Goal: Information Seeking & Learning: Learn about a topic

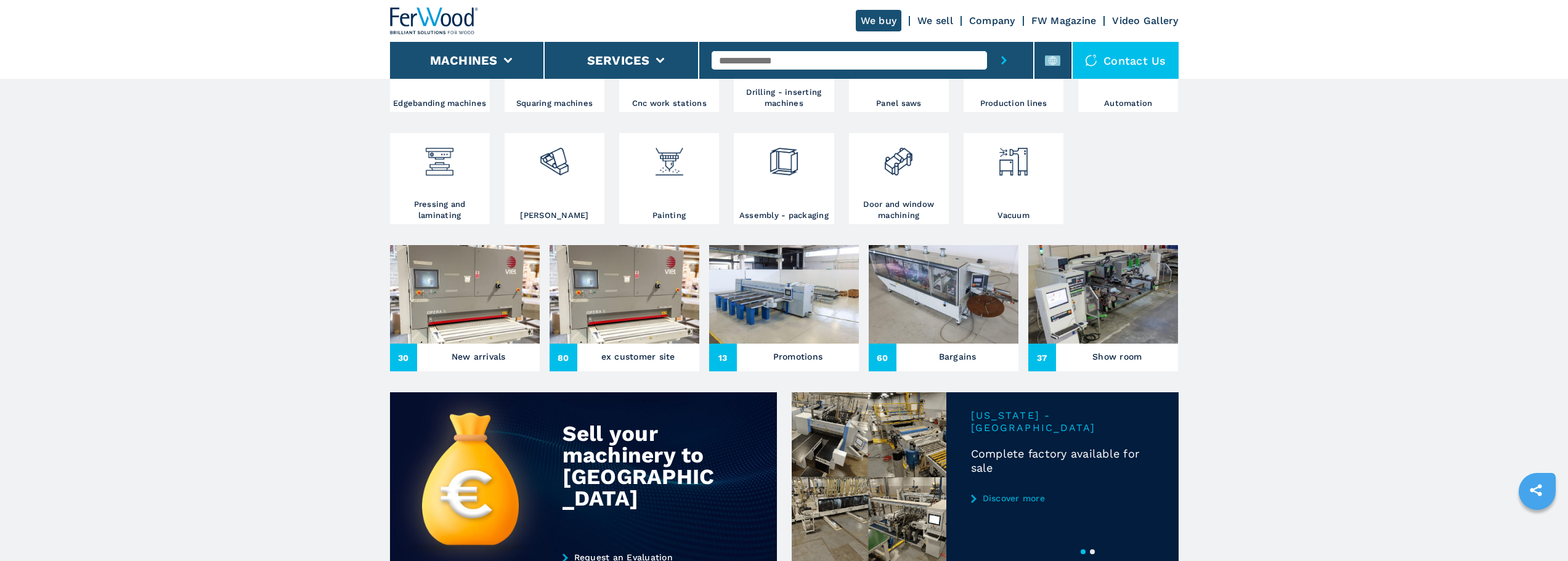
scroll to position [308, 0]
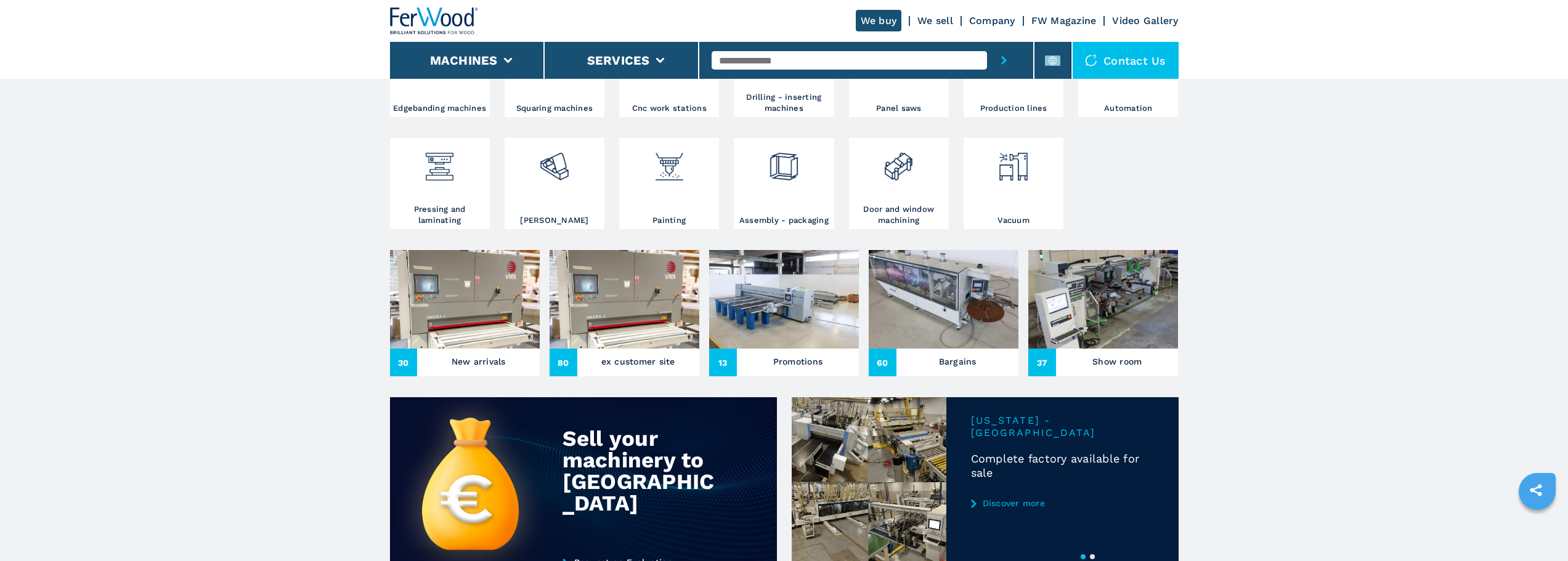
click at [479, 315] on img at bounding box center [464, 299] width 150 height 98
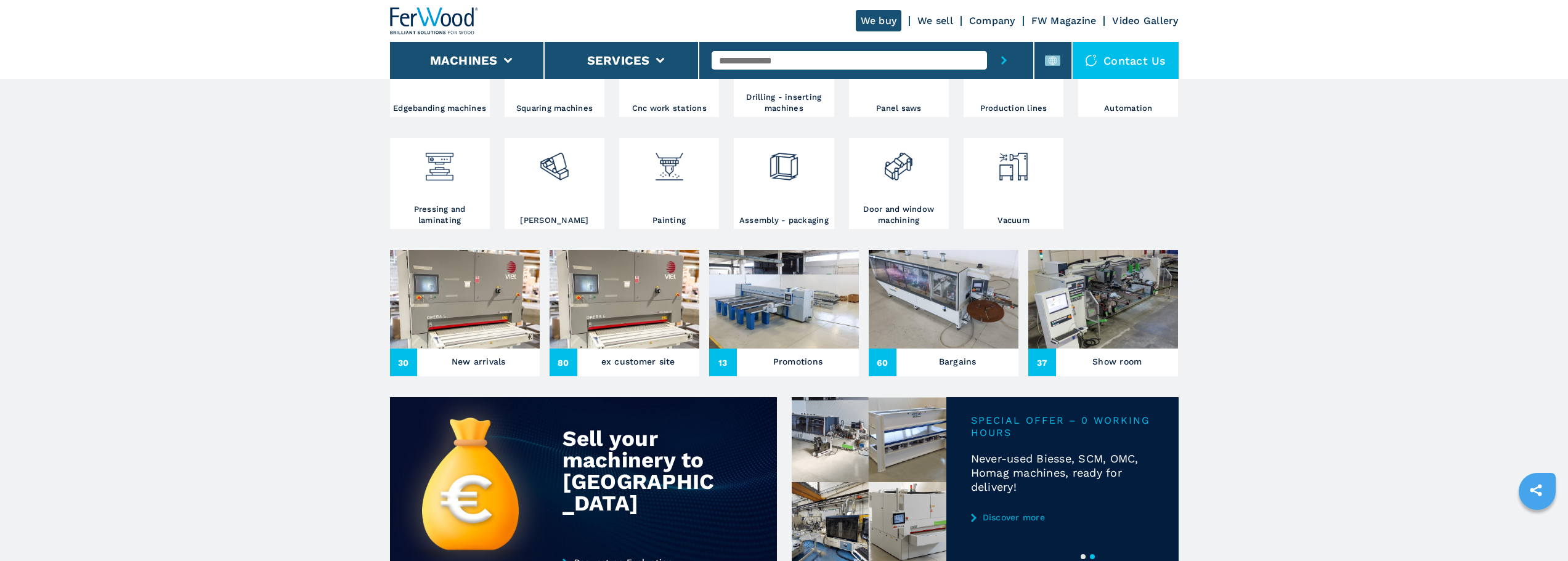
click at [495, 369] on h3 "New arrivals" at bounding box center [478, 361] width 54 height 17
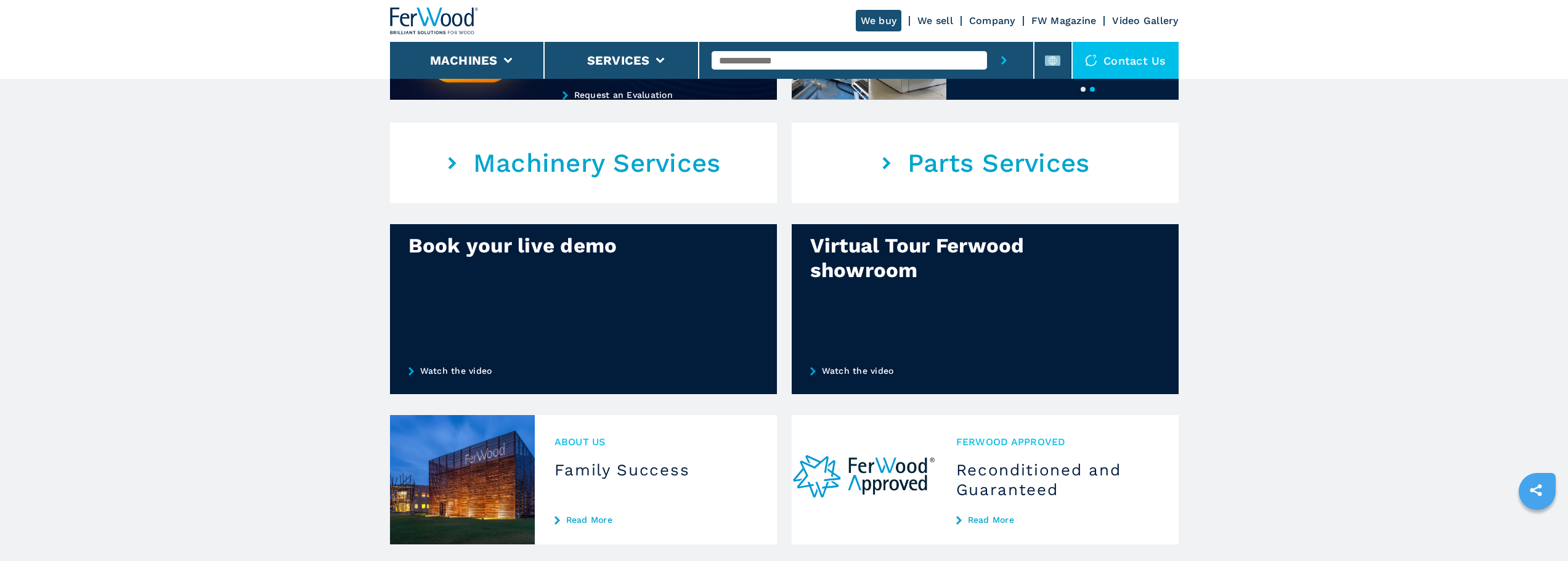
scroll to position [1042, 0]
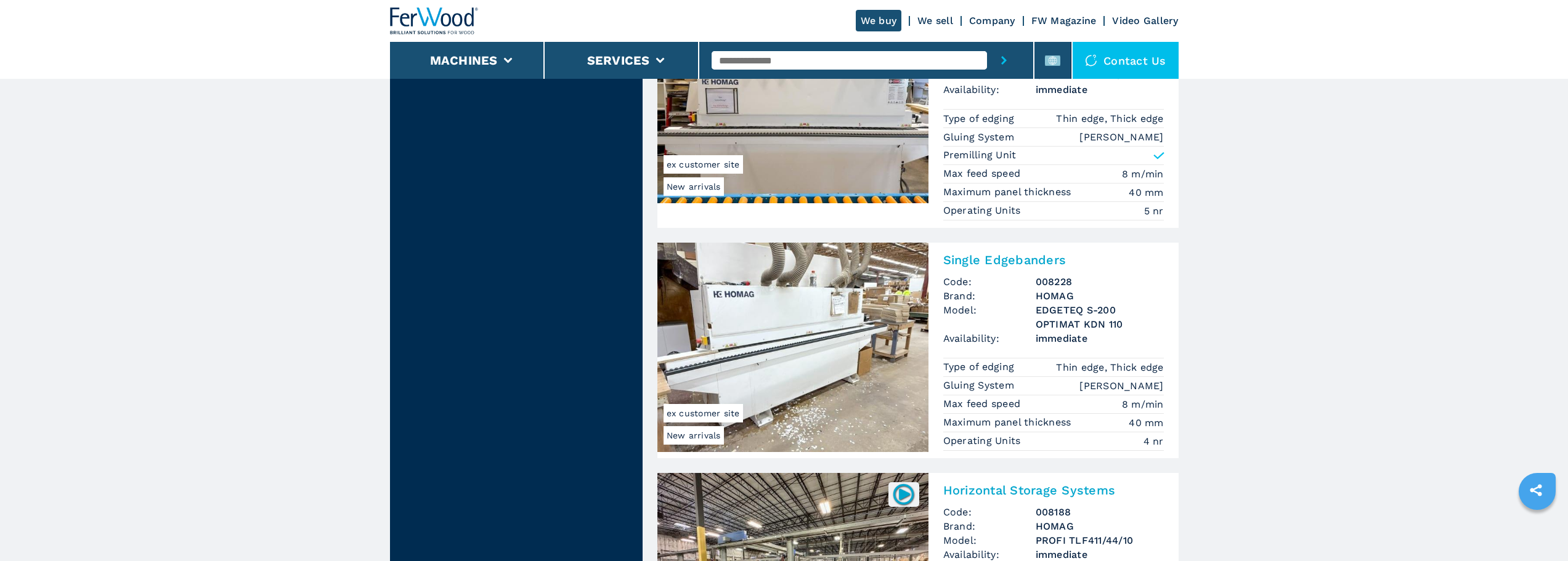
scroll to position [2832, 0]
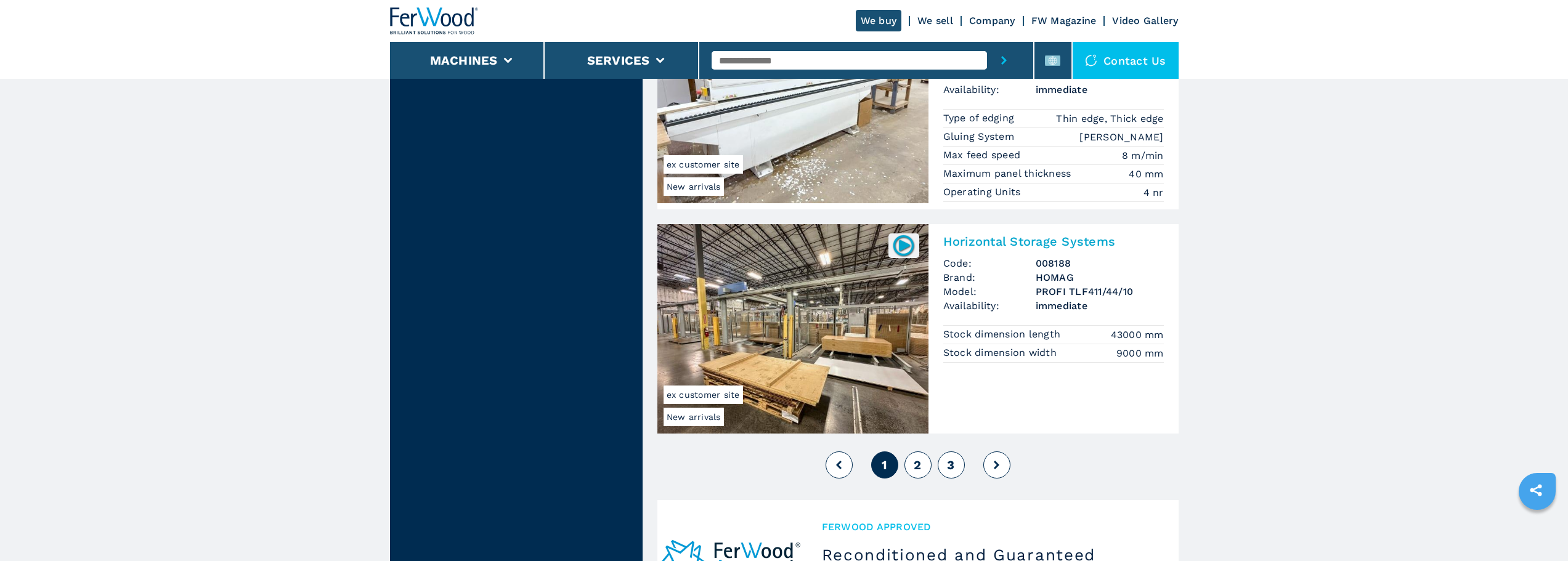
click at [917, 458] on span "2" at bounding box center [917, 465] width 7 height 15
click at [917, 467] on span "2" at bounding box center [917, 465] width 7 height 15
click at [920, 464] on span "2" at bounding box center [917, 465] width 7 height 15
click at [920, 463] on span "2" at bounding box center [917, 465] width 7 height 15
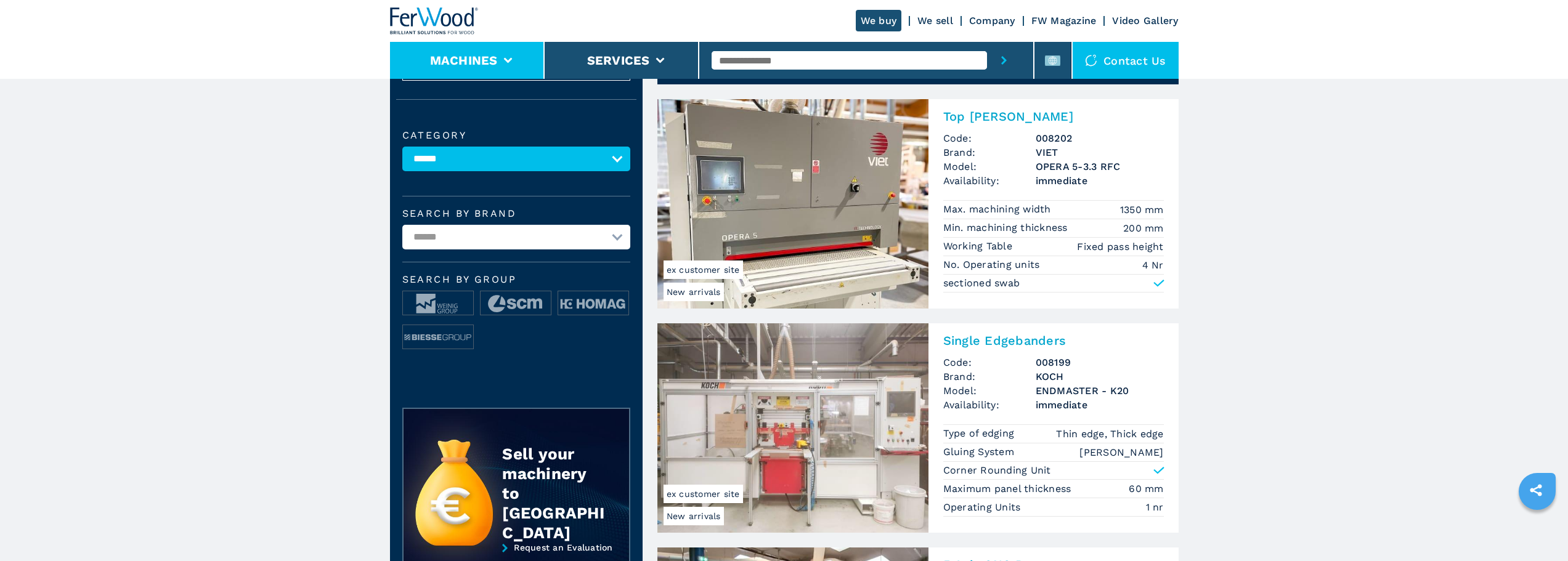
scroll to position [0, 0]
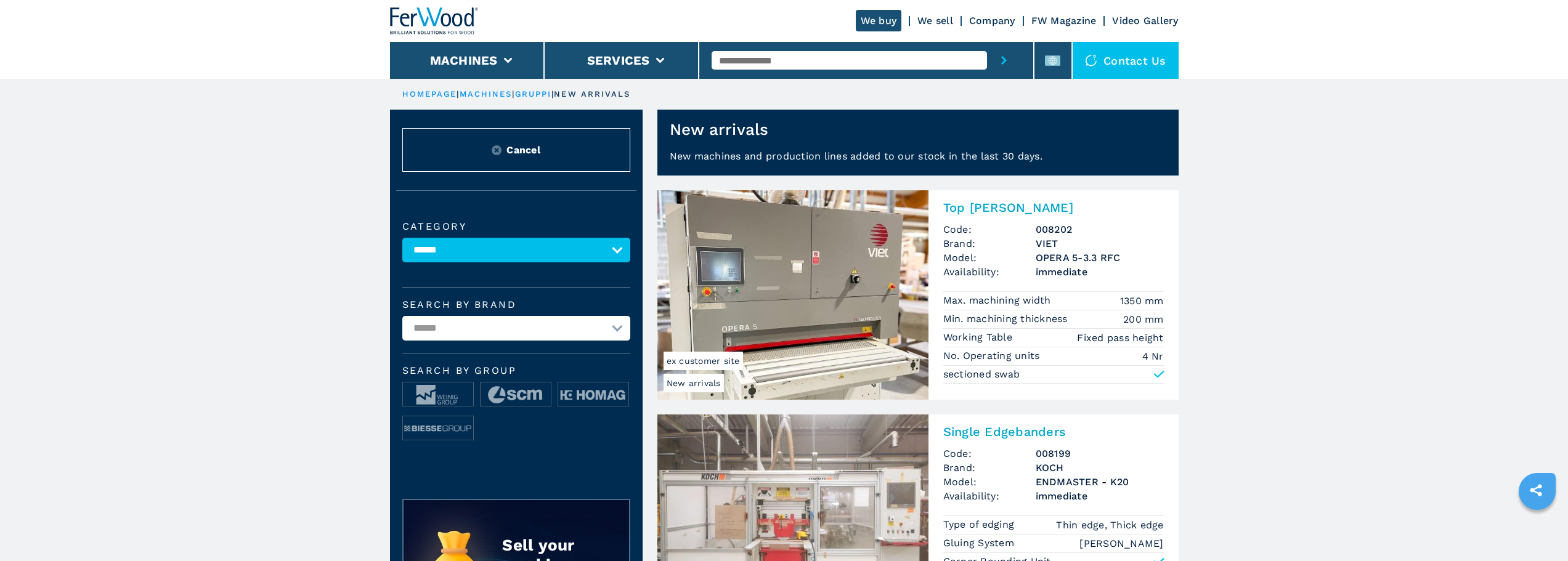
click at [440, 17] on img at bounding box center [434, 21] width 89 height 27
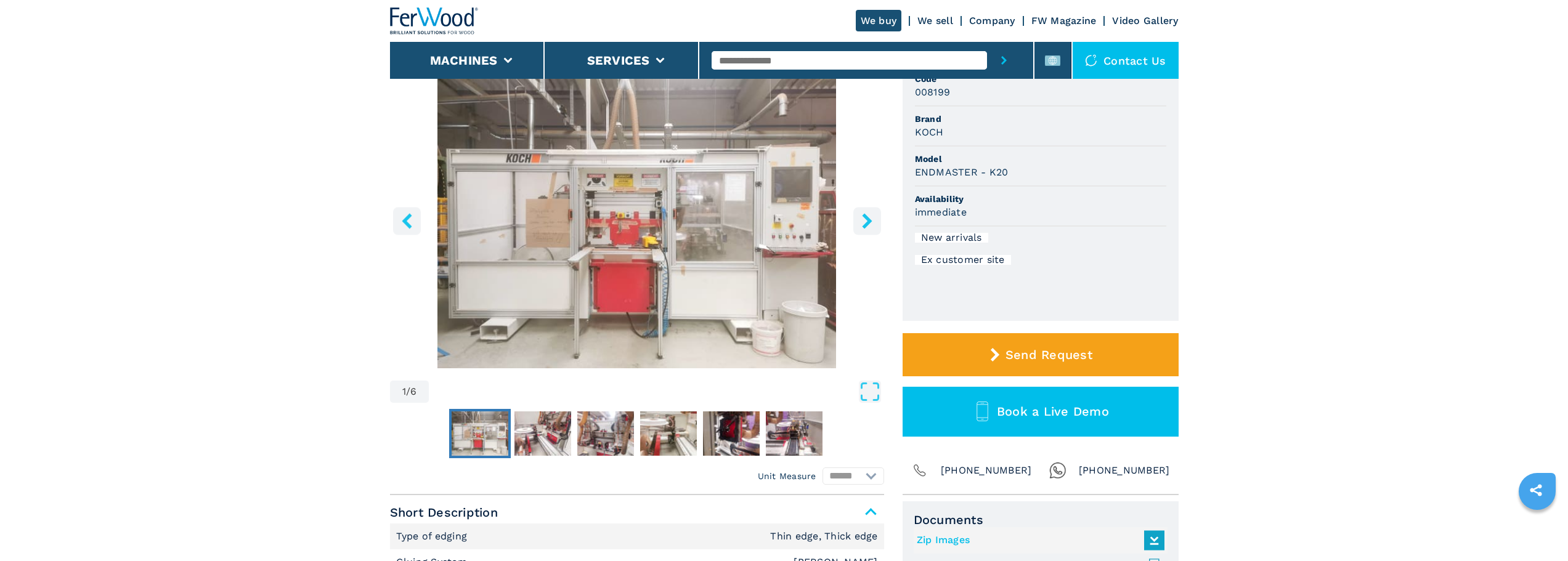
scroll to position [61, 0]
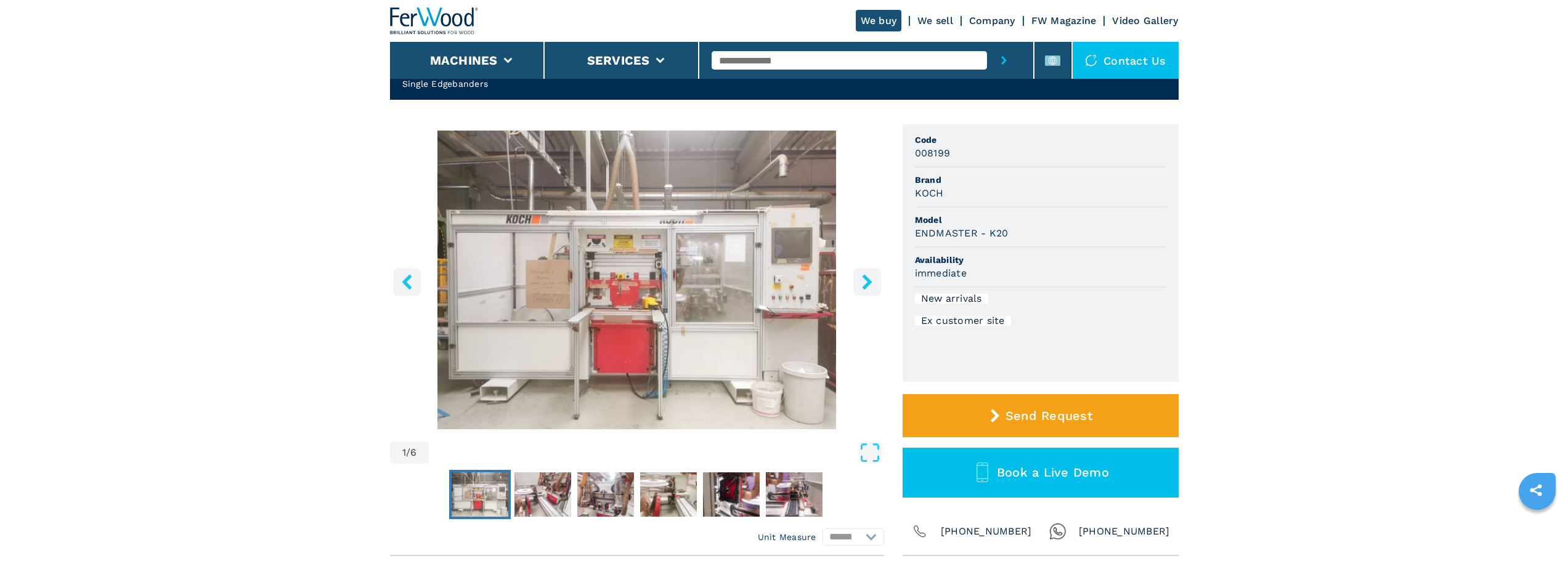
click at [868, 279] on icon "right-button" at bounding box center [866, 281] width 10 height 16
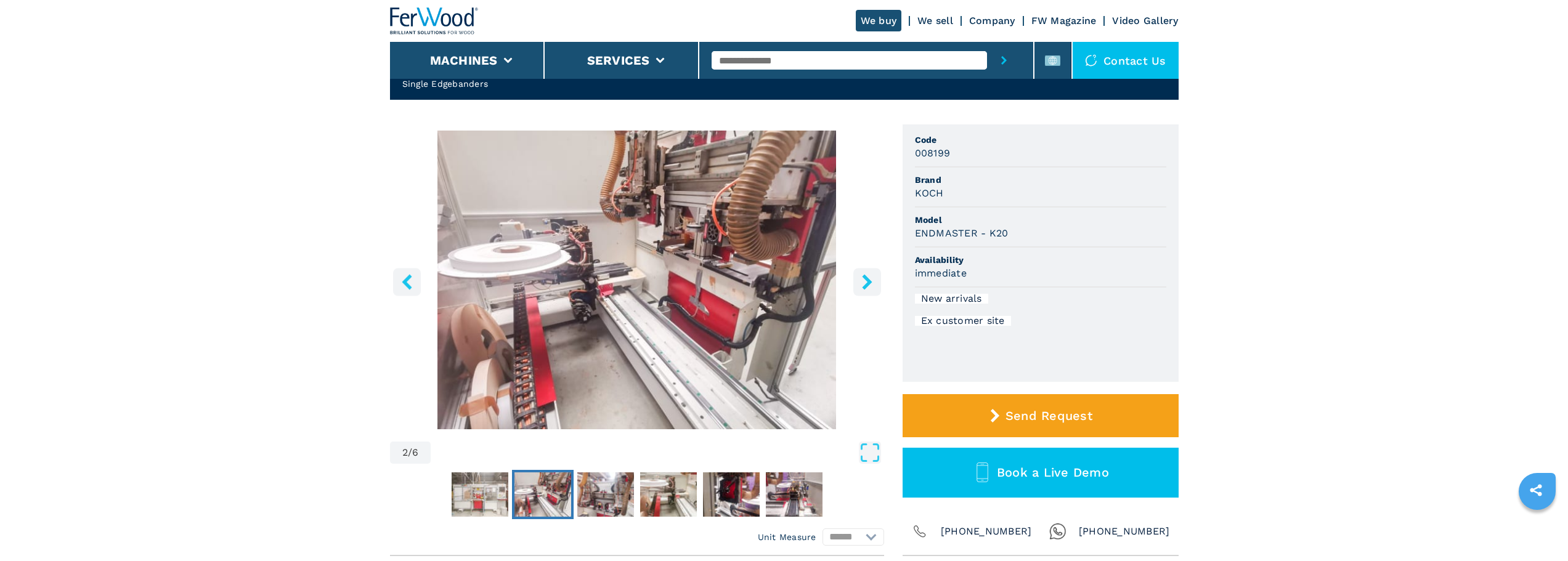
click at [868, 279] on icon "right-button" at bounding box center [866, 281] width 10 height 16
click at [868, 281] on icon "right-button" at bounding box center [866, 281] width 10 height 16
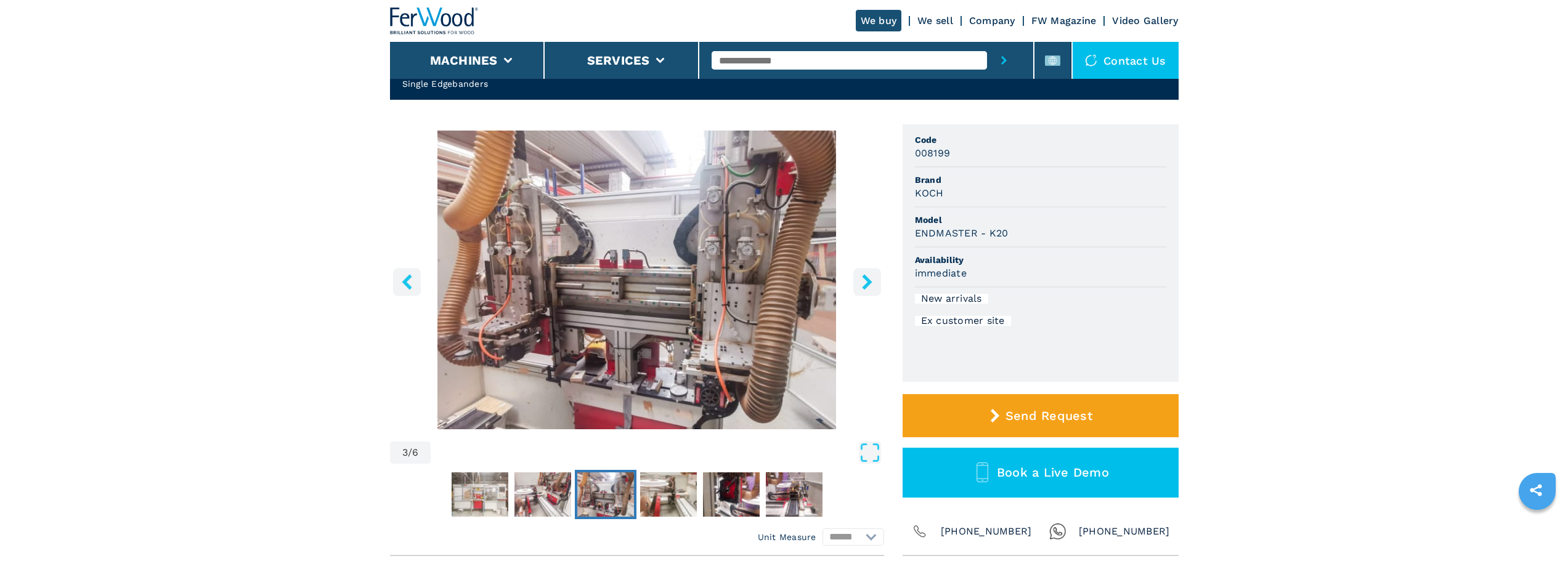
click at [868, 280] on icon "right-button" at bounding box center [866, 281] width 10 height 16
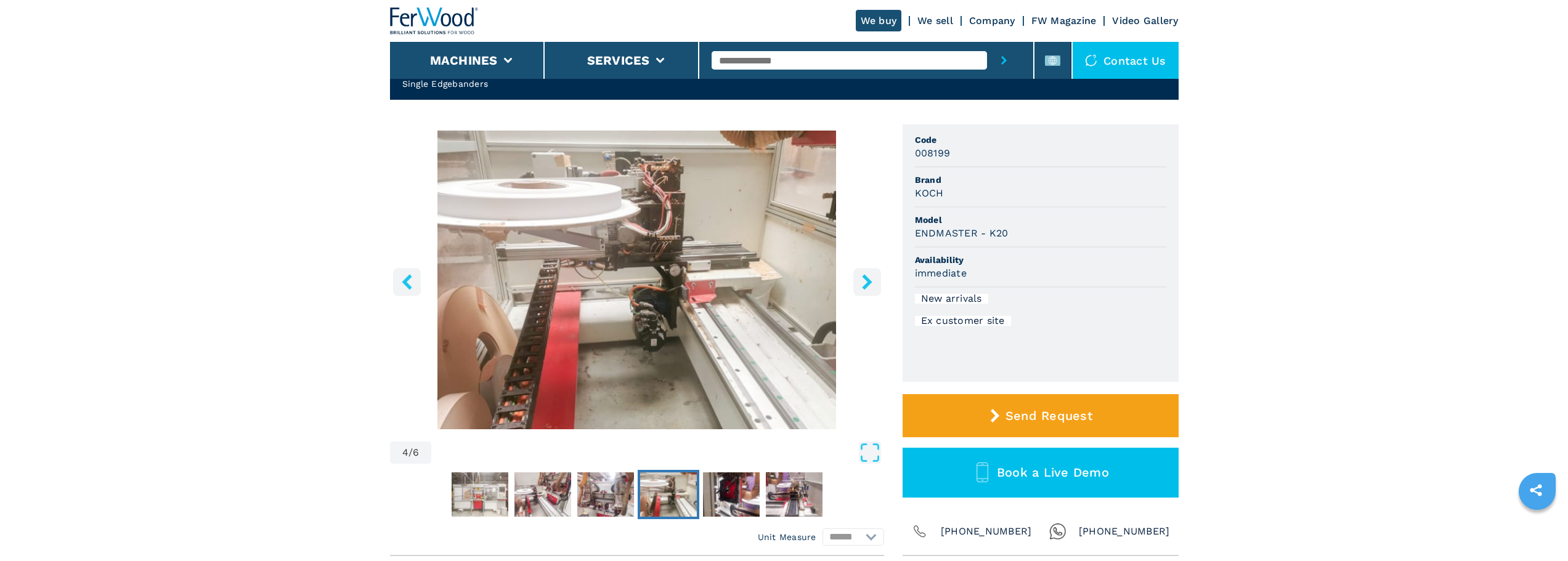
click at [868, 280] on icon "right-button" at bounding box center [866, 281] width 10 height 16
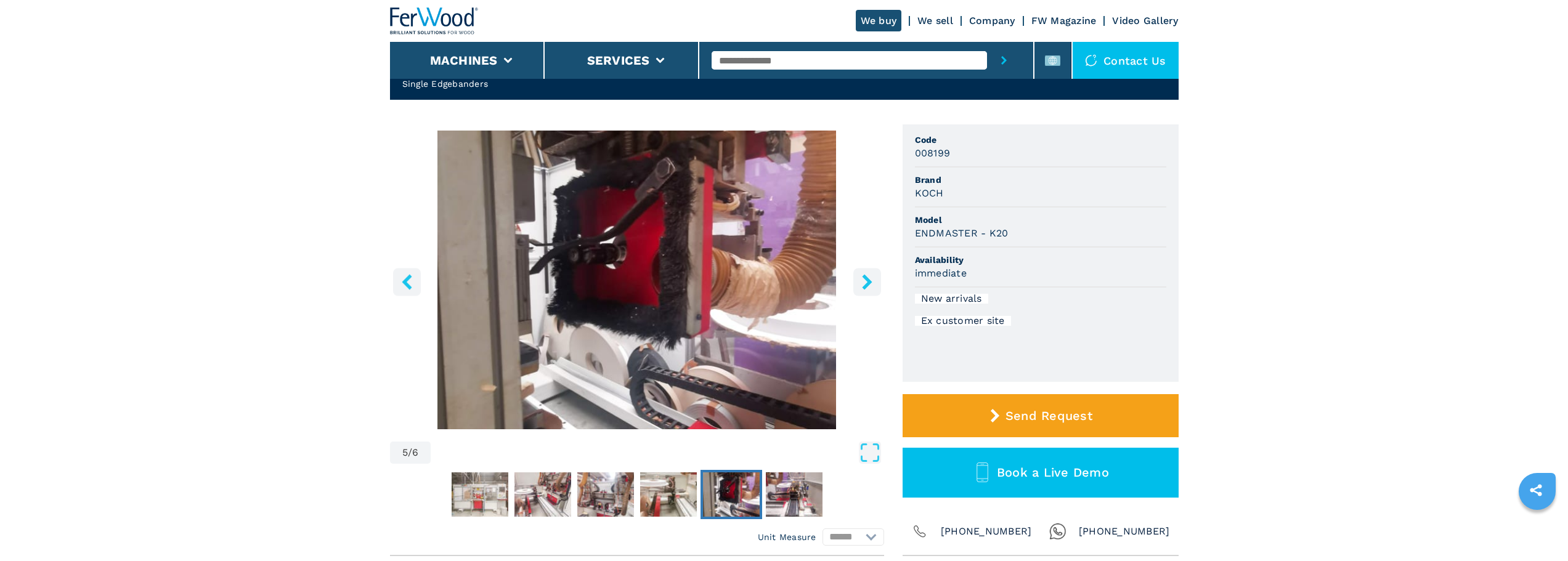
click at [868, 280] on icon "right-button" at bounding box center [866, 281] width 10 height 16
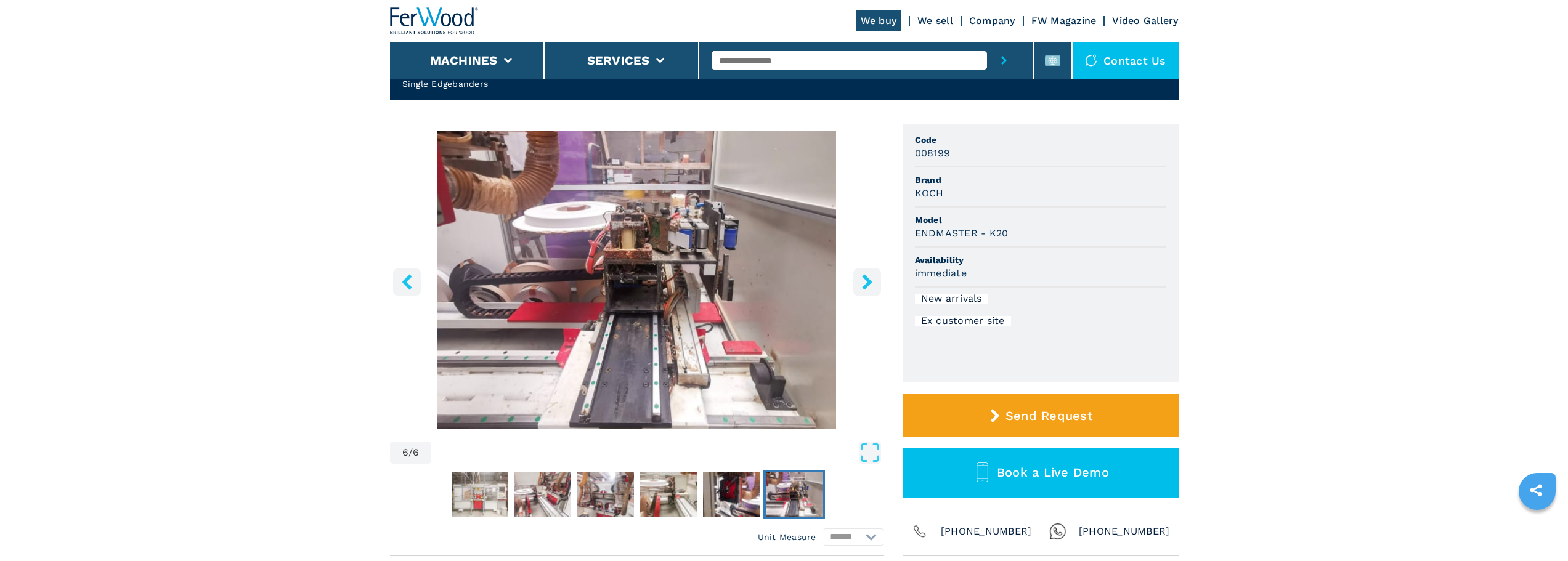
click at [868, 280] on icon "right-button" at bounding box center [866, 281] width 10 height 16
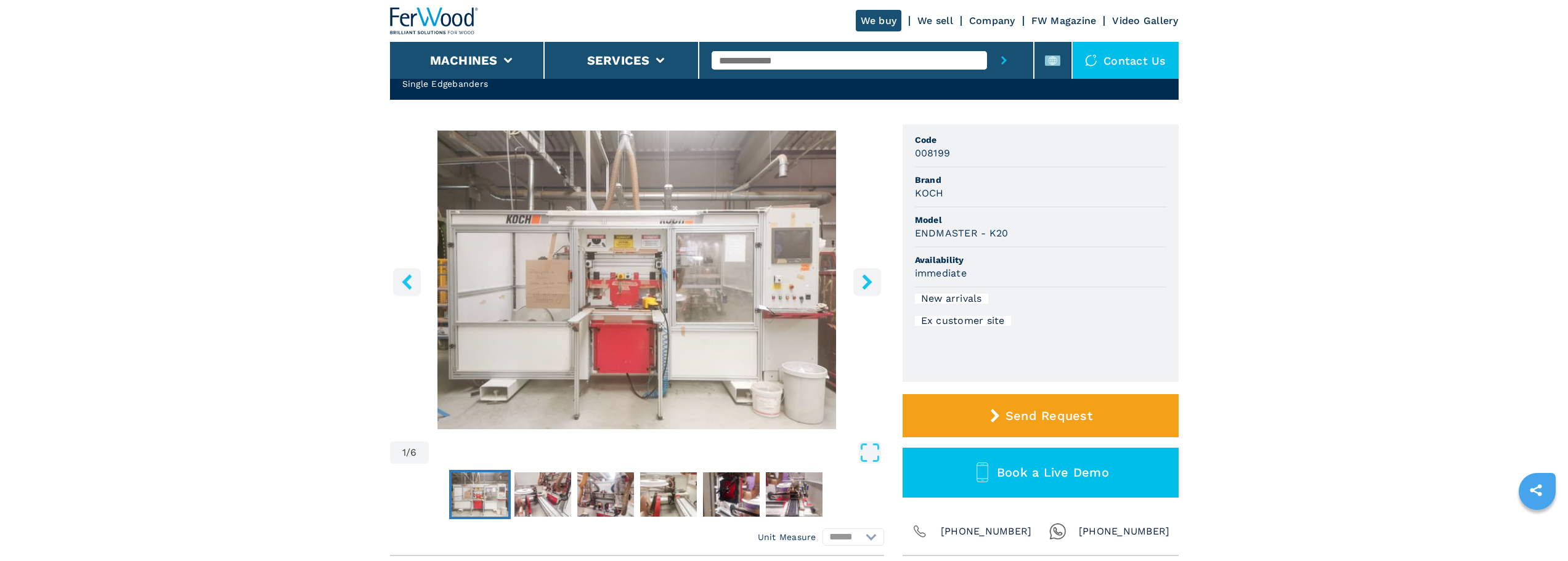
click at [868, 280] on icon "right-button" at bounding box center [866, 281] width 10 height 16
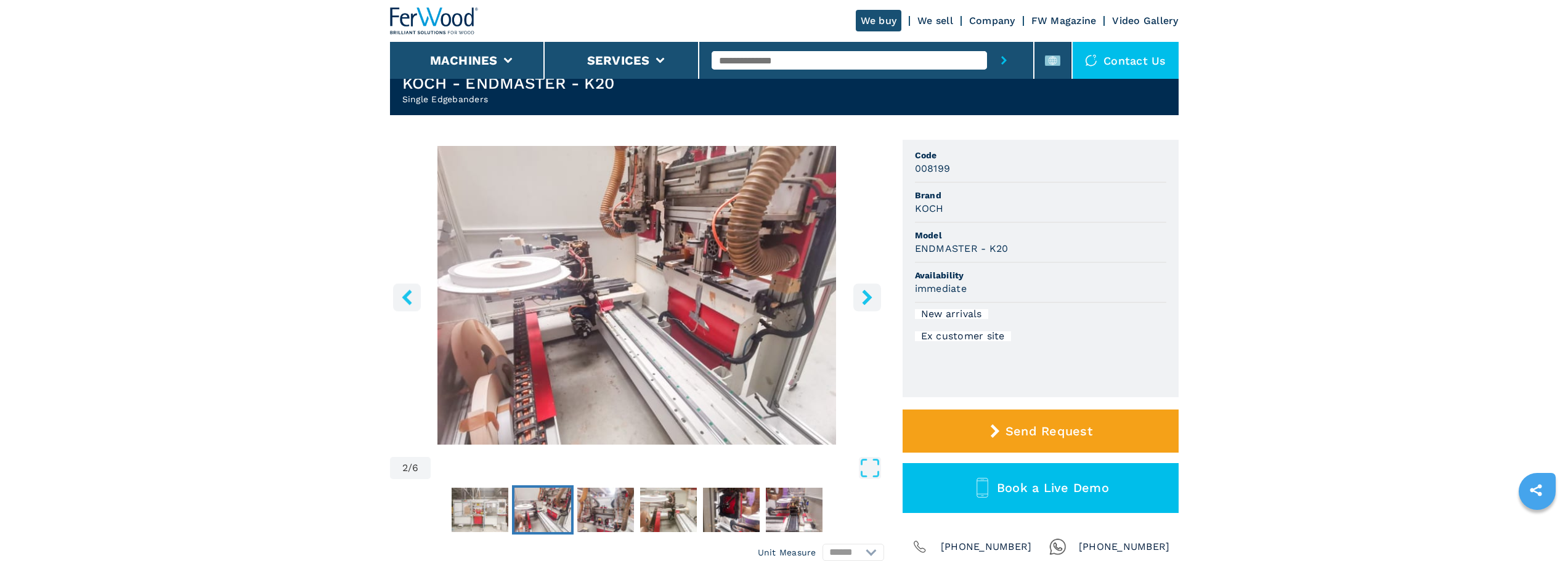
scroll to position [0, 0]
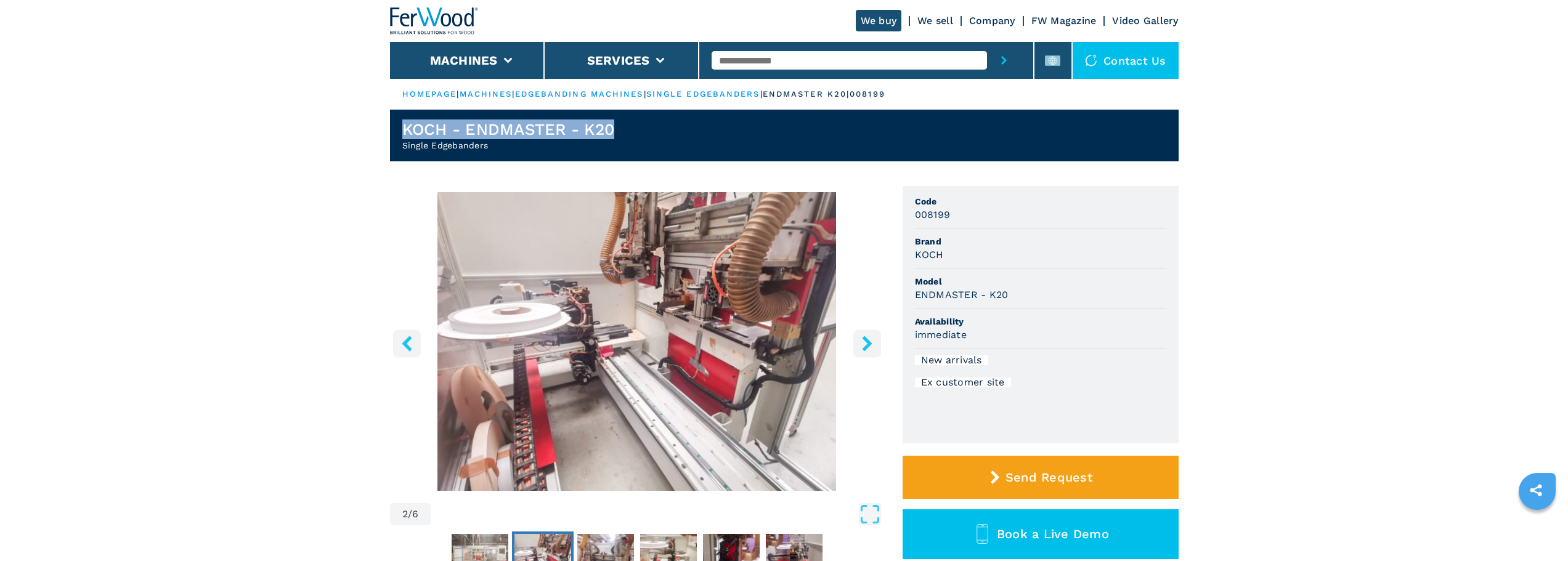
drag, startPoint x: 402, startPoint y: 131, endPoint x: 667, endPoint y: 137, distance: 265.1
click at [667, 137] on header "KOCH - ENDMASTER - K20 Single Edgebanders" at bounding box center [784, 135] width 789 height 52
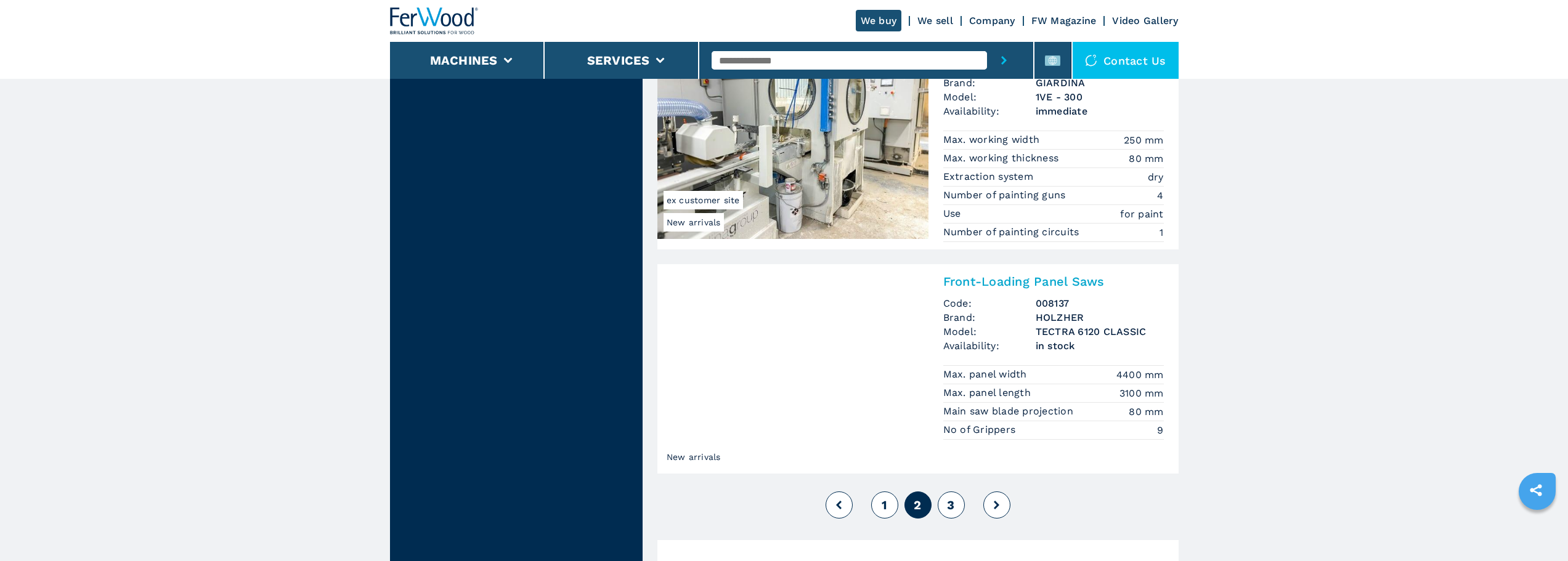
scroll to position [2832, 0]
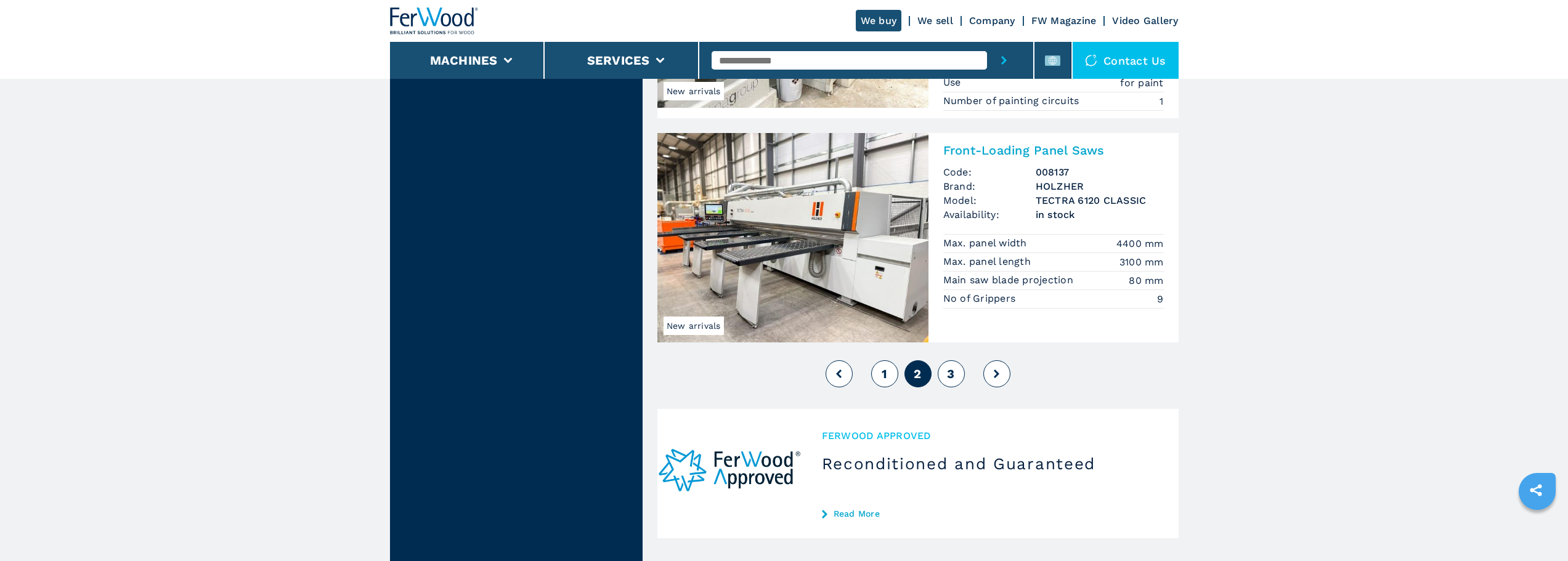
click at [953, 368] on span "3" at bounding box center [950, 373] width 7 height 15
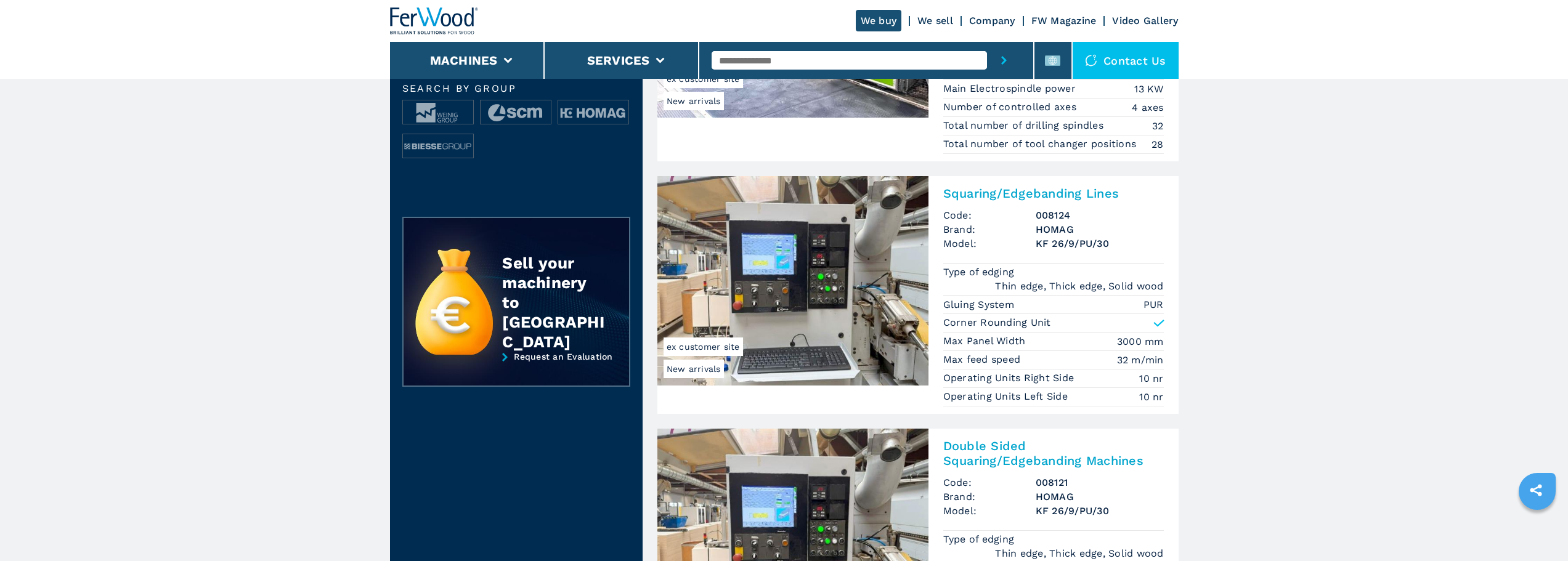
scroll to position [33, 0]
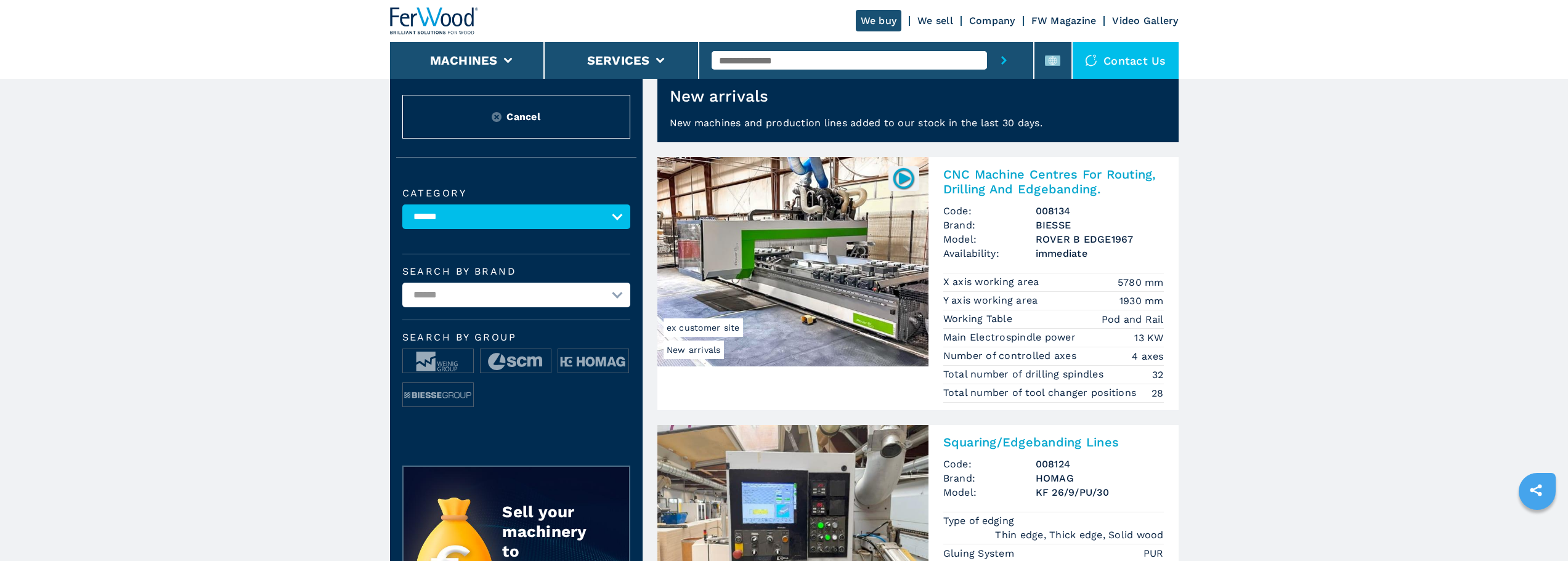
click at [415, 13] on img at bounding box center [434, 21] width 89 height 27
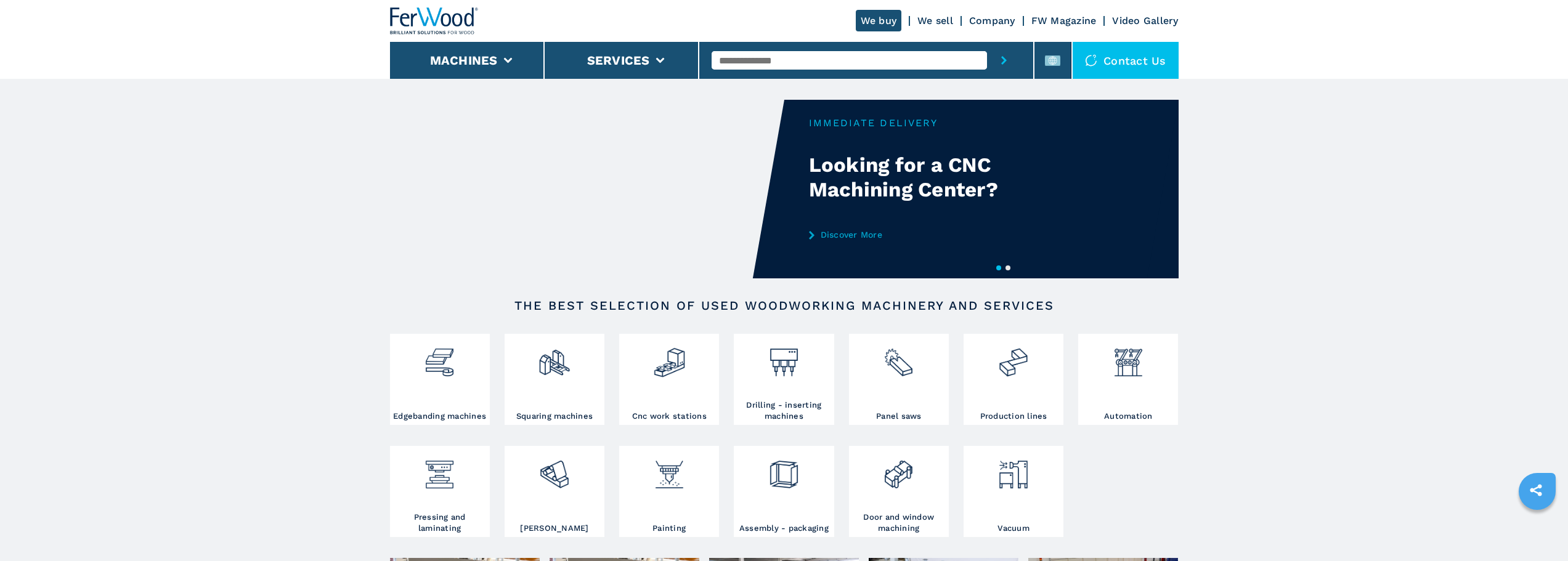
click at [1006, 60] on icon "submit-button" at bounding box center [1003, 60] width 6 height 8
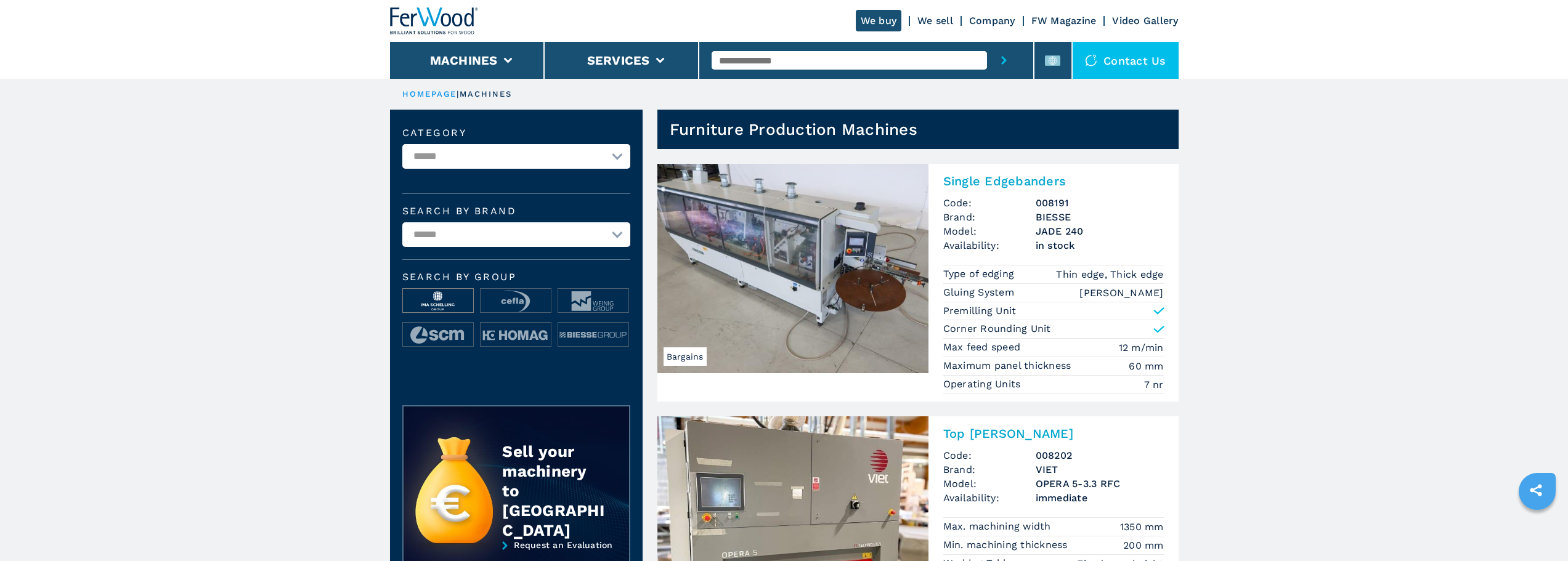
click at [441, 302] on img at bounding box center [438, 301] width 70 height 25
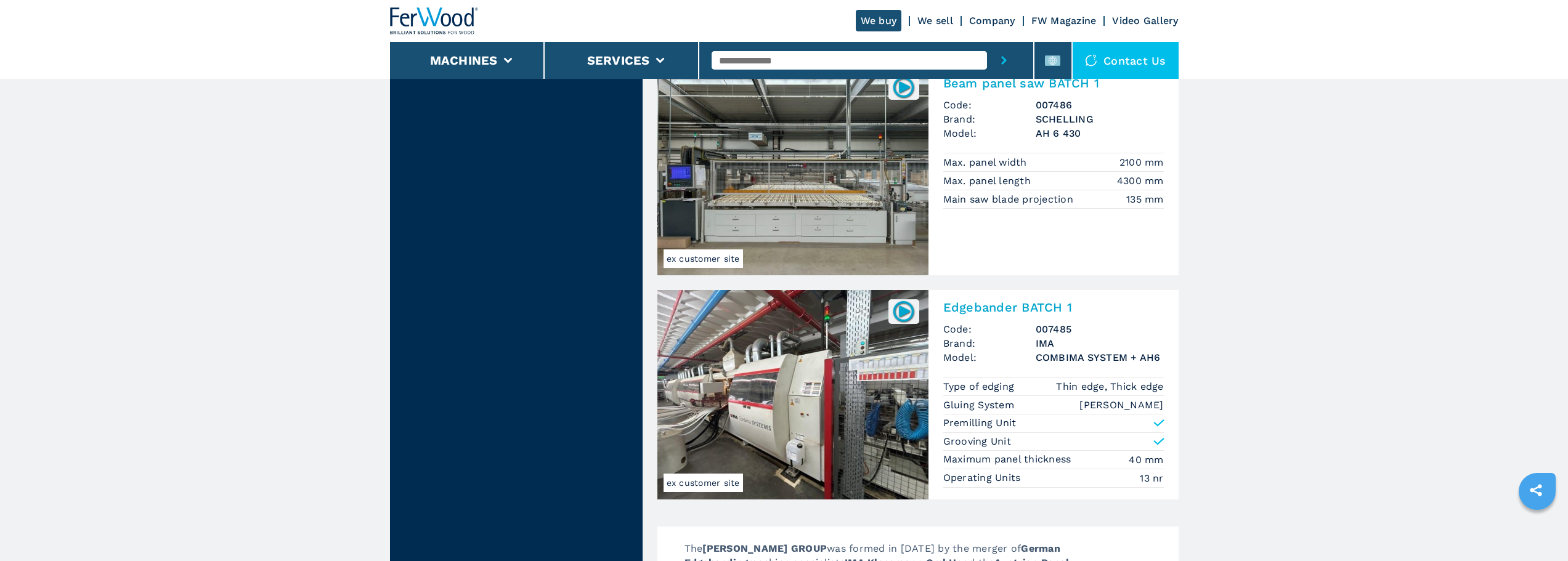
scroll to position [2622, 0]
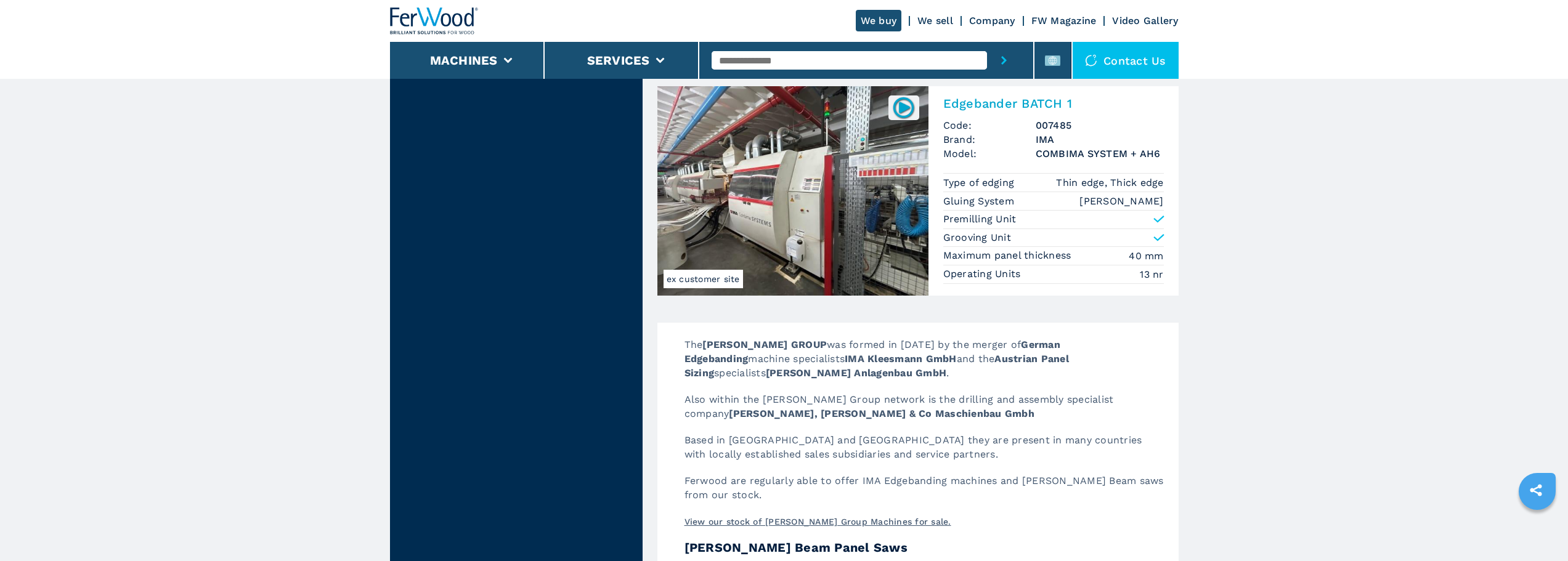
click at [816, 133] on img at bounding box center [792, 191] width 271 height 210
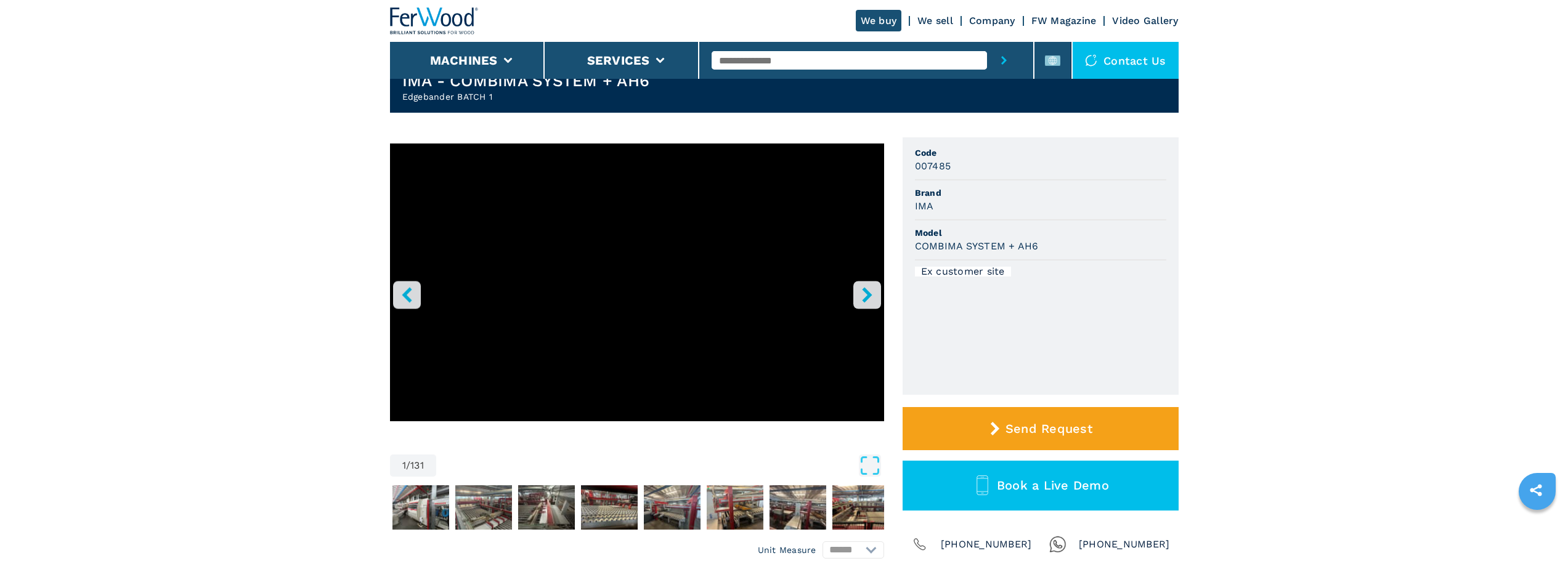
scroll to position [123, 0]
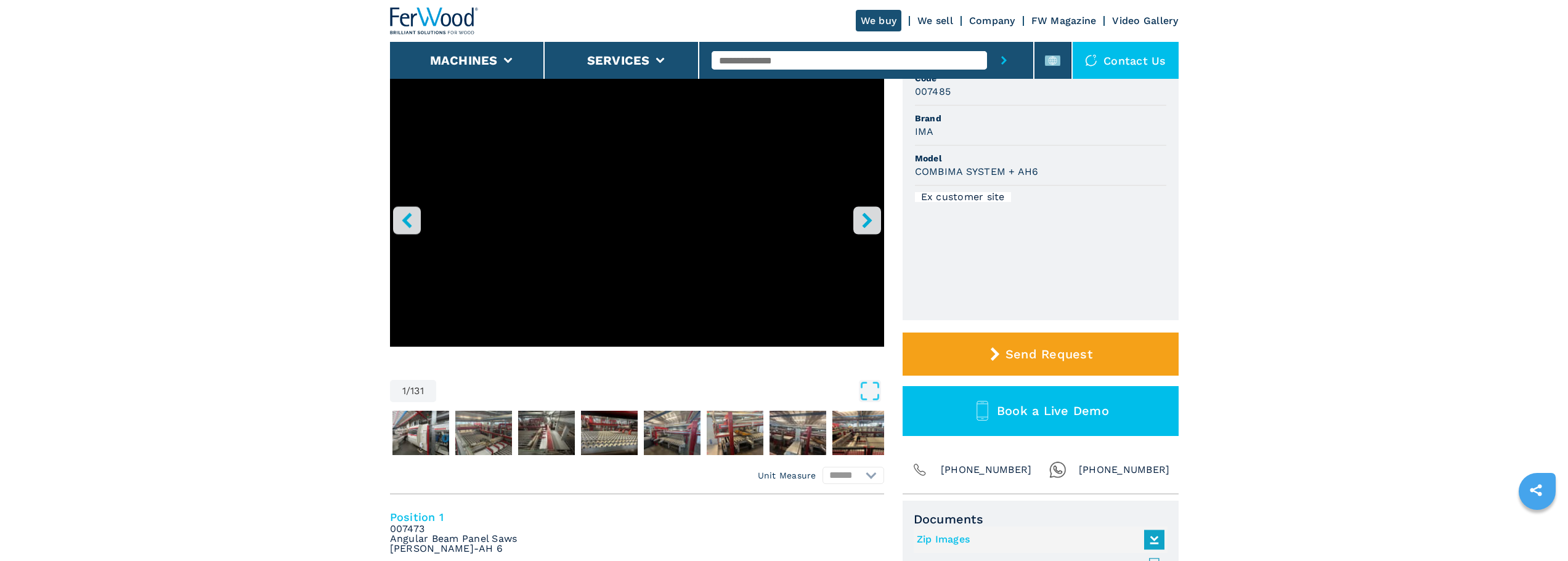
click at [861, 217] on icon "right-button" at bounding box center [867, 220] width 16 height 16
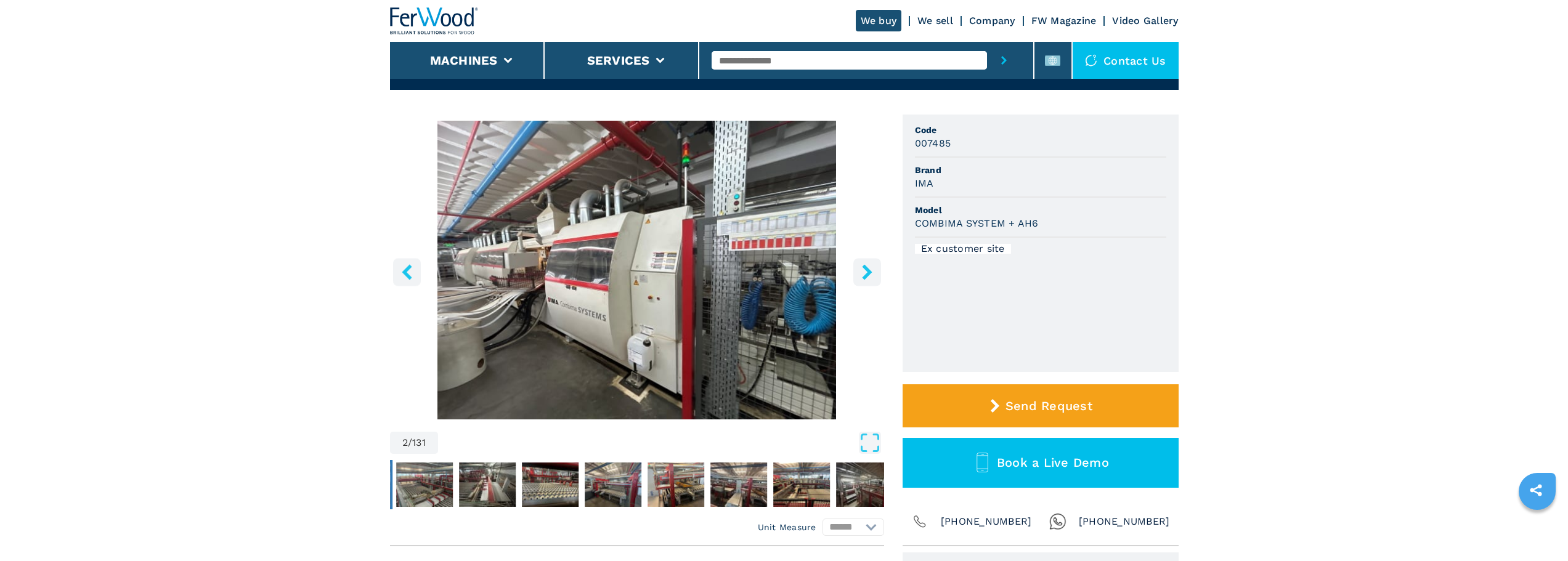
scroll to position [0, 0]
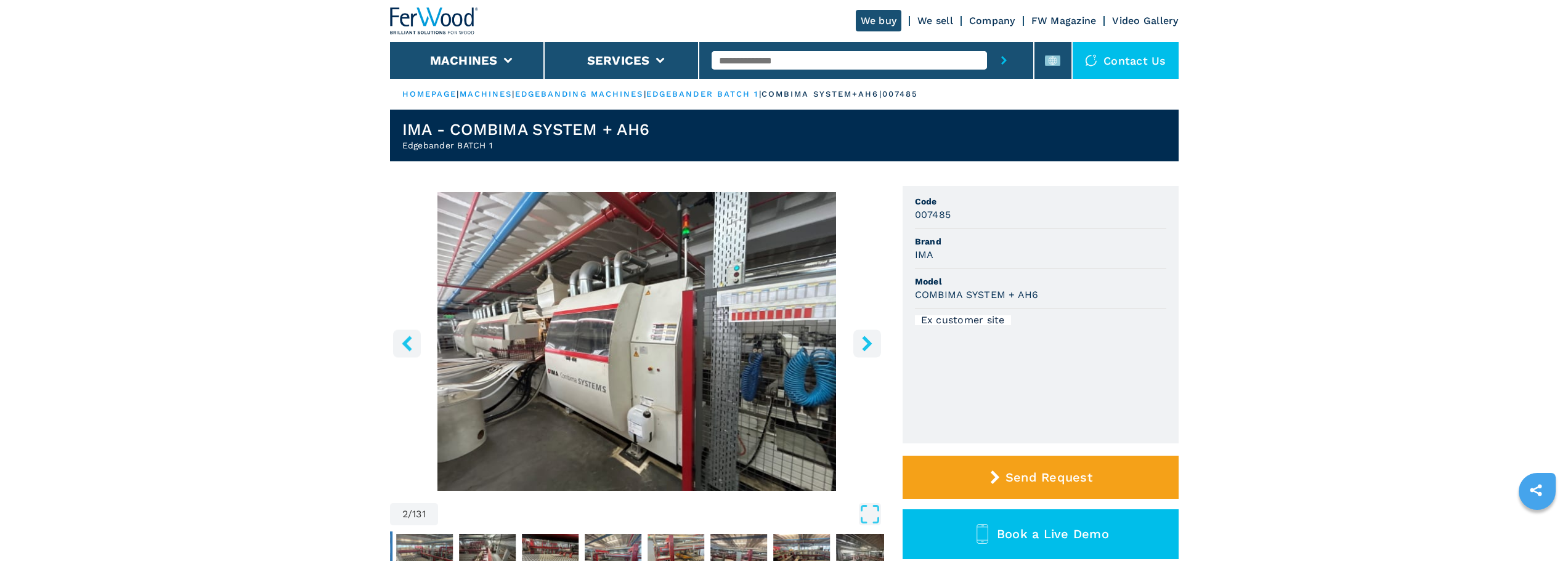
click at [873, 349] on icon "right-button" at bounding box center [867, 344] width 16 height 16
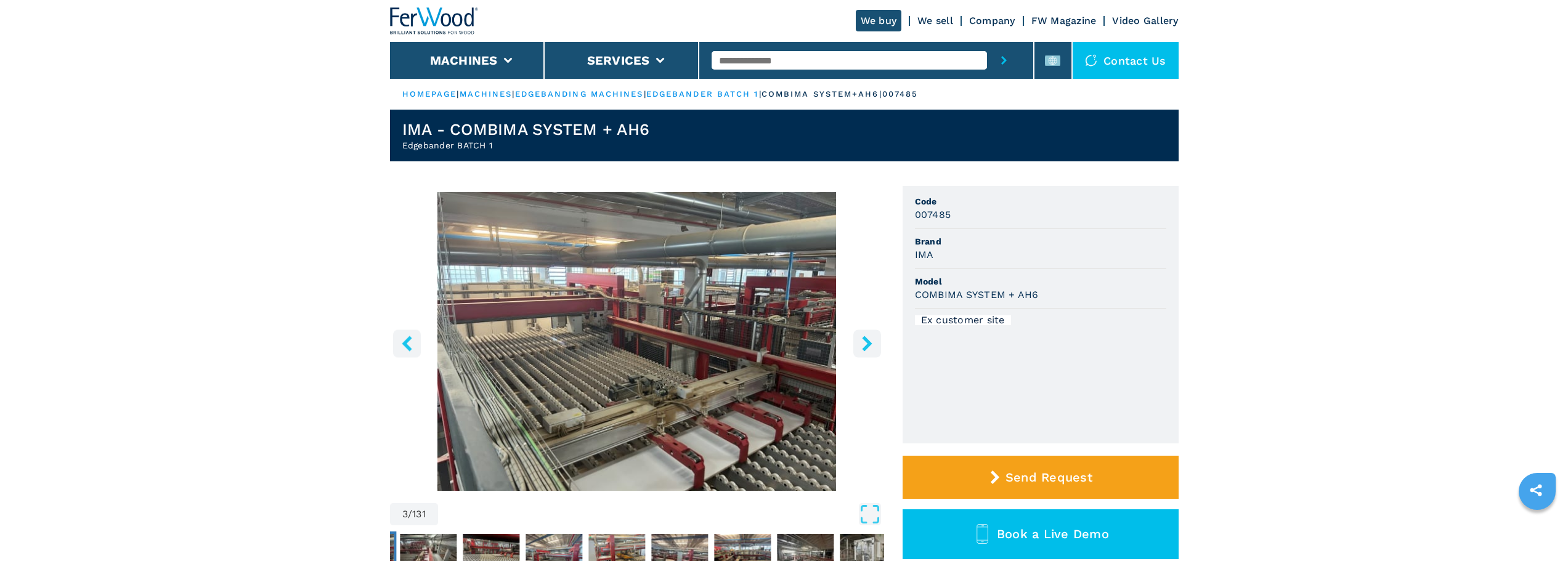
click at [873, 349] on icon "right-button" at bounding box center [867, 344] width 16 height 16
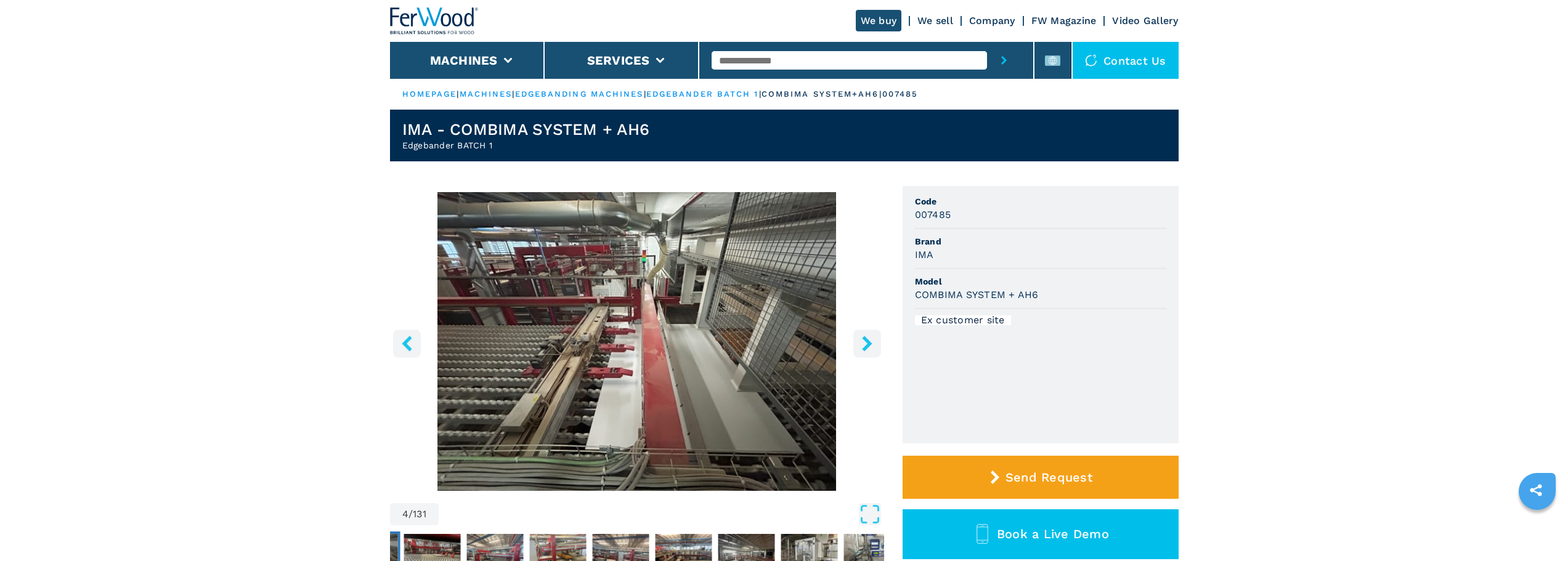
click at [873, 349] on icon "right-button" at bounding box center [867, 344] width 16 height 16
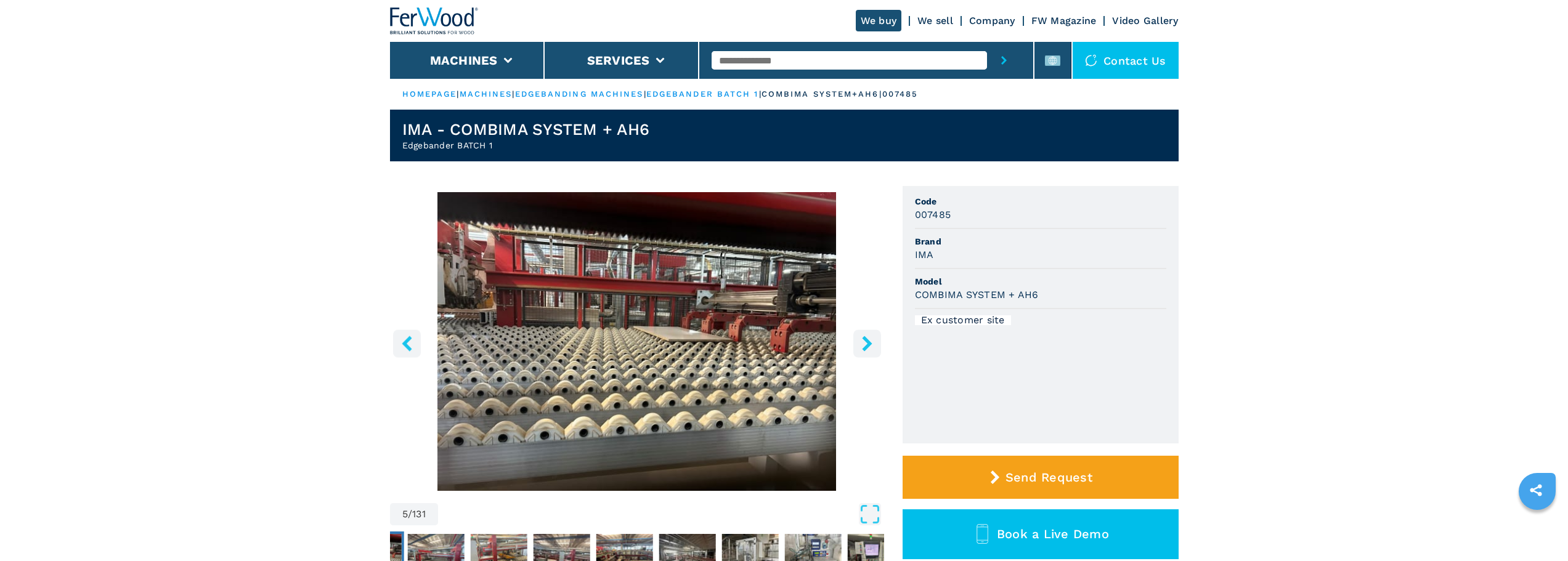
click at [873, 349] on icon "right-button" at bounding box center [867, 344] width 16 height 16
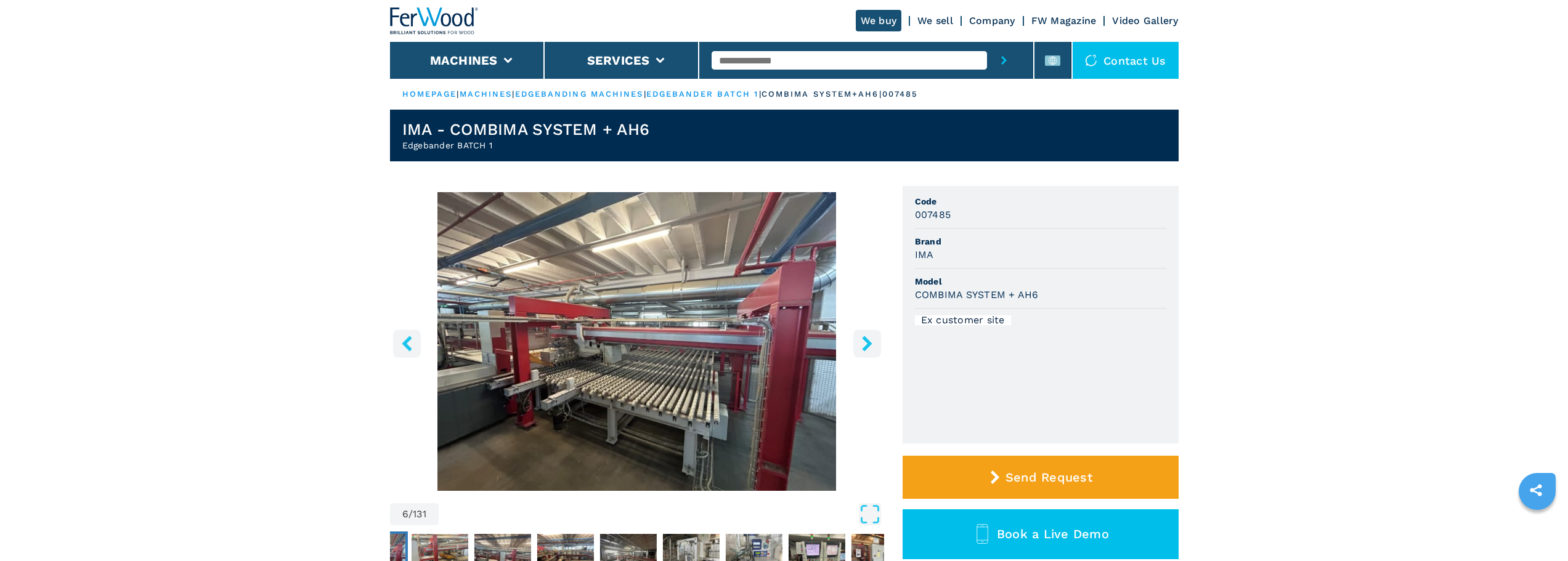
click at [873, 349] on icon "right-button" at bounding box center [867, 344] width 16 height 16
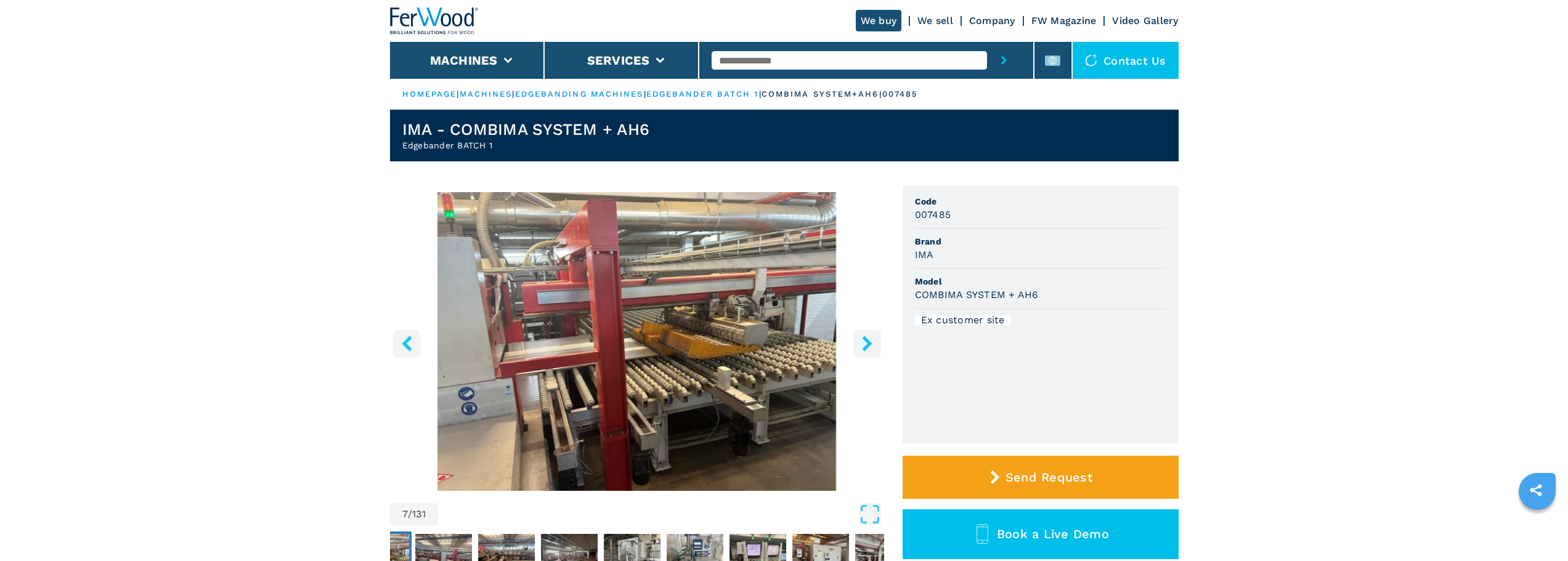
click at [873, 349] on icon "right-button" at bounding box center [867, 344] width 16 height 16
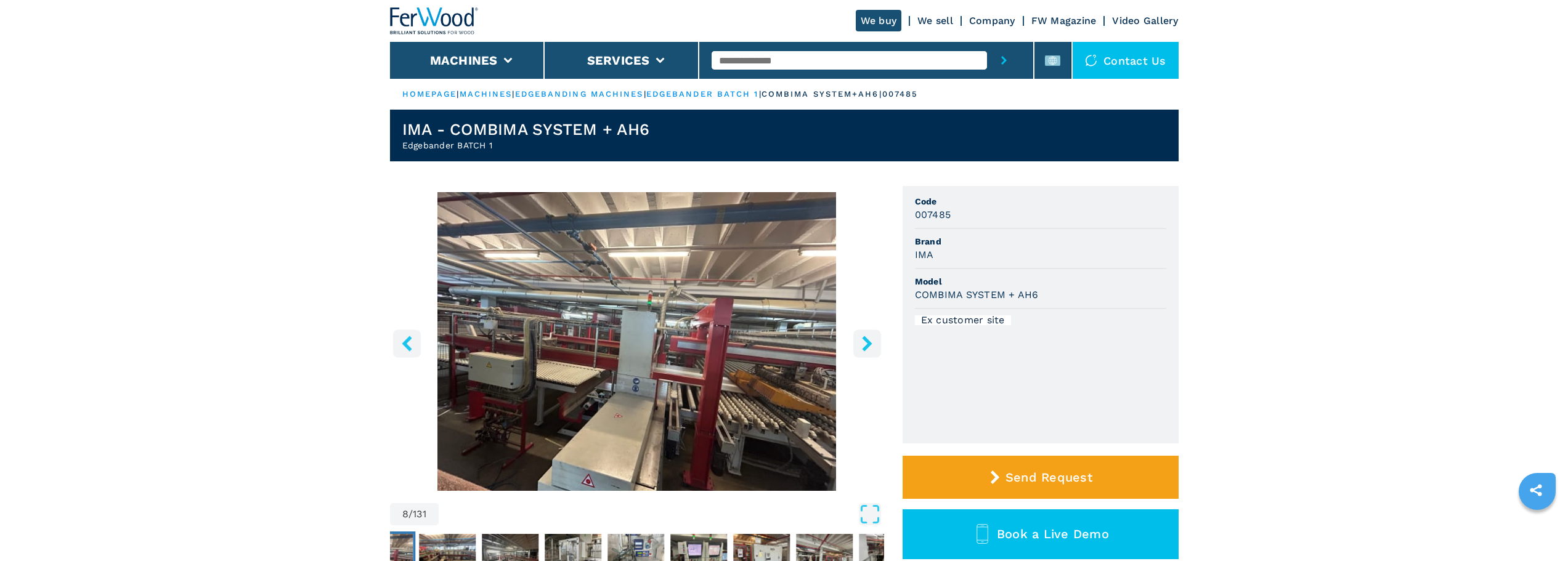
click at [873, 349] on icon "right-button" at bounding box center [867, 344] width 16 height 16
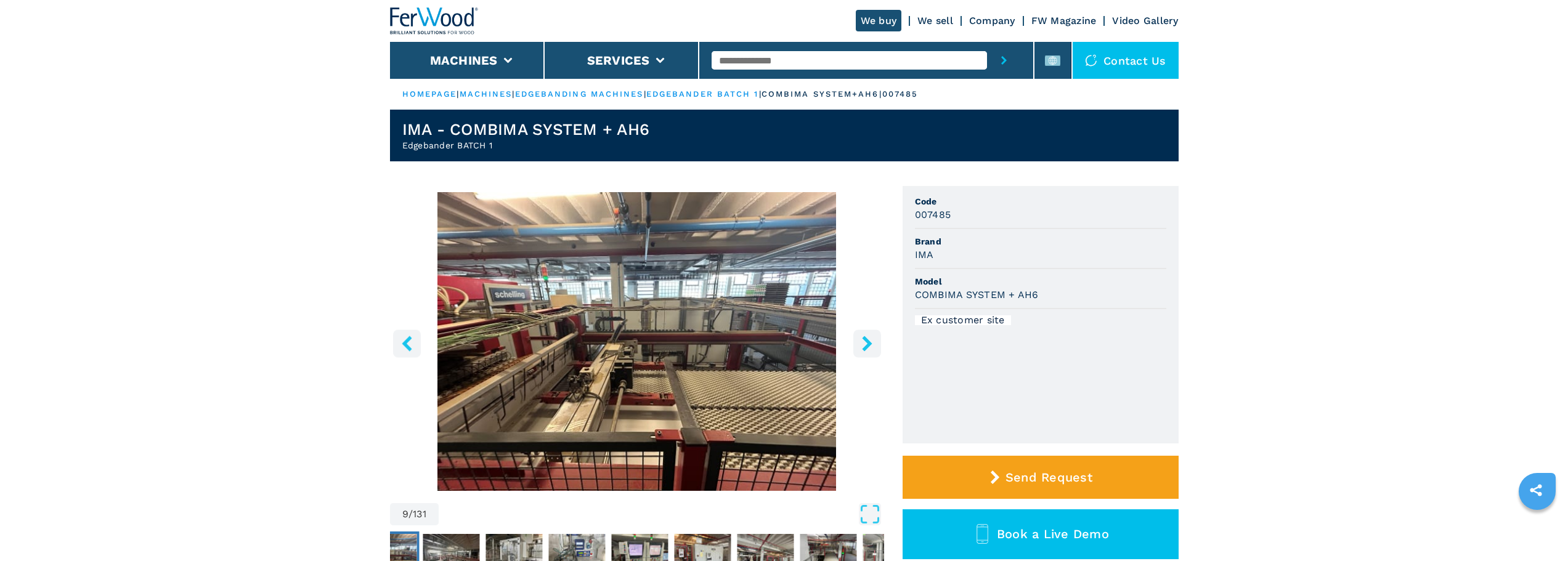
click at [873, 349] on icon "right-button" at bounding box center [867, 344] width 16 height 16
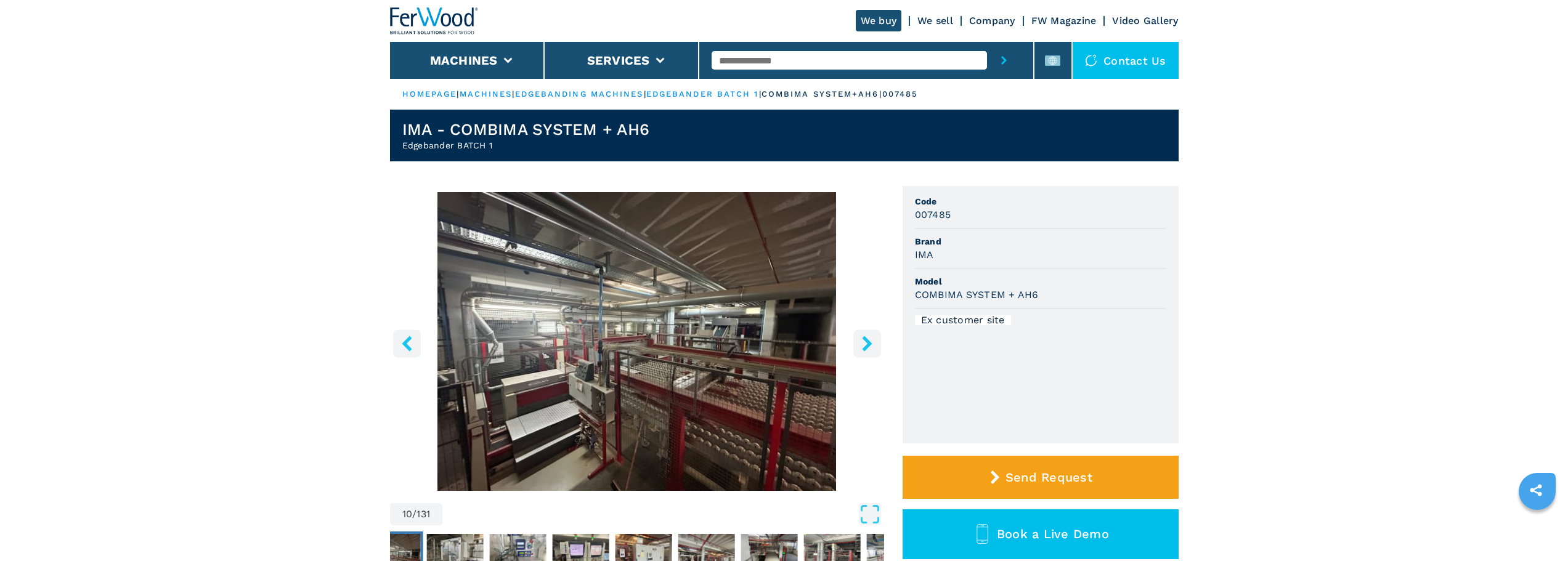
click at [873, 349] on icon "right-button" at bounding box center [867, 344] width 16 height 16
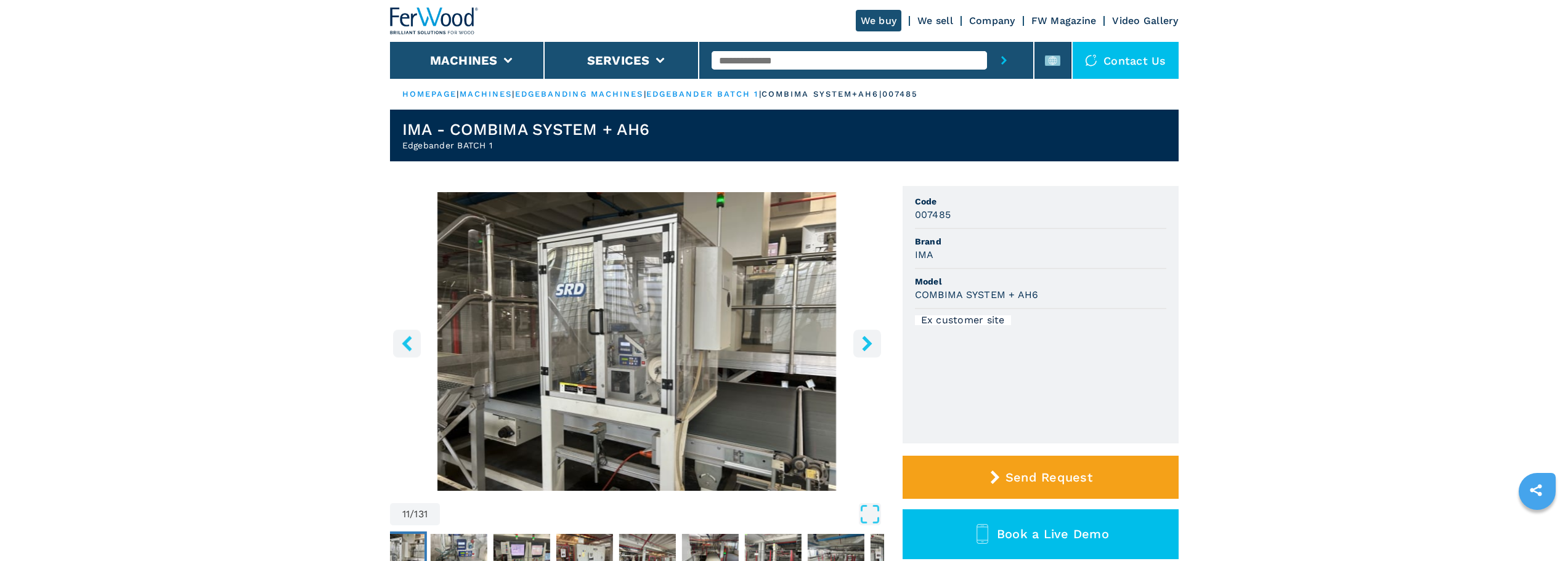
click at [873, 349] on icon "right-button" at bounding box center [867, 344] width 16 height 16
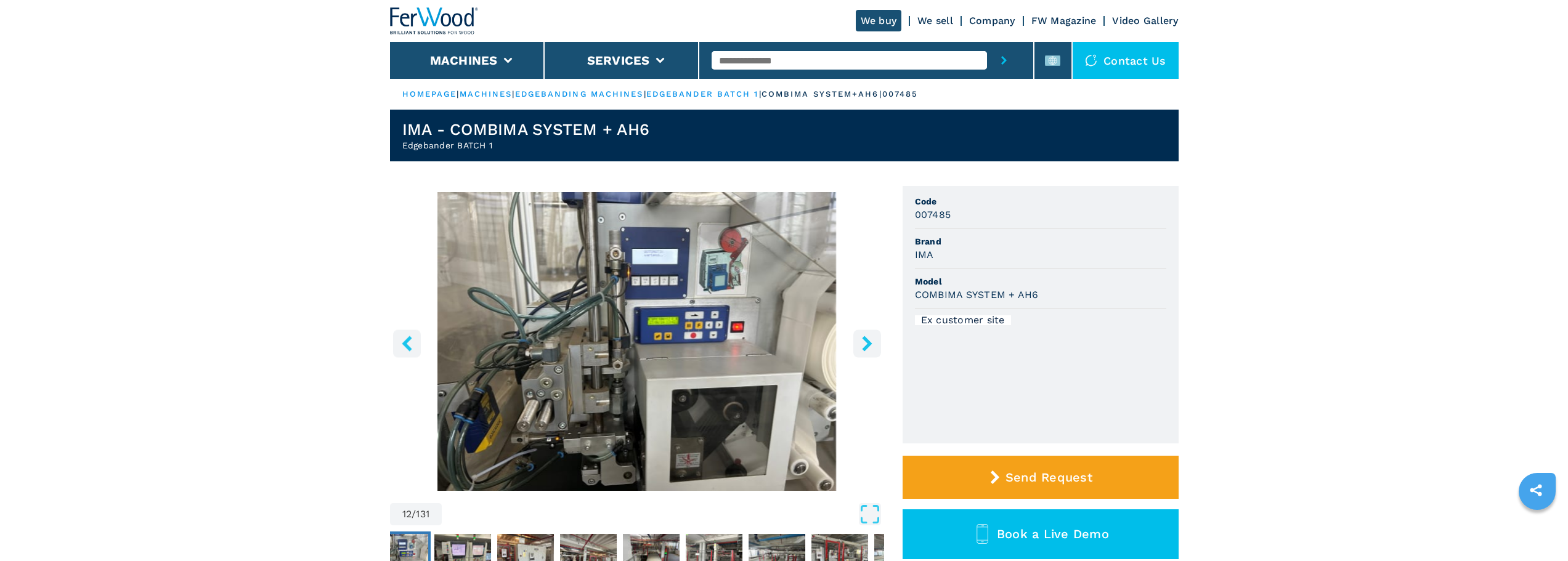
click at [873, 349] on icon "right-button" at bounding box center [867, 344] width 16 height 16
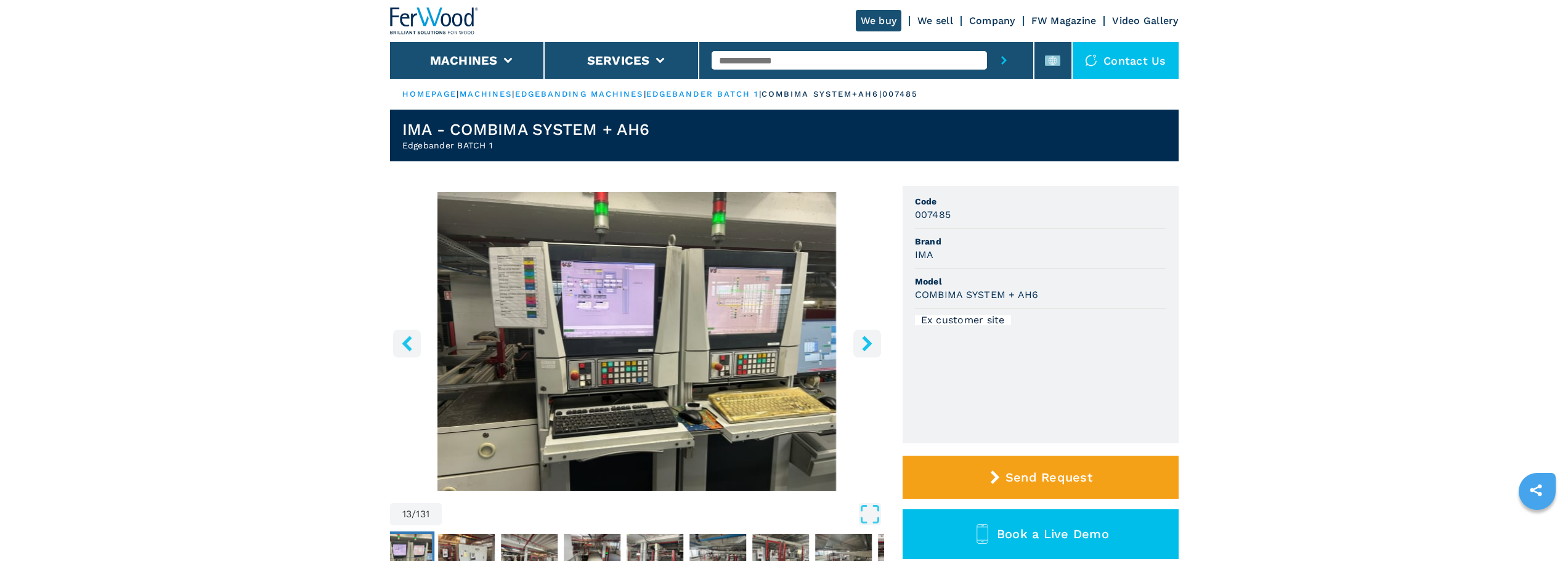
click at [765, 326] on img "Go to Slide 13" at bounding box center [636, 341] width 494 height 298
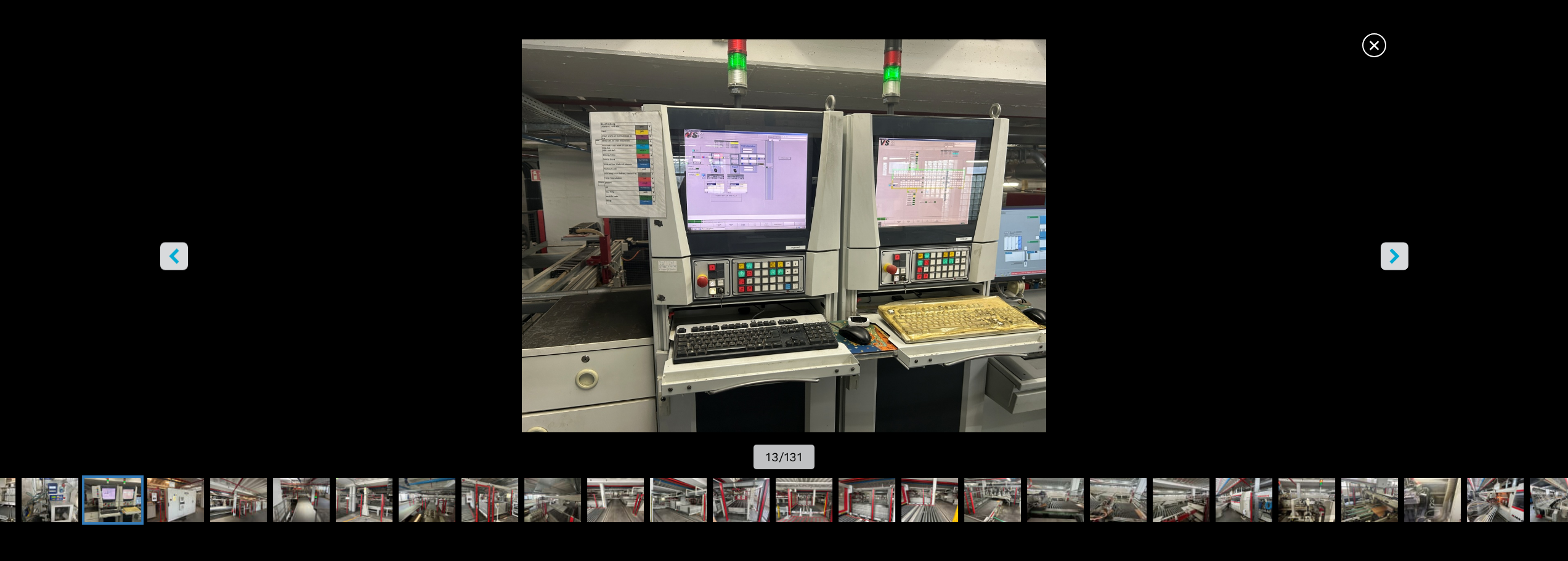
click at [1385, 249] on button "right-button" at bounding box center [1394, 256] width 28 height 28
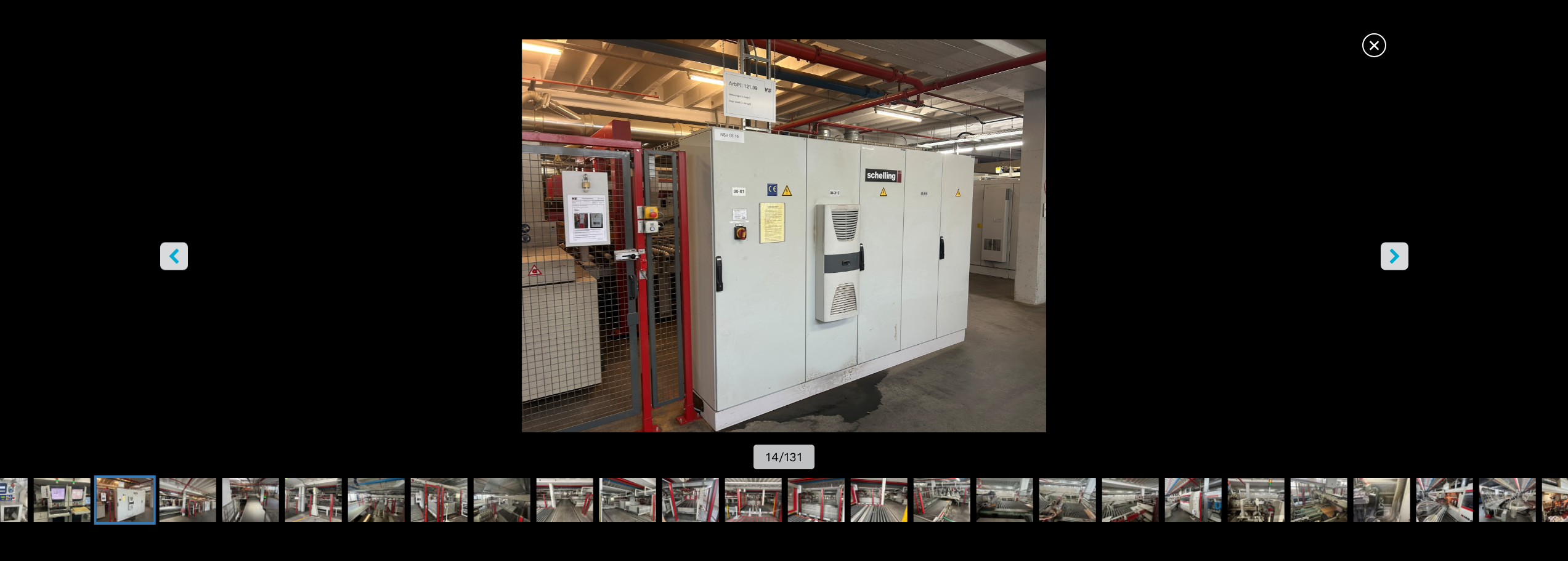
click at [1385, 249] on button "right-button" at bounding box center [1394, 256] width 28 height 28
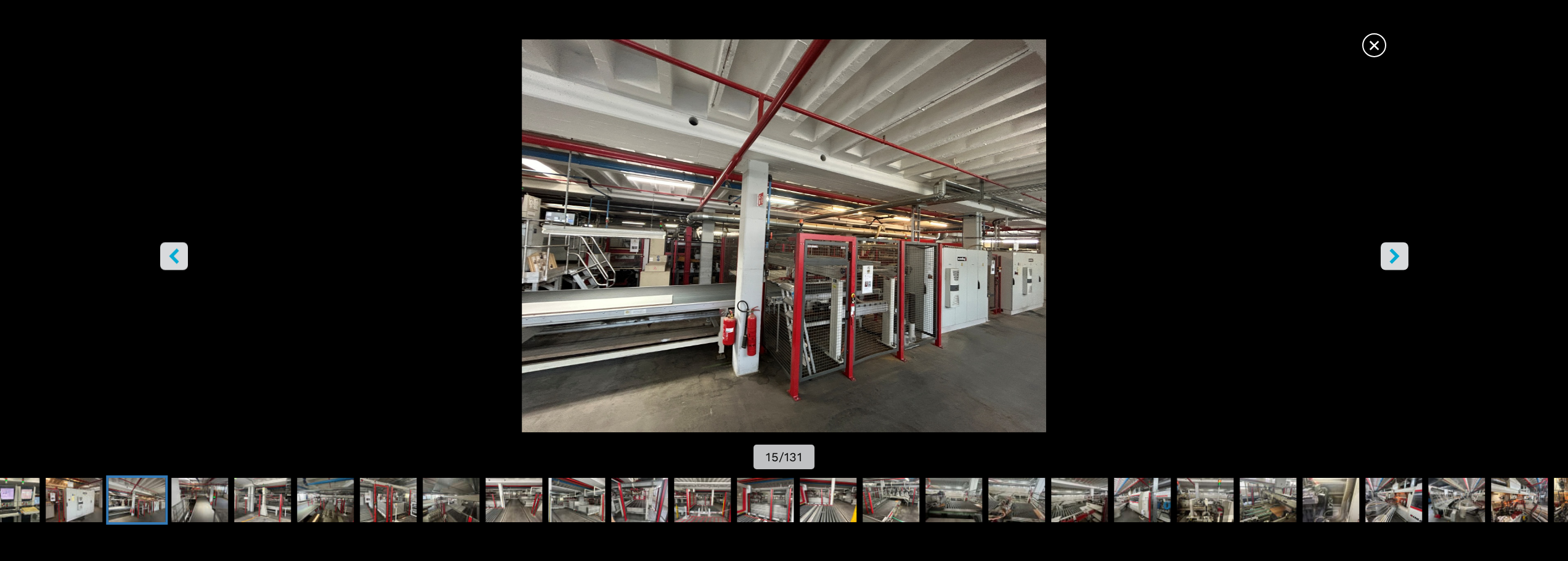
click at [1385, 249] on button "right-button" at bounding box center [1394, 256] width 28 height 28
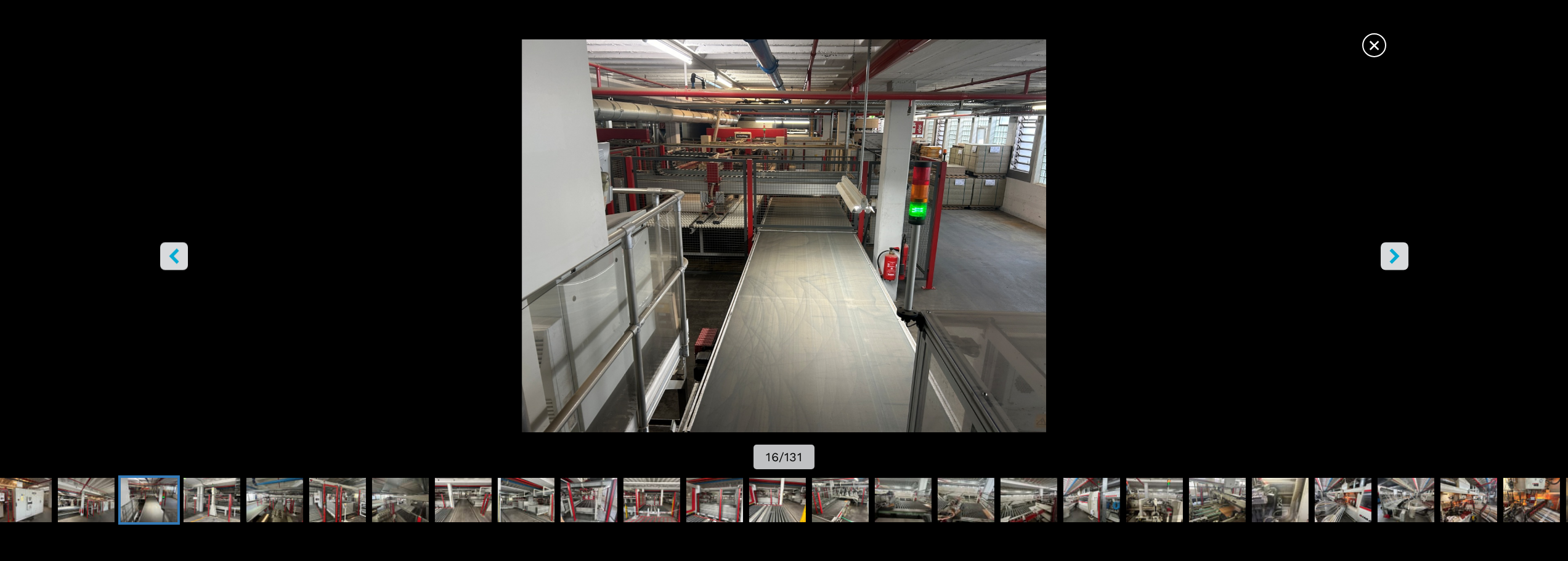
click at [1385, 249] on button "right-button" at bounding box center [1394, 256] width 28 height 28
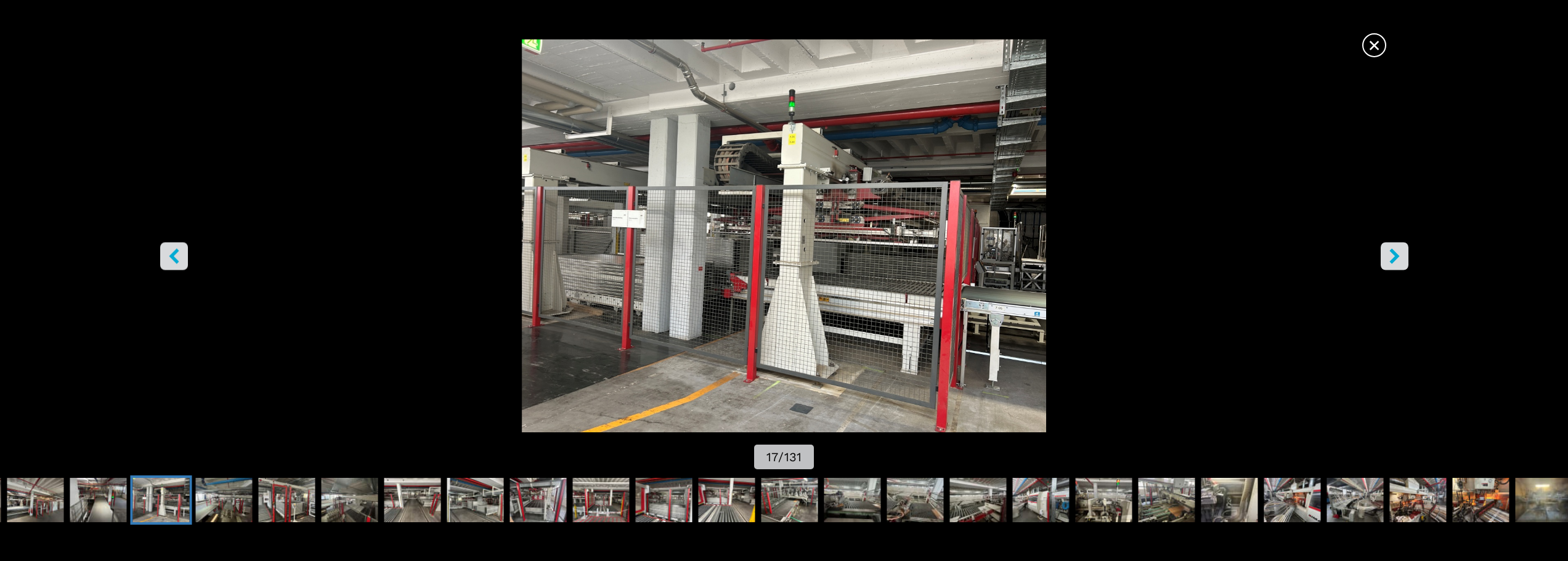
click at [1385, 249] on button "right-button" at bounding box center [1394, 256] width 28 height 28
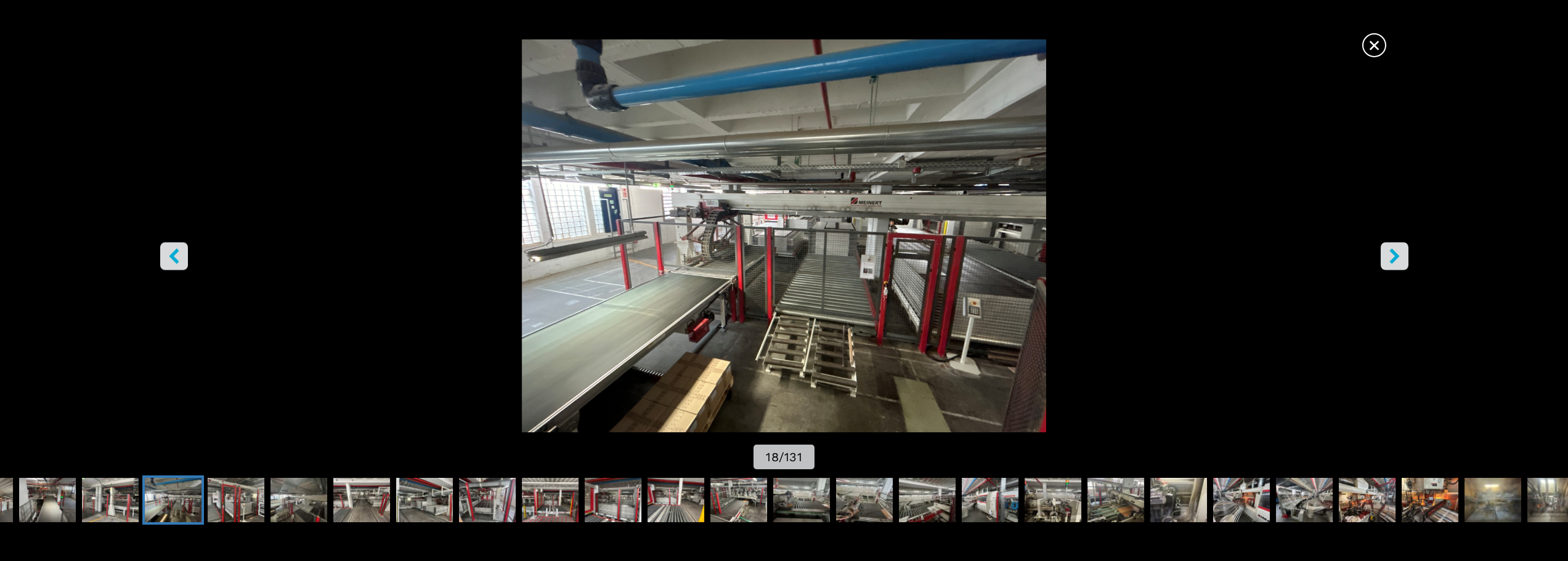
click at [1385, 249] on button "right-button" at bounding box center [1394, 256] width 28 height 28
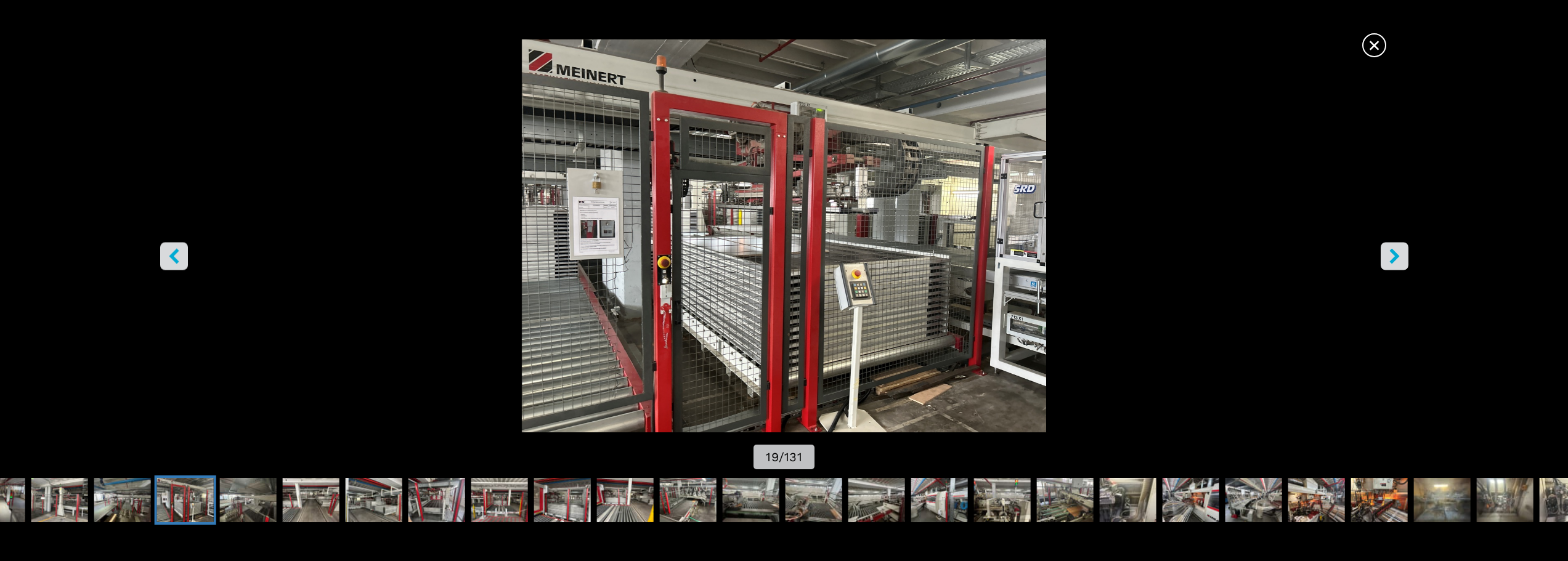
click at [1385, 249] on button "right-button" at bounding box center [1394, 256] width 28 height 28
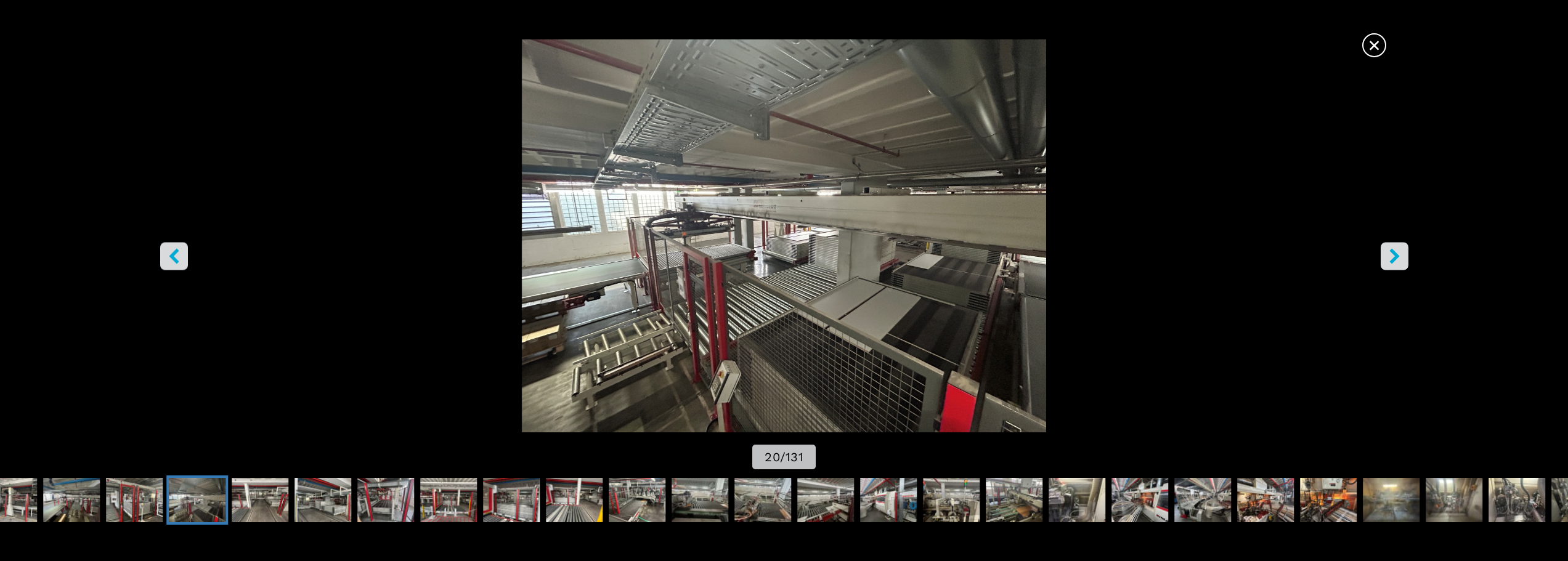
click at [1385, 249] on button "right-button" at bounding box center [1394, 256] width 28 height 28
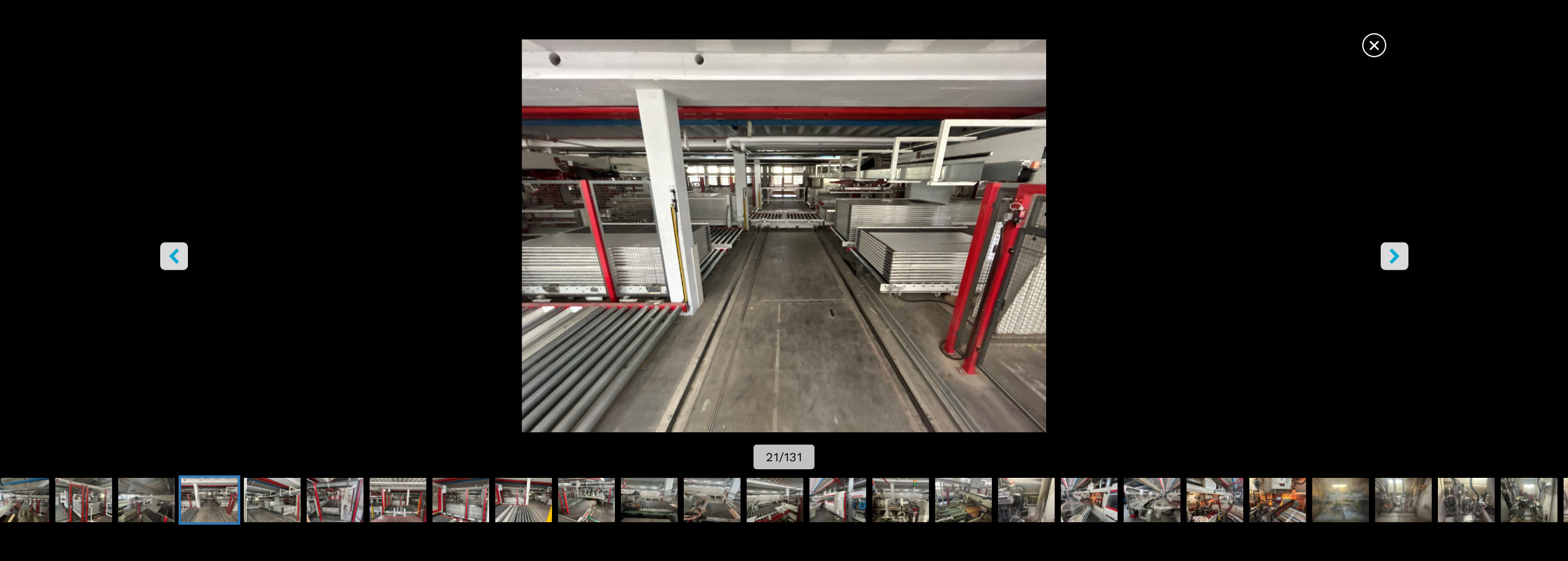
click at [1385, 249] on button "right-button" at bounding box center [1394, 256] width 28 height 28
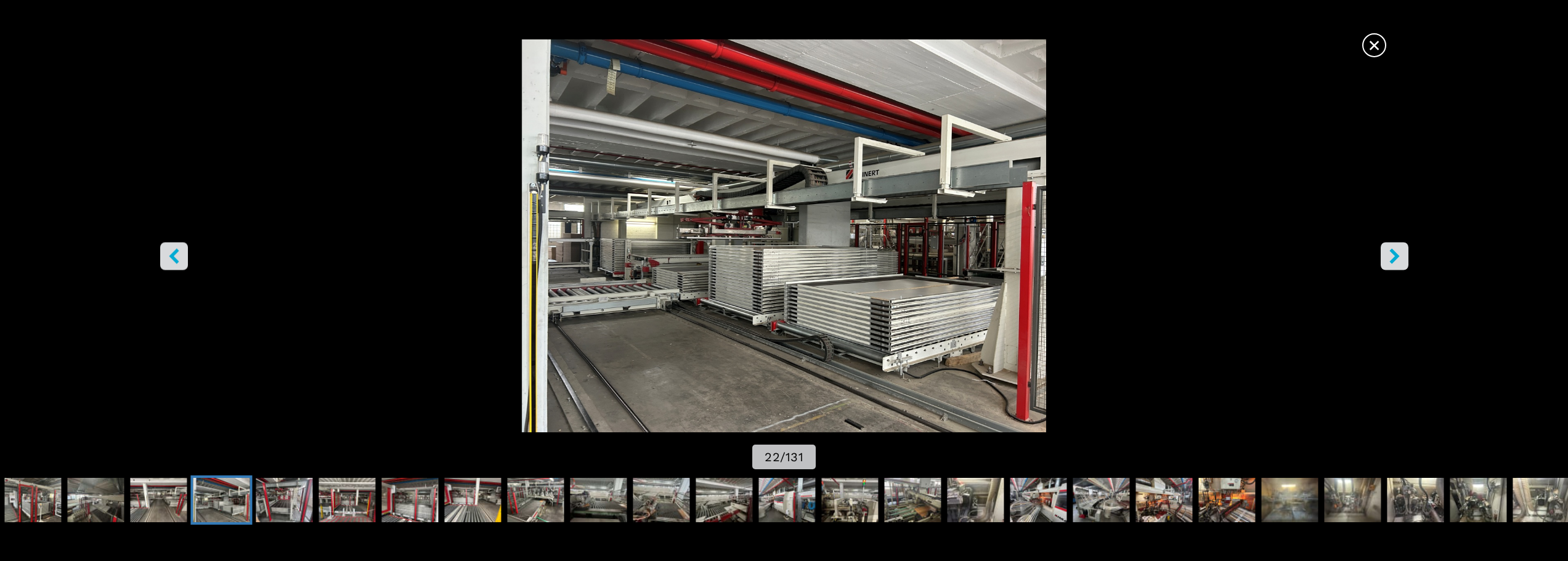
click at [1385, 249] on button "right-button" at bounding box center [1394, 256] width 28 height 28
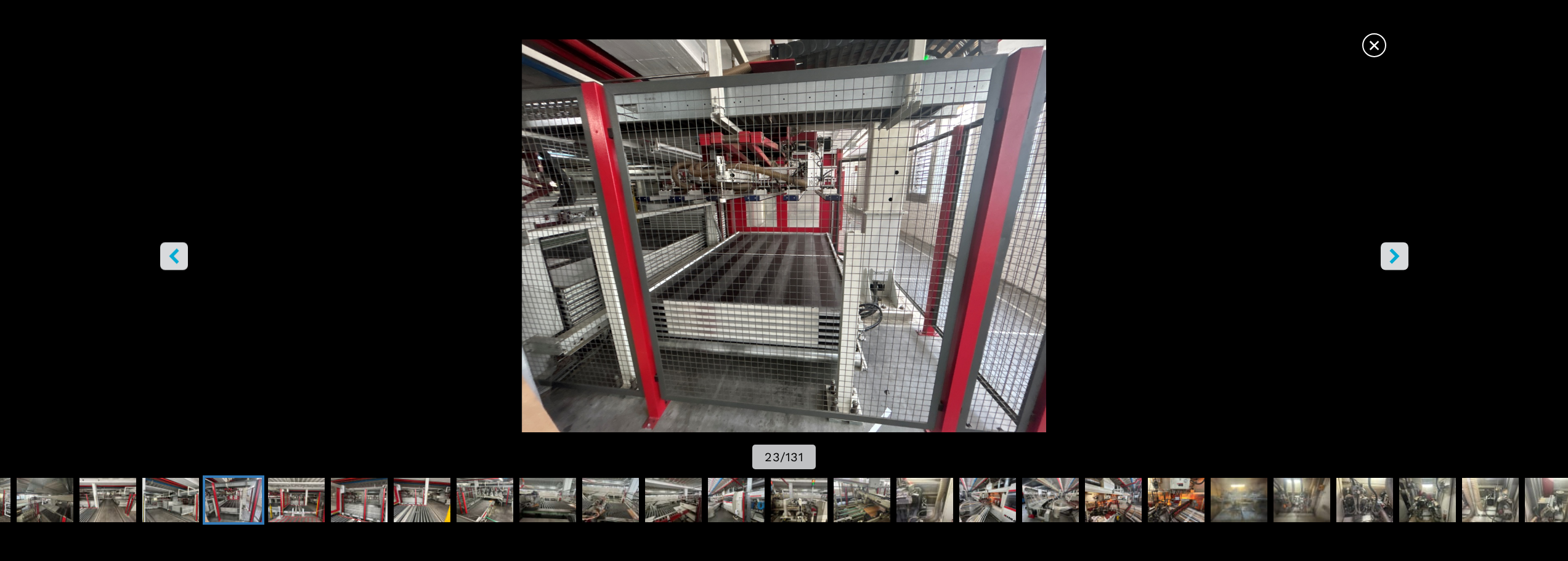
click at [1385, 249] on button "right-button" at bounding box center [1394, 256] width 28 height 28
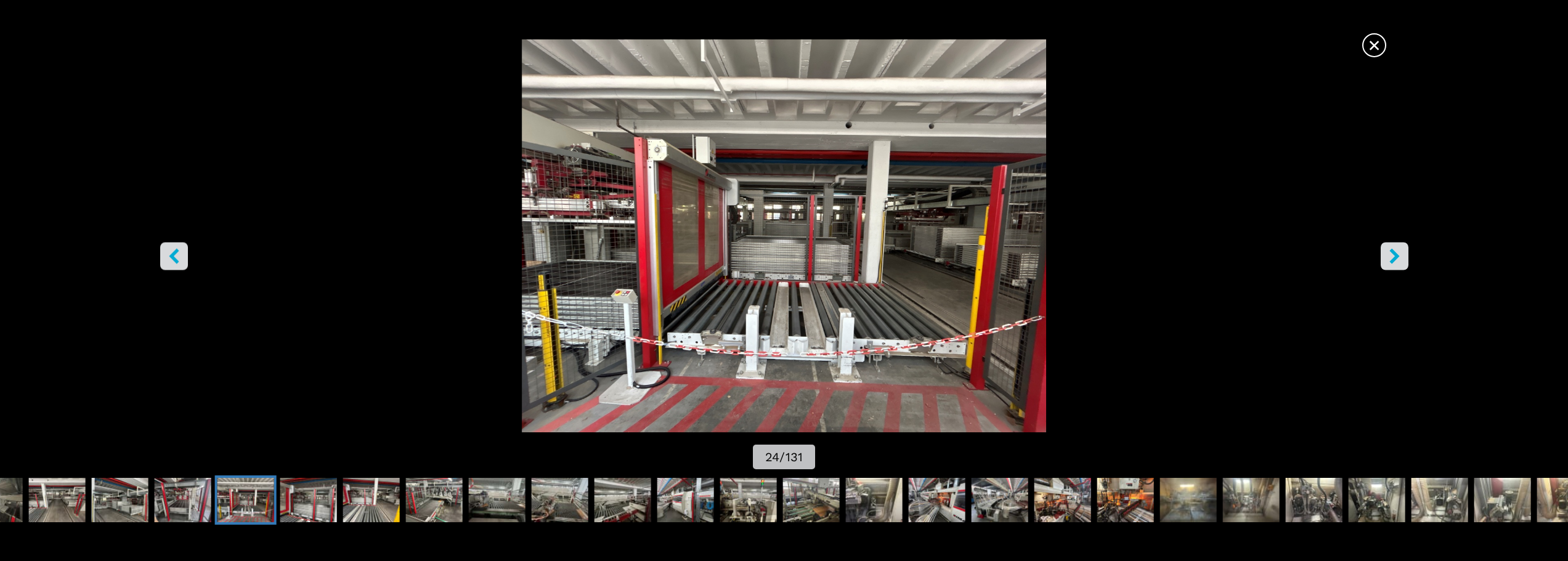
click at [1385, 249] on button "right-button" at bounding box center [1394, 256] width 28 height 28
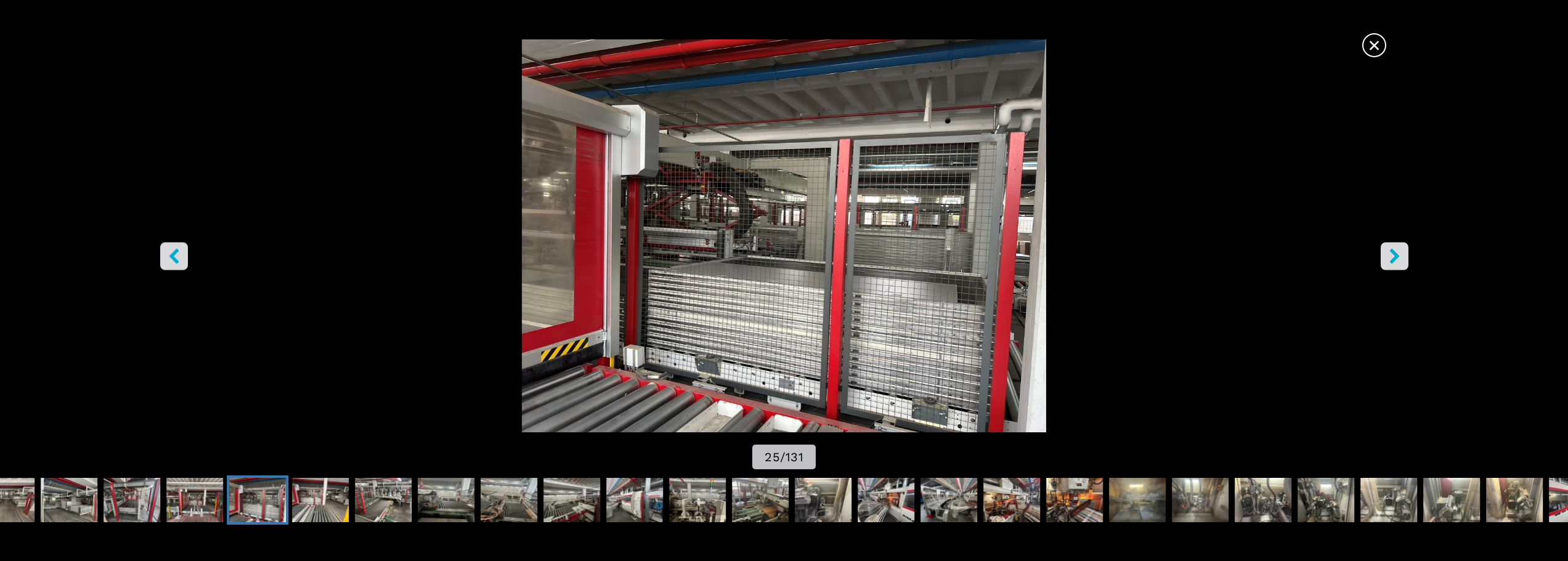
click at [1385, 249] on button "right-button" at bounding box center [1394, 256] width 28 height 28
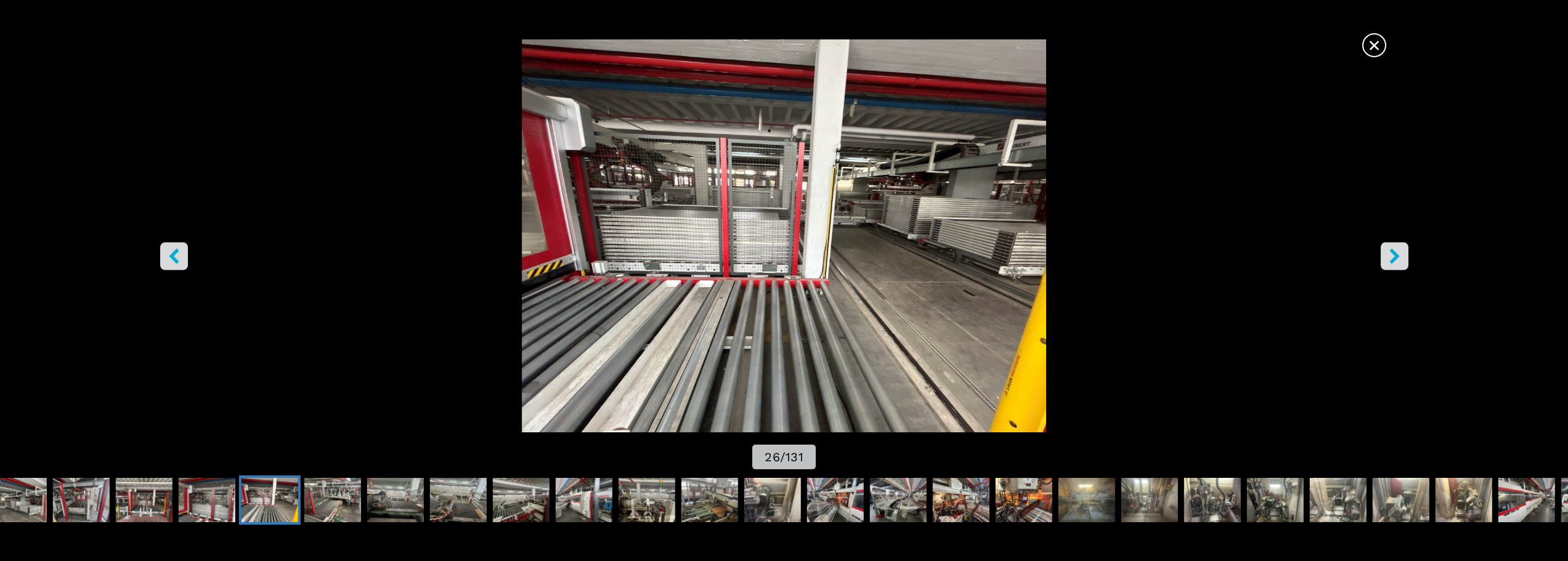
click at [1385, 249] on button "right-button" at bounding box center [1394, 256] width 28 height 28
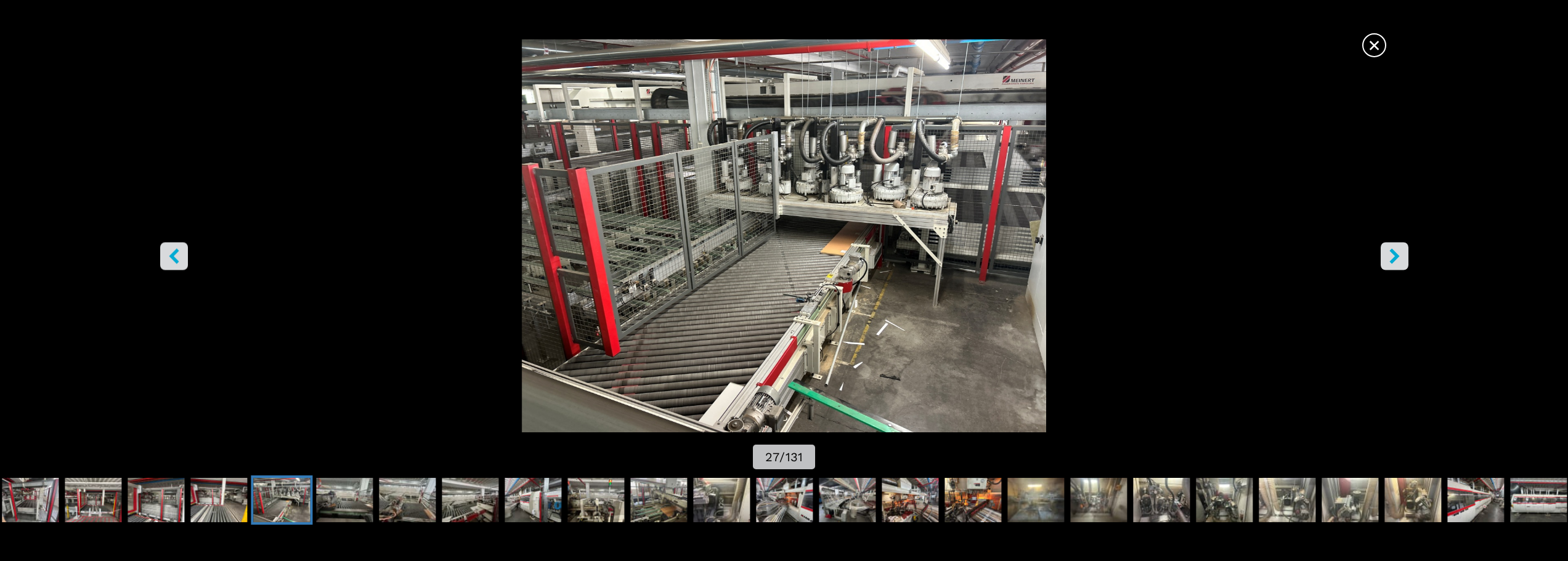
click at [1385, 249] on button "right-button" at bounding box center [1394, 256] width 28 height 28
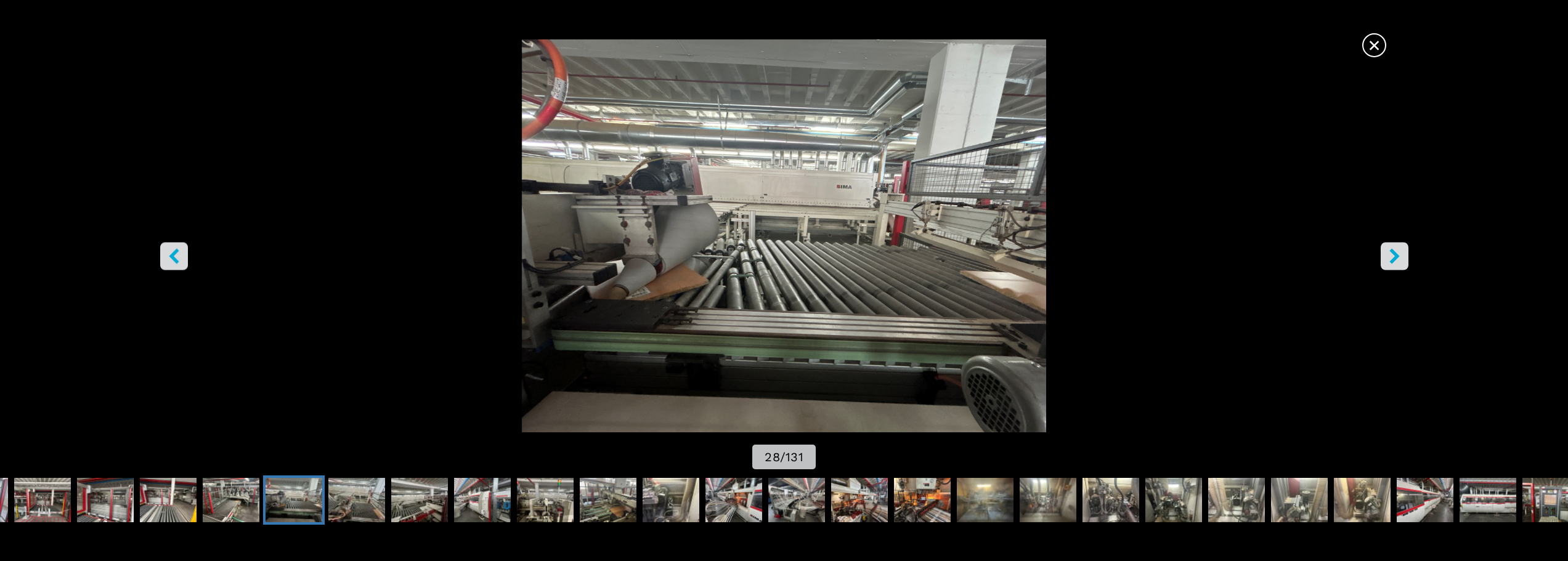
click at [158, 252] on img "Go to Slide 28" at bounding box center [784, 236] width 1411 height 393
click at [159, 252] on img "Go to Slide 28" at bounding box center [784, 236] width 1411 height 393
click at [168, 255] on icon "left-button" at bounding box center [174, 256] width 16 height 16
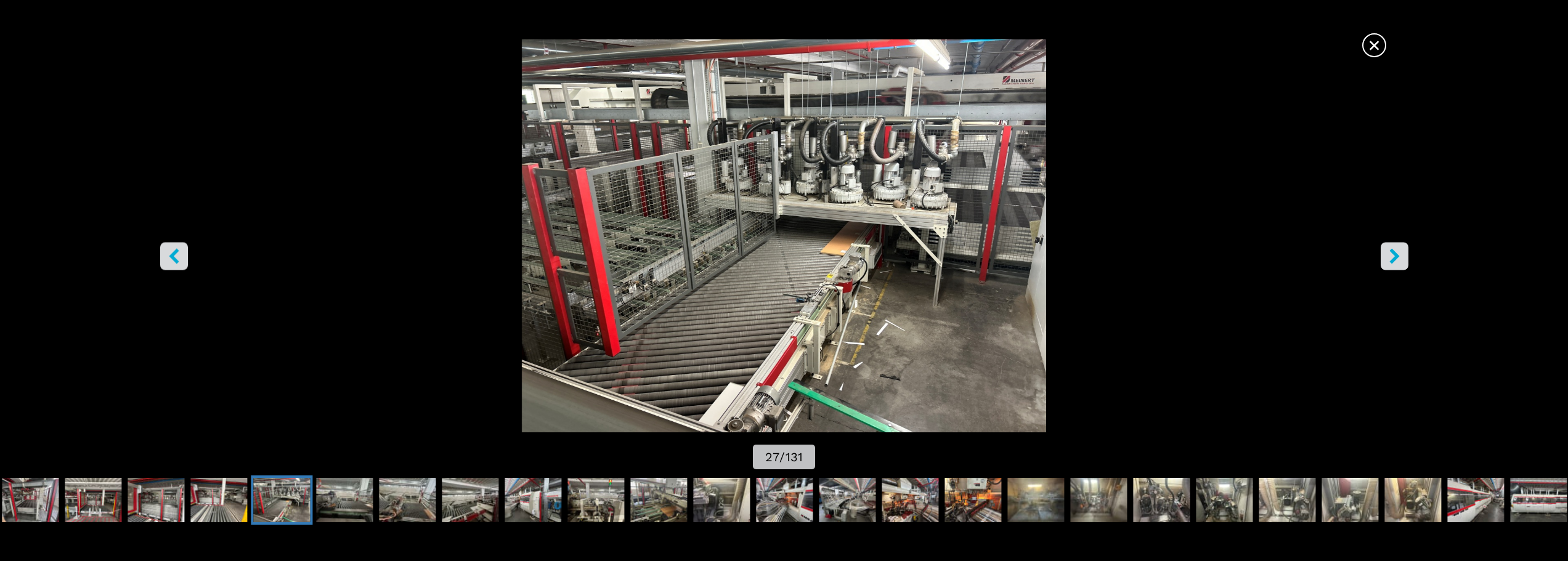
click at [1401, 252] on icon "right-button" at bounding box center [1394, 256] width 16 height 16
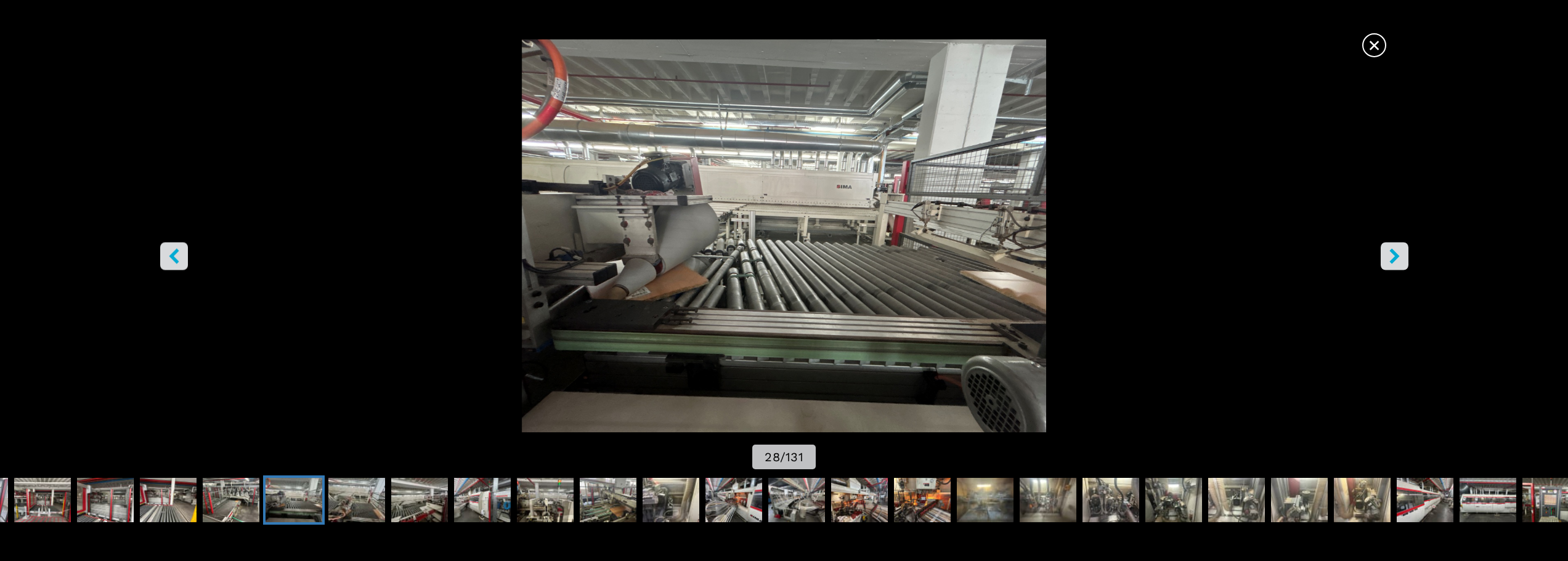
click at [1401, 252] on icon "right-button" at bounding box center [1394, 256] width 16 height 16
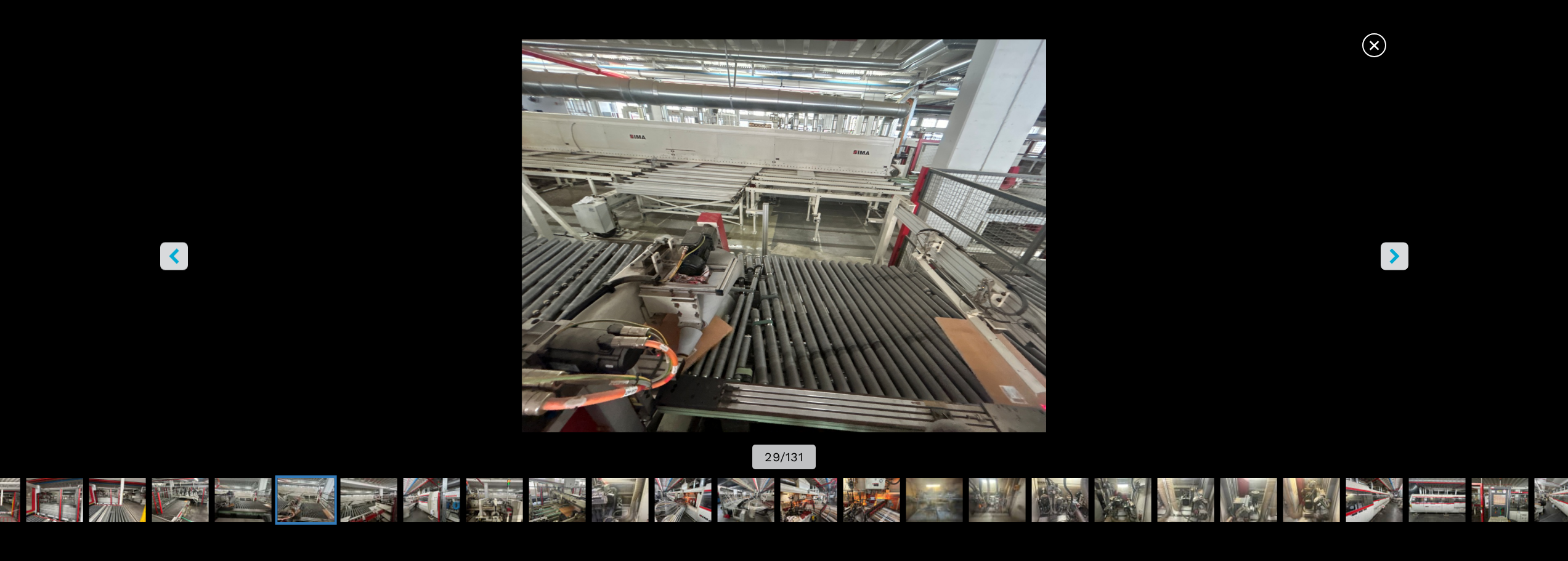
click at [1396, 261] on icon "right-button" at bounding box center [1394, 256] width 16 height 16
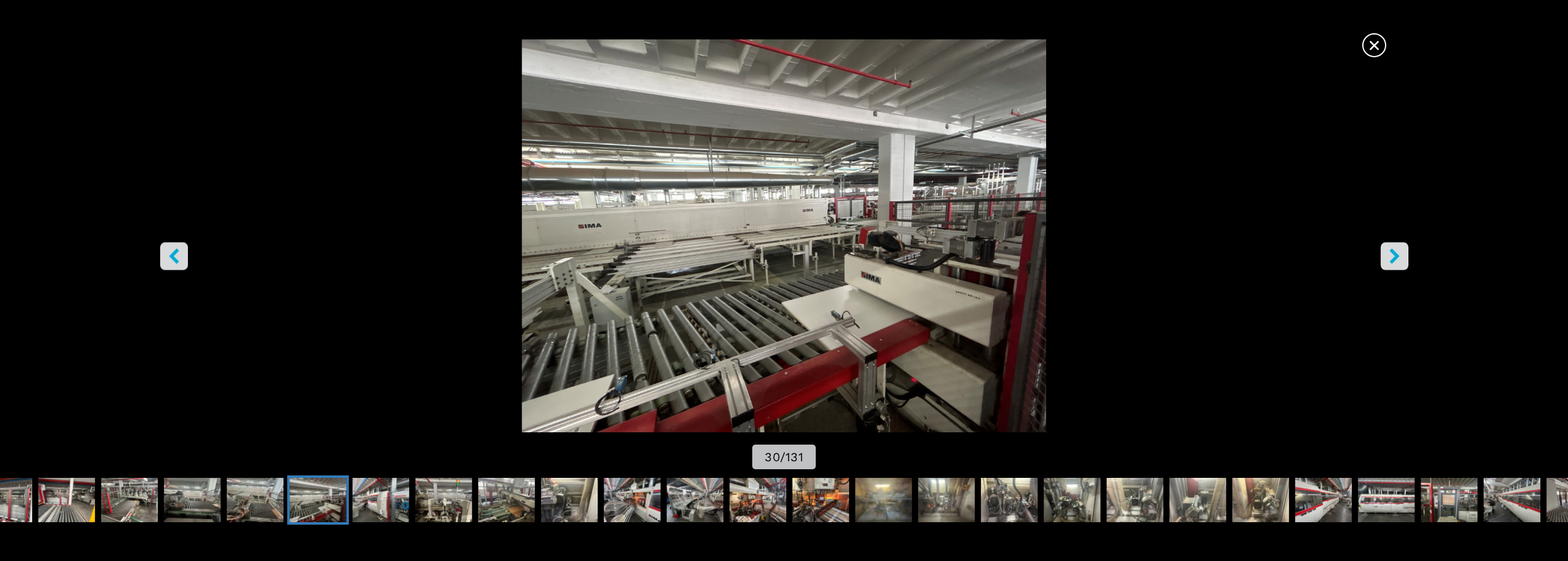
click at [1396, 261] on icon "right-button" at bounding box center [1394, 256] width 16 height 16
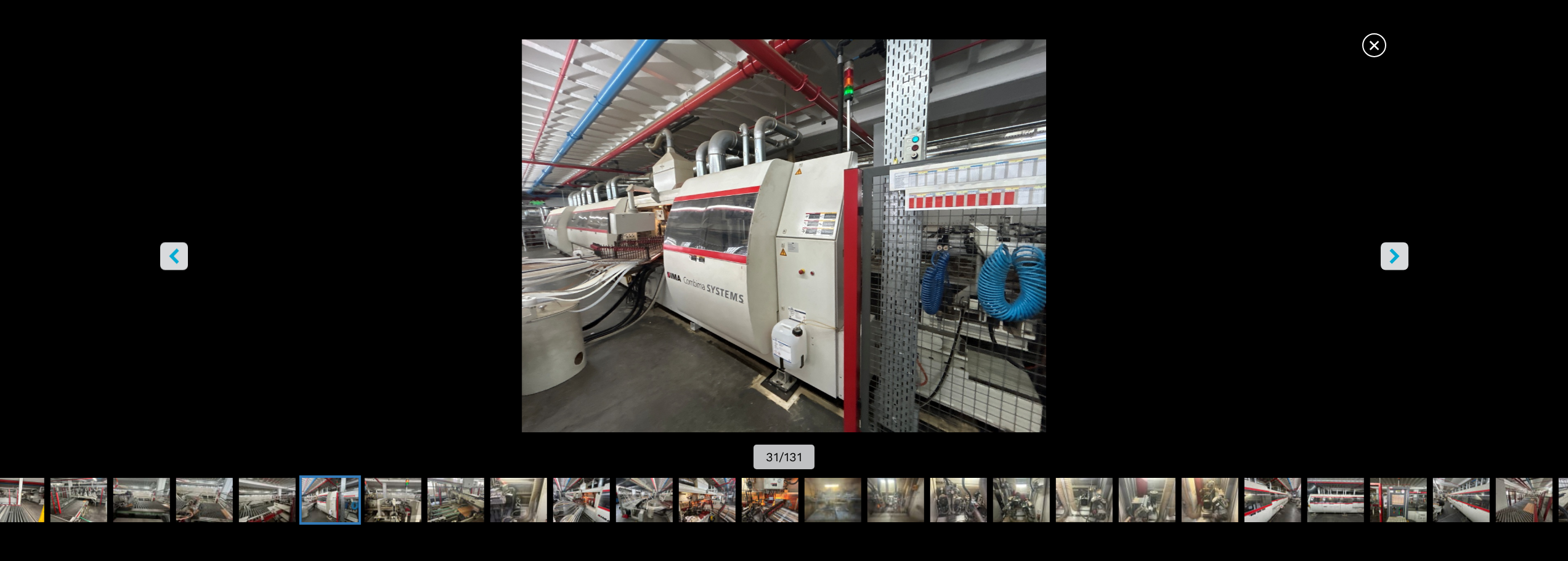
click at [1396, 261] on icon "right-button" at bounding box center [1394, 256] width 16 height 16
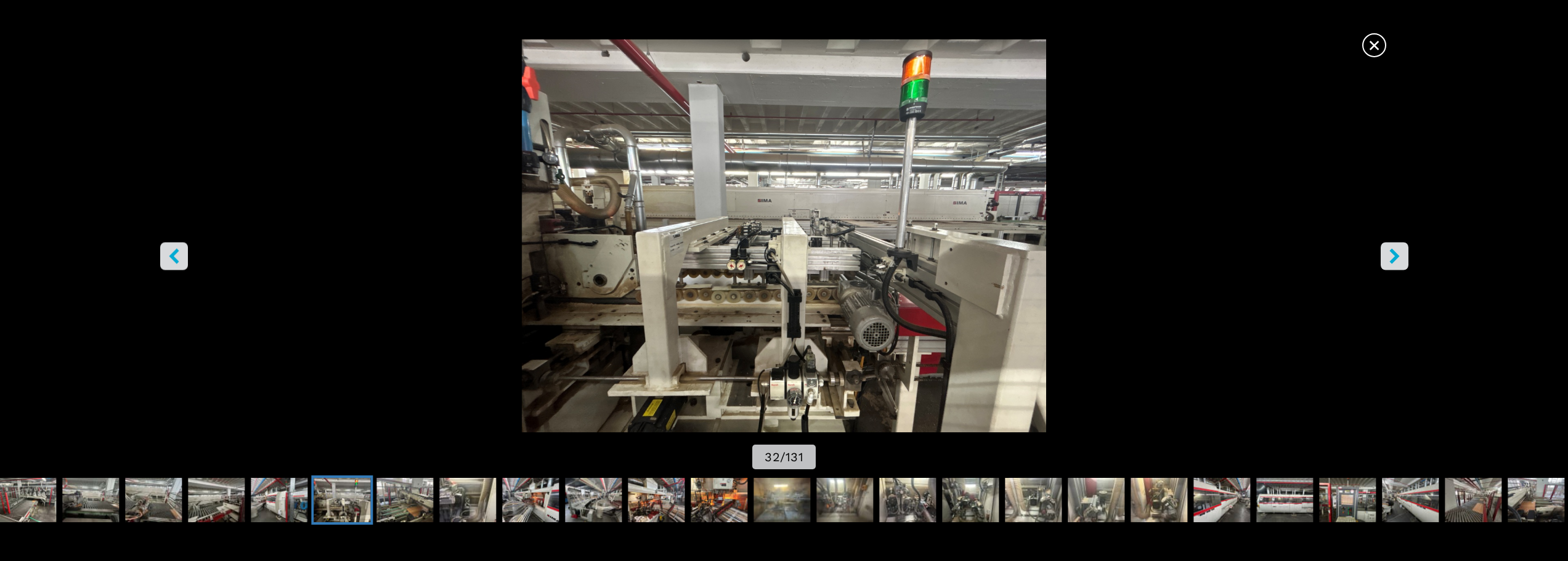
click at [1396, 261] on icon "right-button" at bounding box center [1394, 256] width 16 height 16
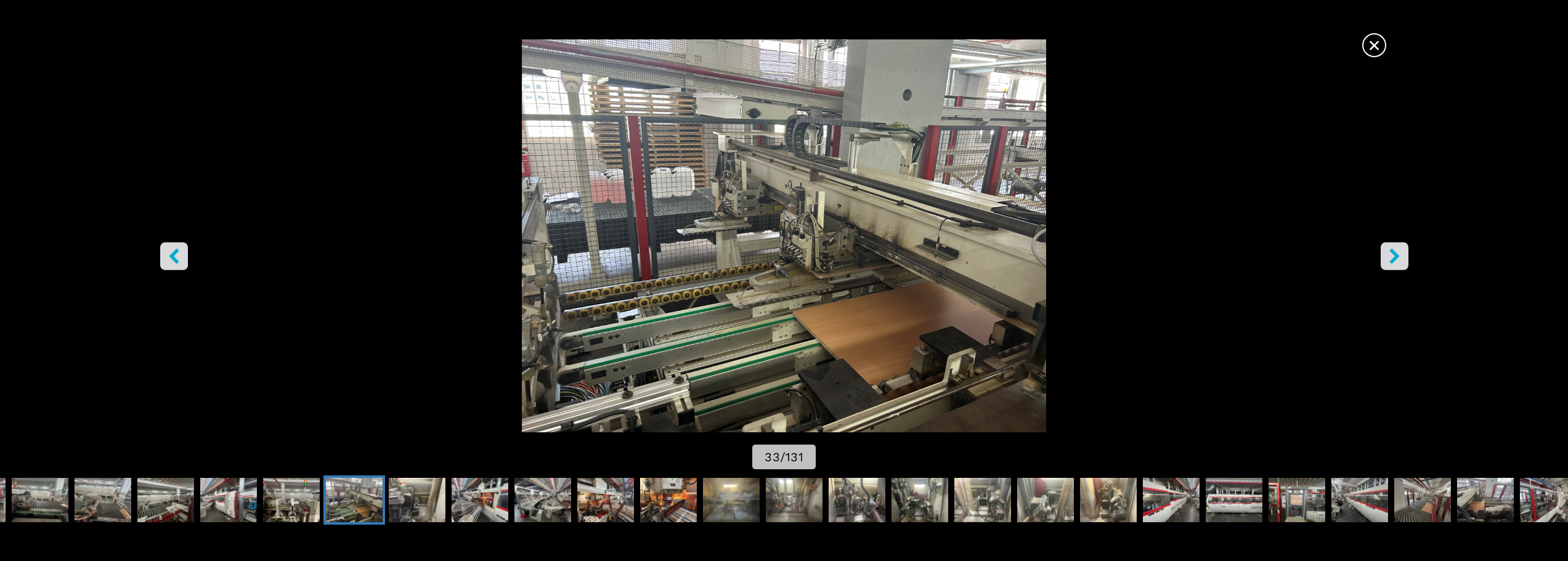
click at [1396, 261] on icon "right-button" at bounding box center [1394, 256] width 16 height 16
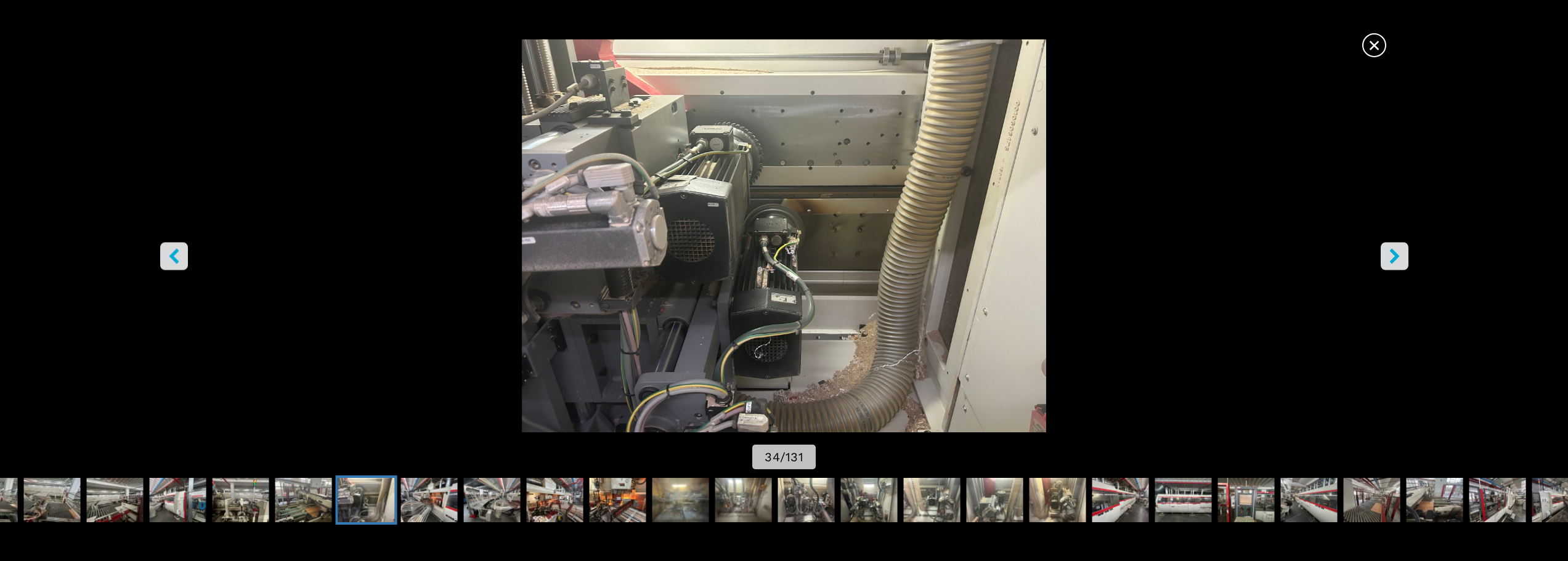
click at [1396, 261] on icon "right-button" at bounding box center [1394, 256] width 16 height 16
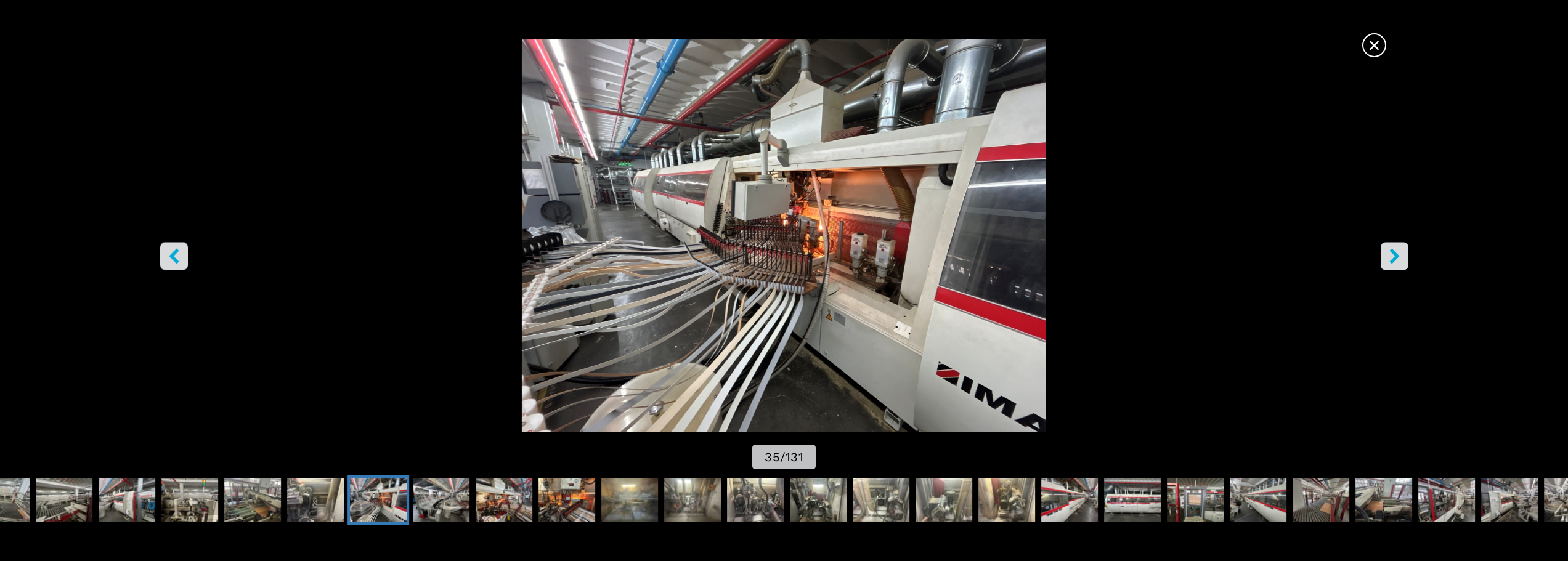
click at [1396, 261] on icon "right-button" at bounding box center [1394, 256] width 16 height 16
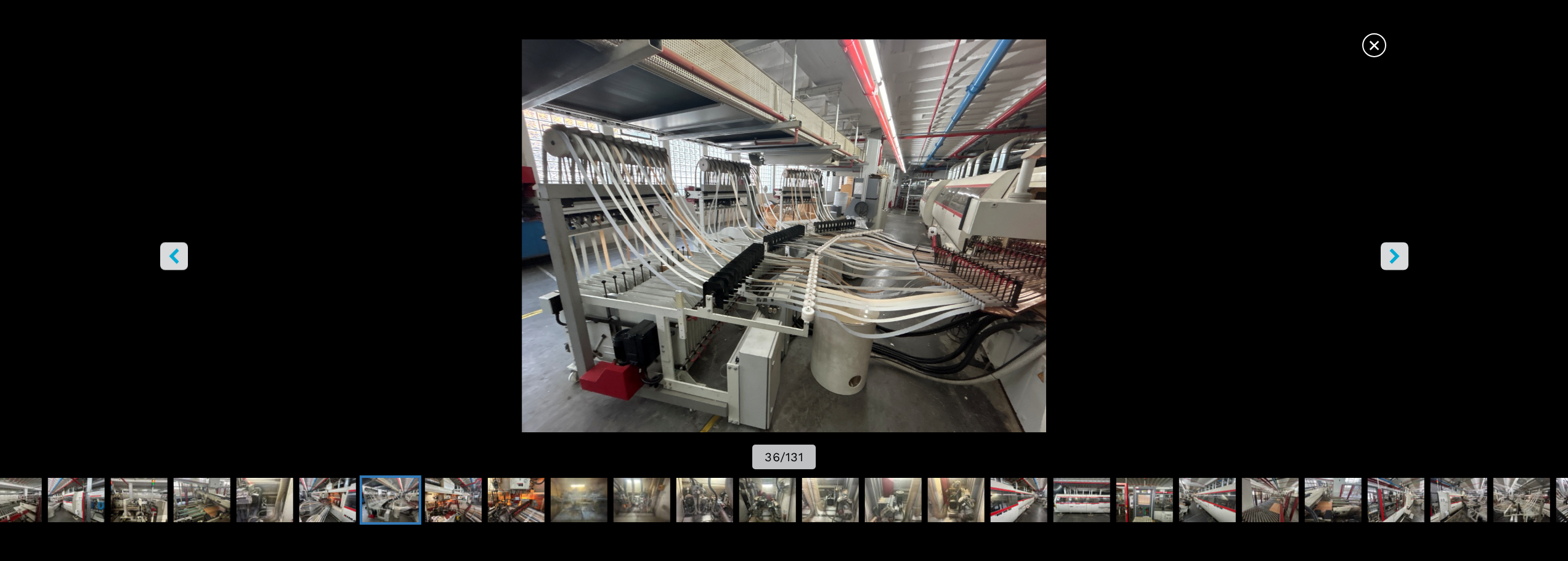
click at [1396, 261] on icon "right-button" at bounding box center [1394, 256] width 16 height 16
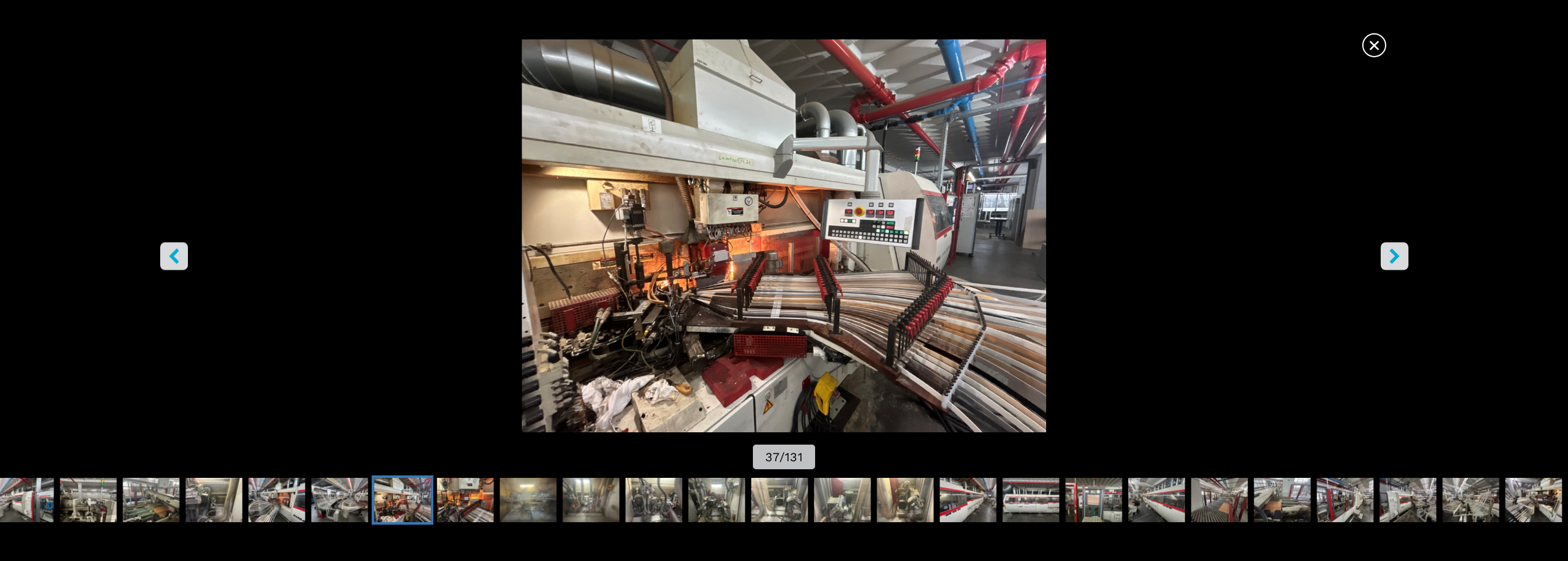
click at [1396, 261] on icon "right-button" at bounding box center [1394, 256] width 16 height 16
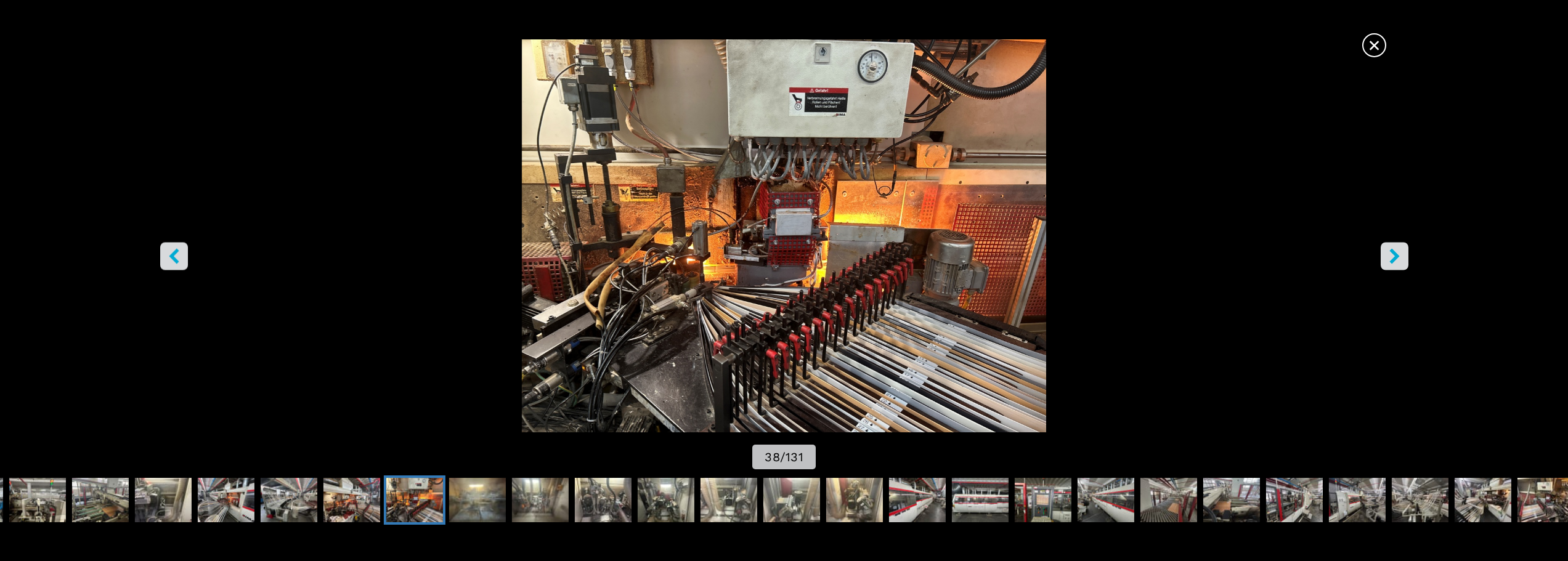
click at [1396, 261] on icon "right-button" at bounding box center [1394, 256] width 16 height 16
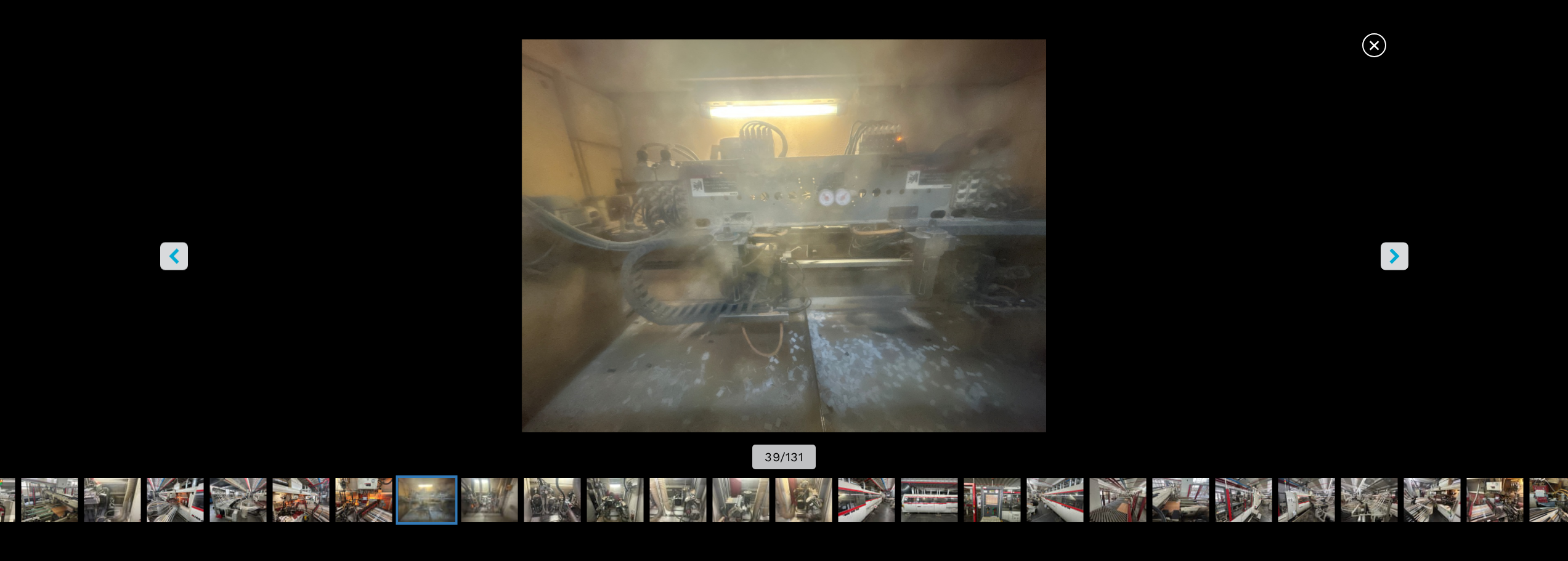
click at [1396, 261] on icon "right-button" at bounding box center [1394, 256] width 16 height 16
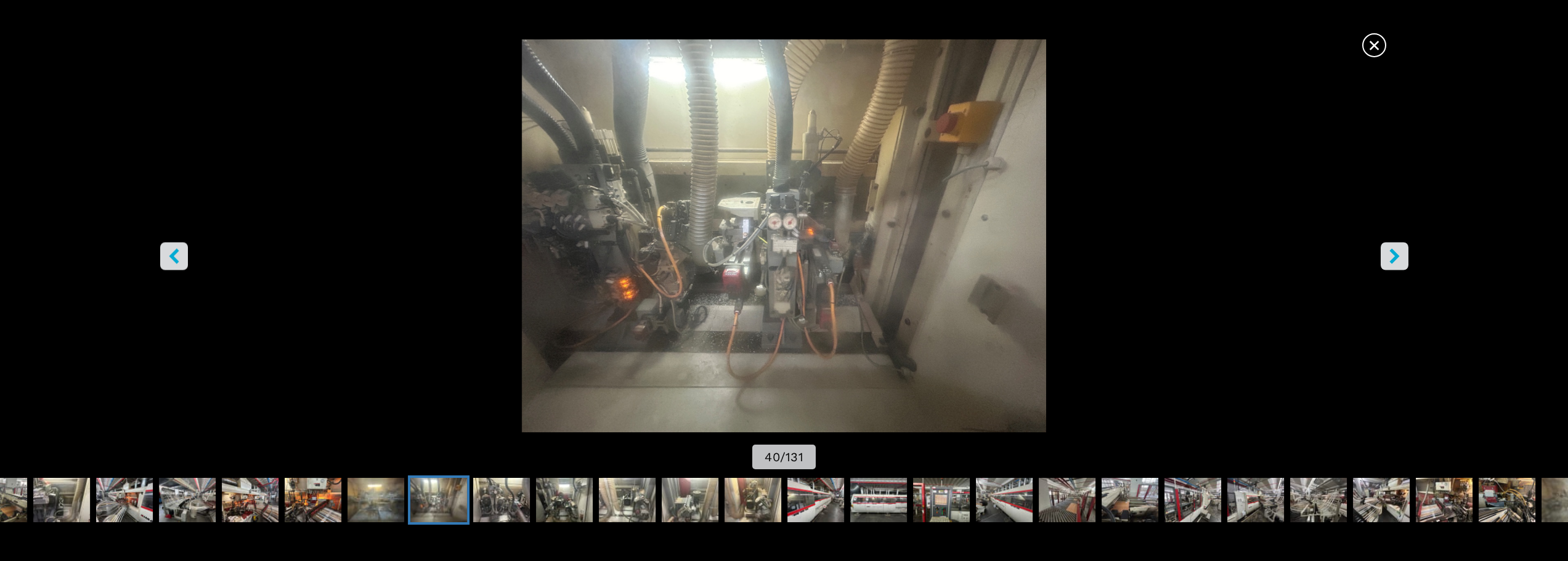
click at [1396, 261] on icon "right-button" at bounding box center [1394, 256] width 16 height 16
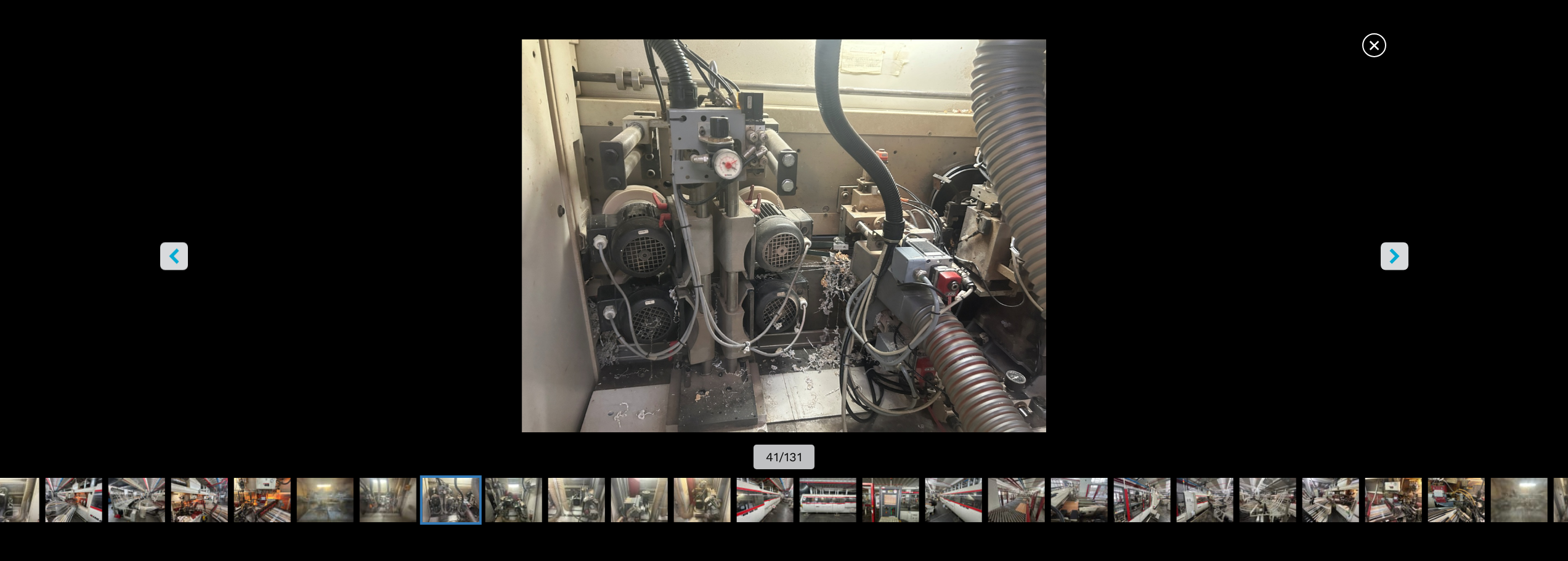
click at [1396, 261] on icon "right-button" at bounding box center [1394, 256] width 16 height 16
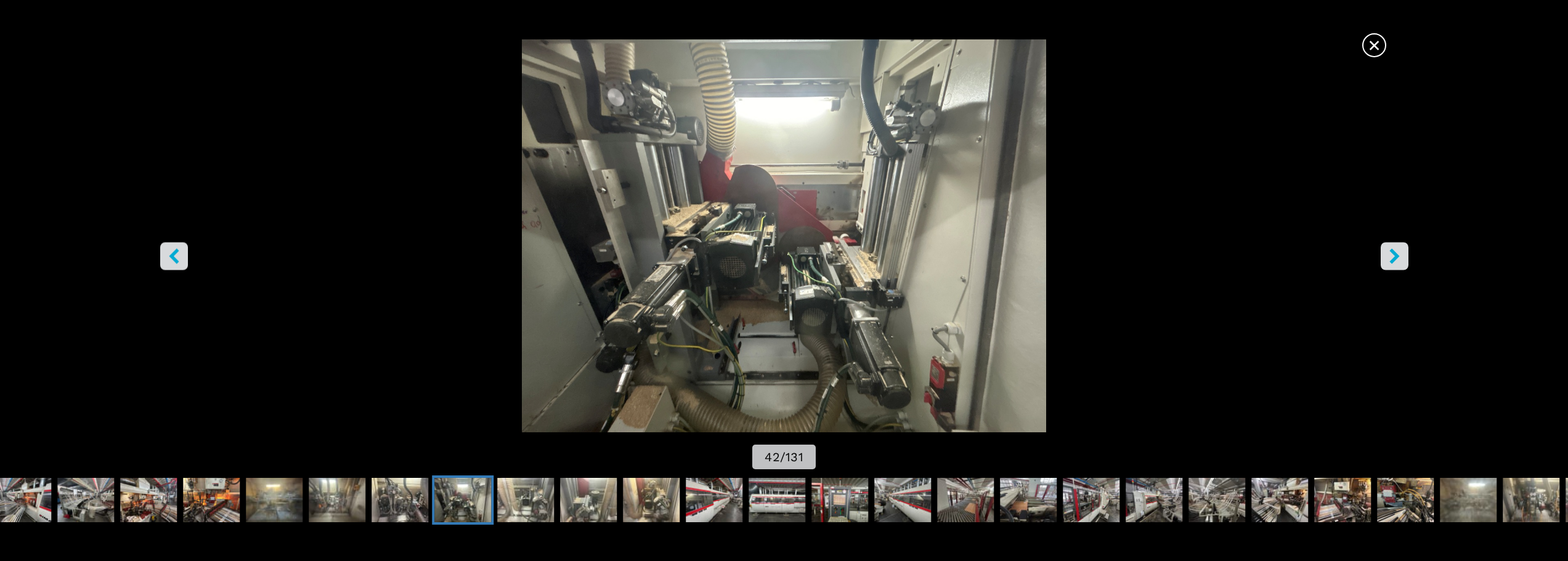
click at [1396, 261] on icon "right-button" at bounding box center [1394, 256] width 16 height 16
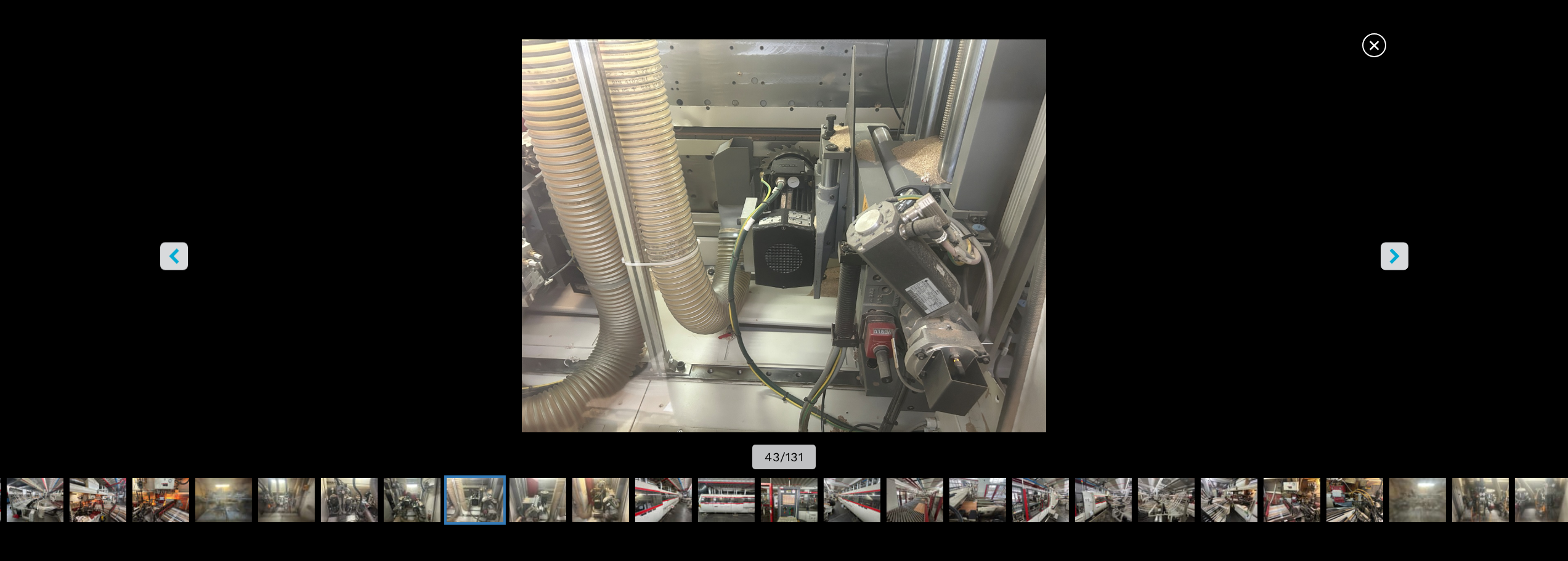
click at [1396, 261] on icon "right-button" at bounding box center [1394, 256] width 16 height 16
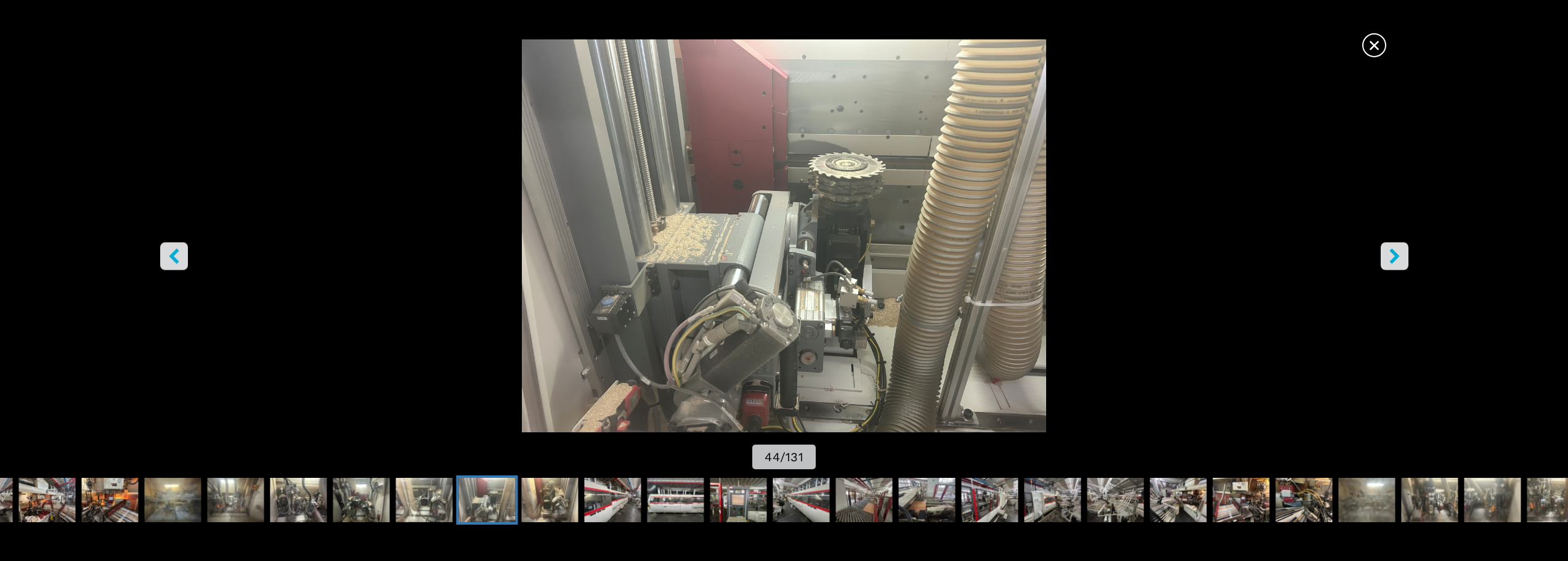
click at [1396, 261] on icon "right-button" at bounding box center [1394, 256] width 16 height 16
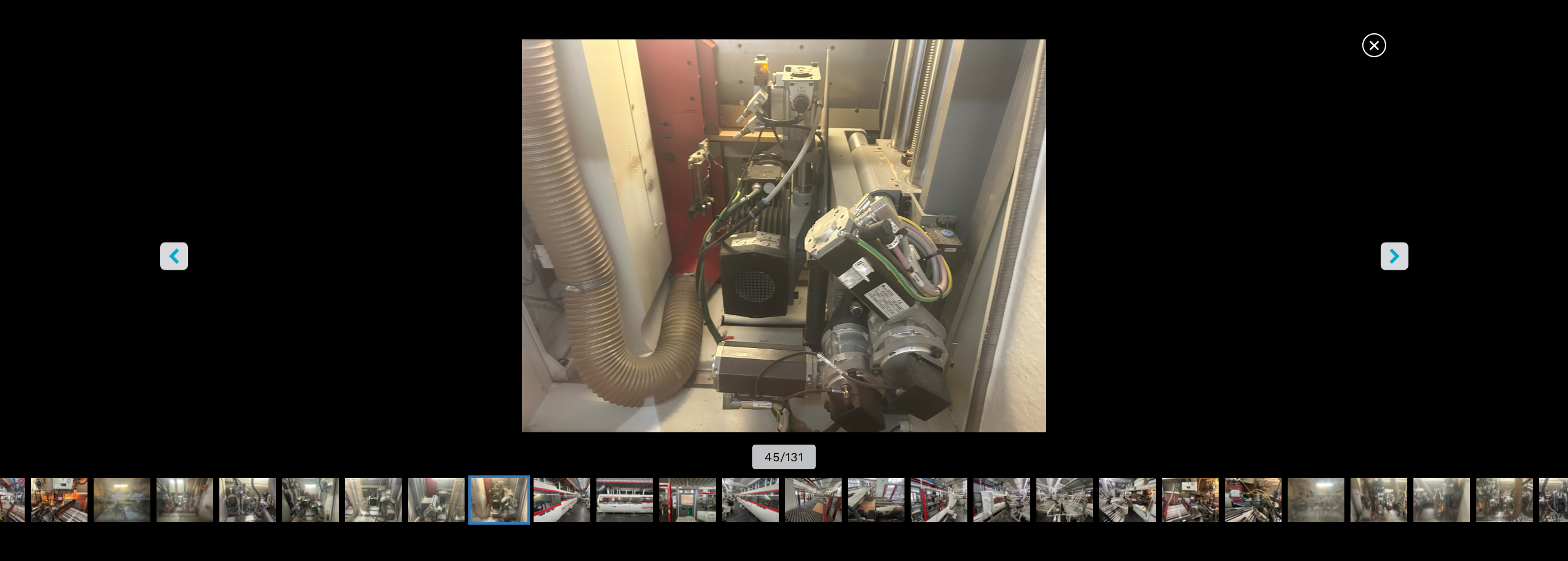
click at [1396, 261] on icon "right-button" at bounding box center [1394, 256] width 16 height 16
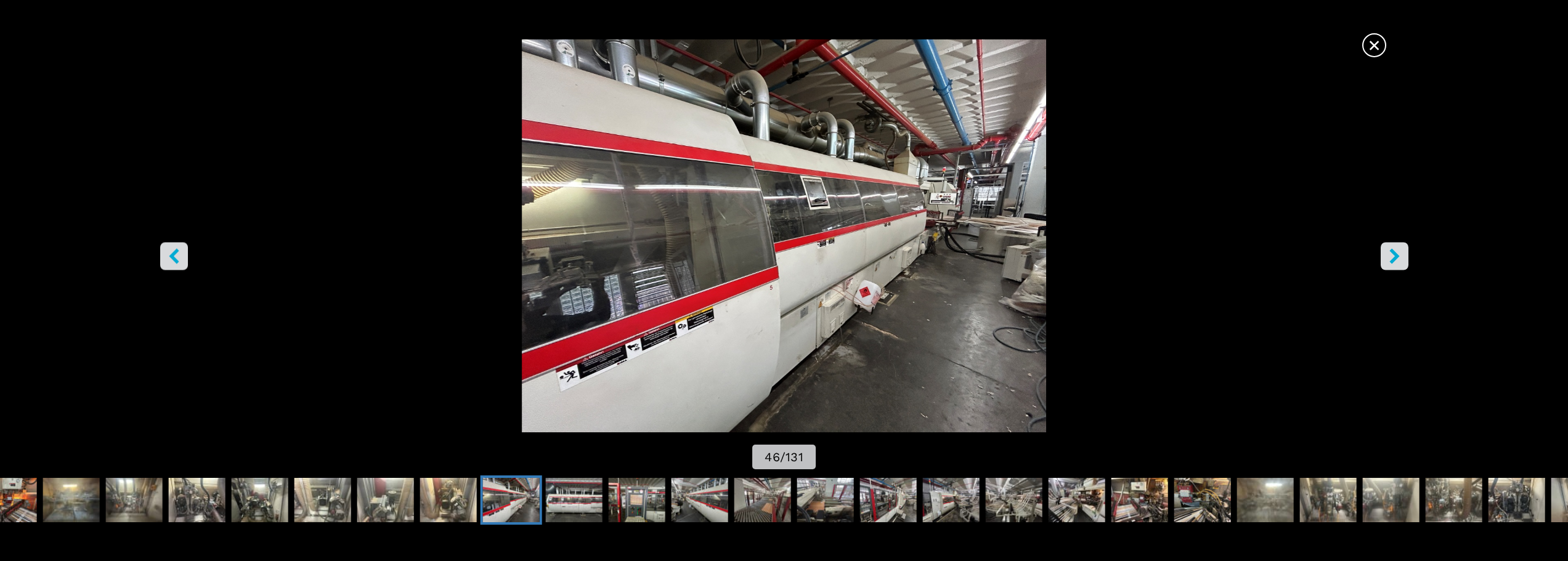
click at [1396, 261] on icon "right-button" at bounding box center [1394, 256] width 16 height 16
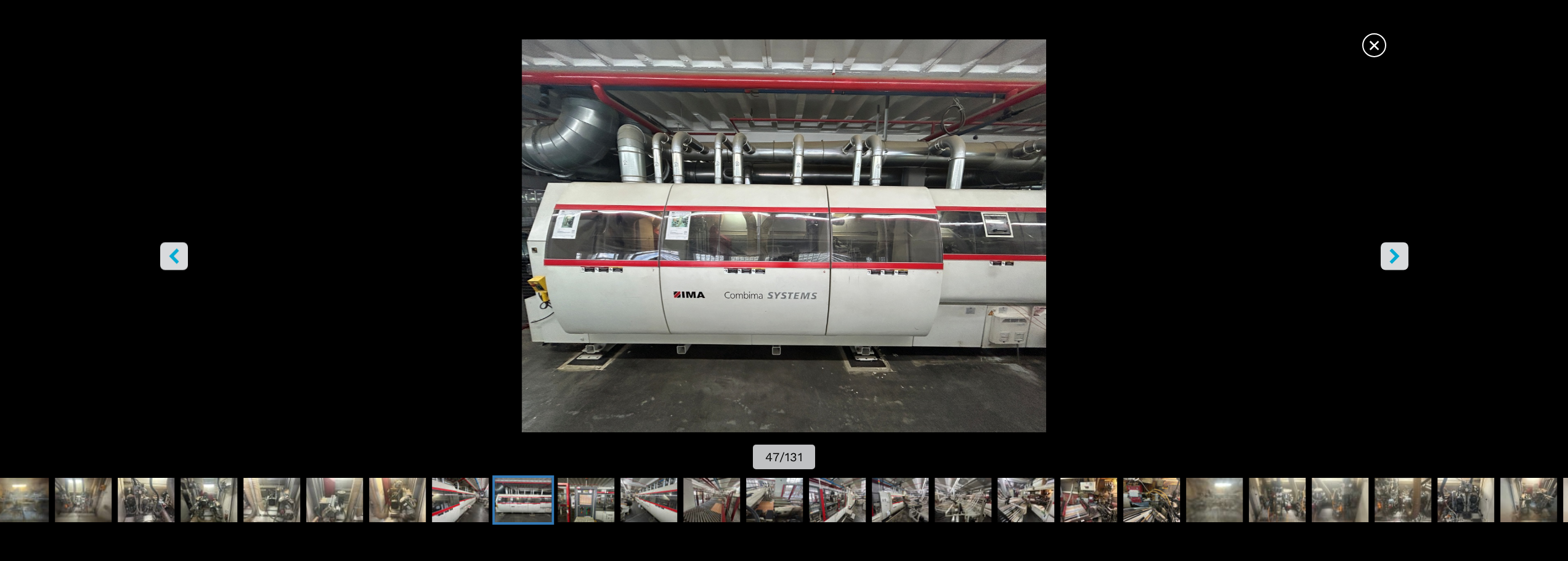
click at [1396, 261] on icon "right-button" at bounding box center [1394, 256] width 16 height 16
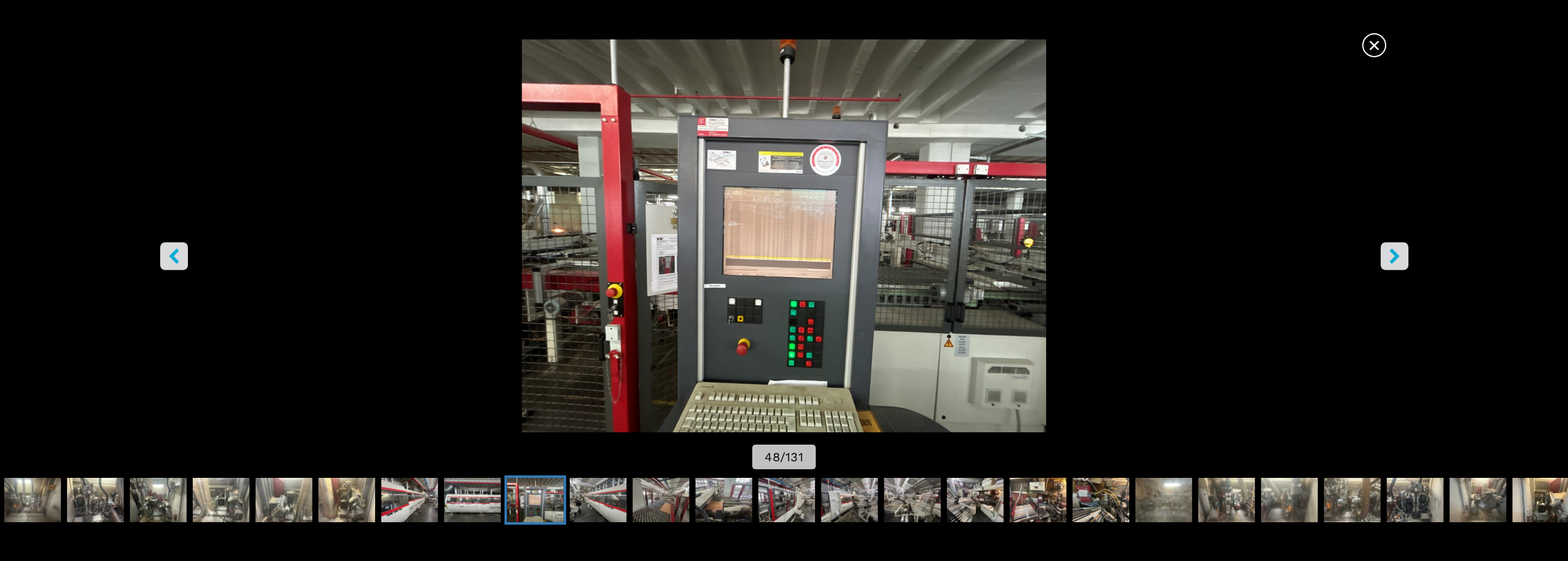
click at [1396, 261] on icon "right-button" at bounding box center [1394, 256] width 16 height 16
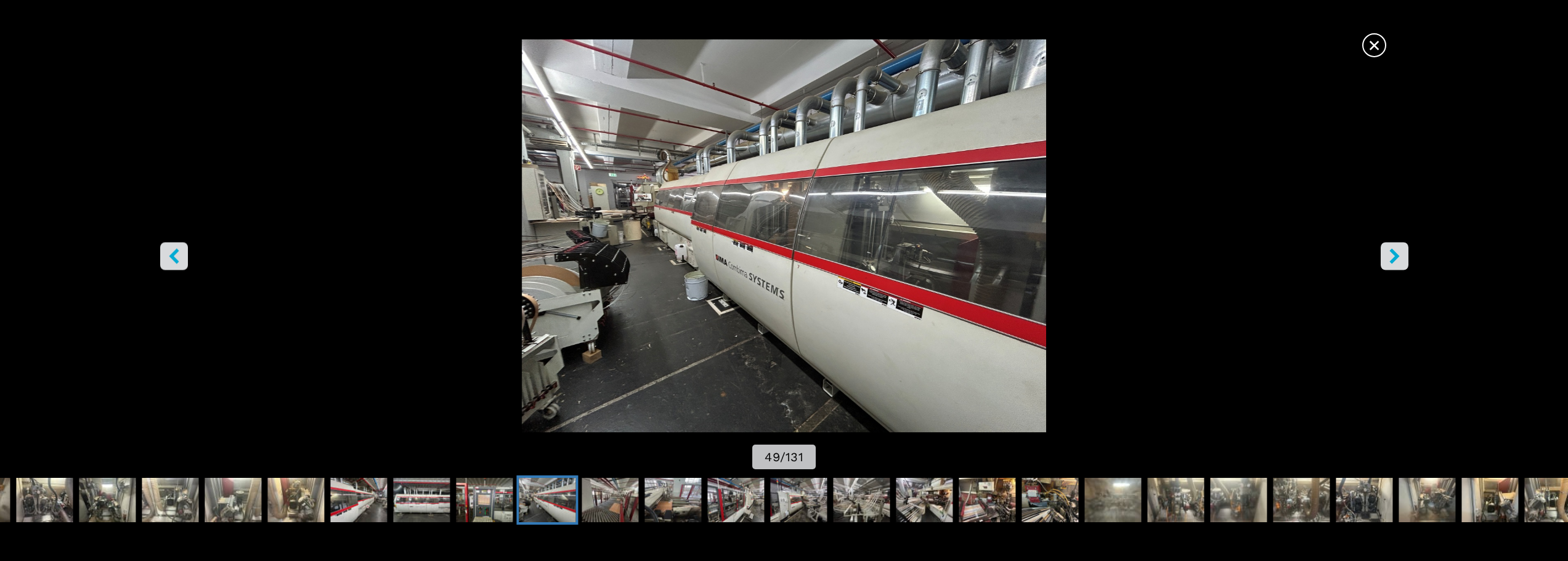
click at [1396, 261] on icon "right-button" at bounding box center [1394, 256] width 16 height 16
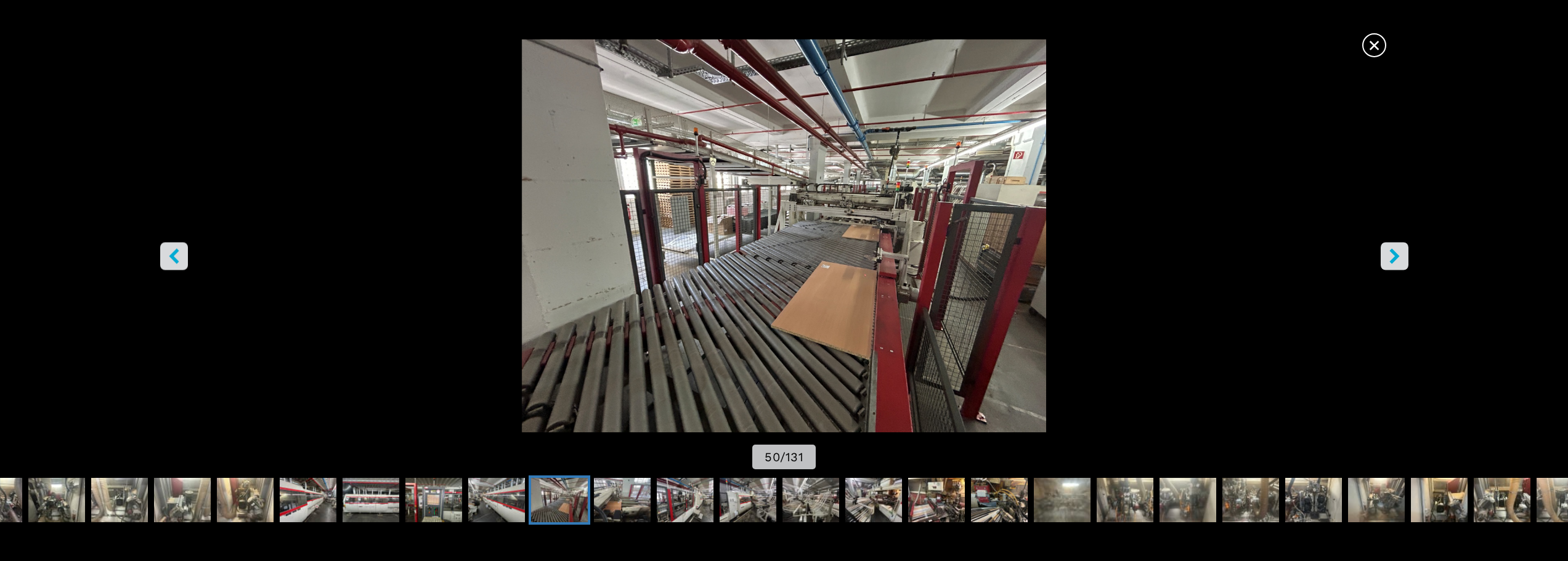
click at [1396, 261] on icon "right-button" at bounding box center [1394, 256] width 16 height 16
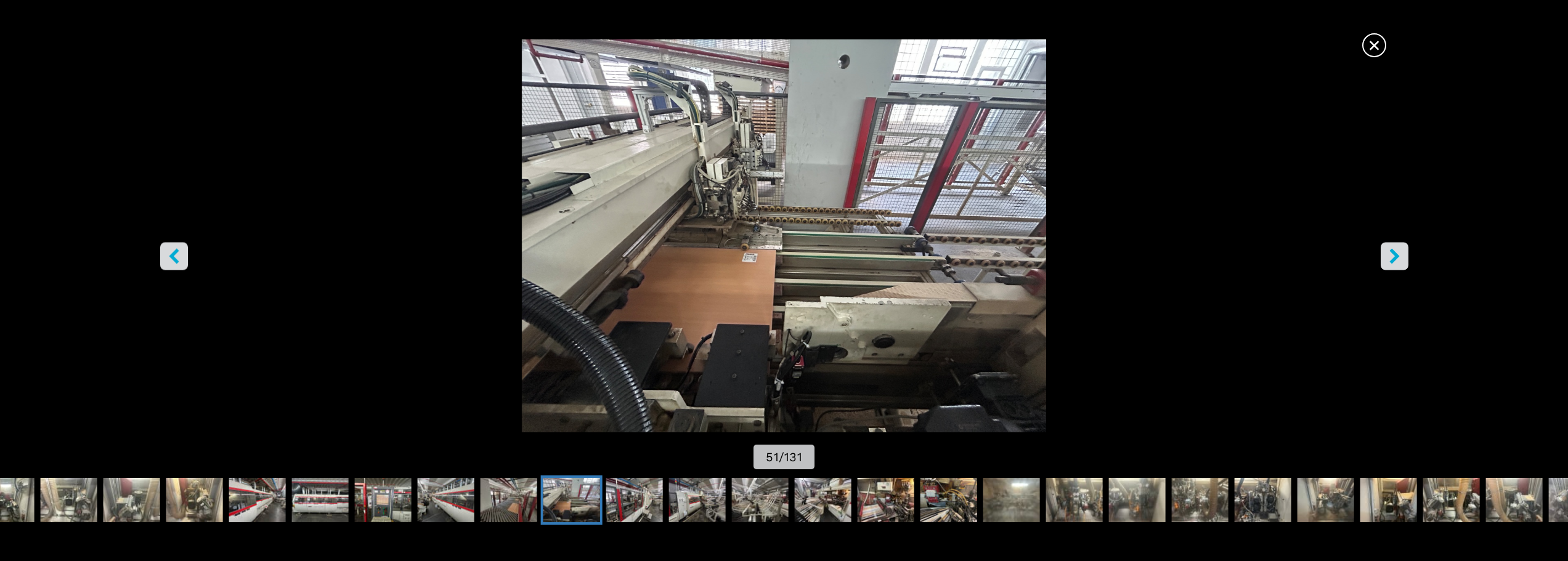
click at [1396, 261] on icon "right-button" at bounding box center [1394, 256] width 16 height 16
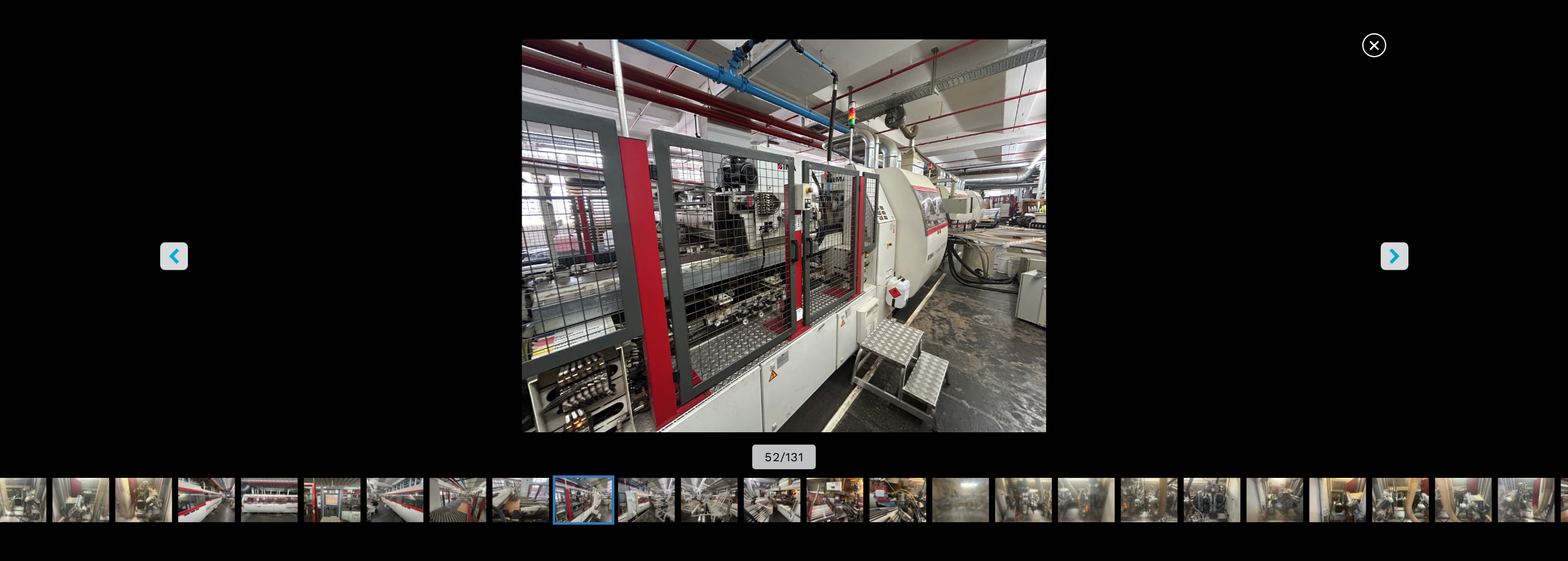
click at [1396, 261] on icon "right-button" at bounding box center [1394, 256] width 16 height 16
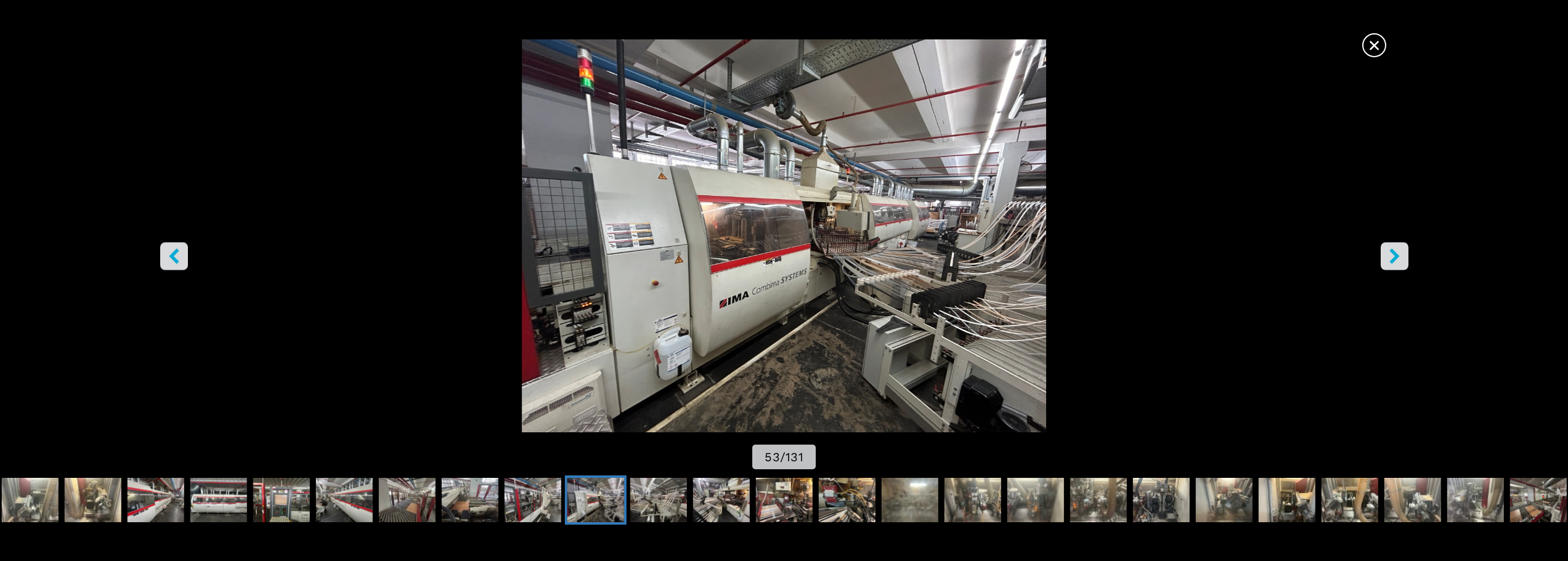
click at [1396, 261] on icon "right-button" at bounding box center [1394, 256] width 16 height 16
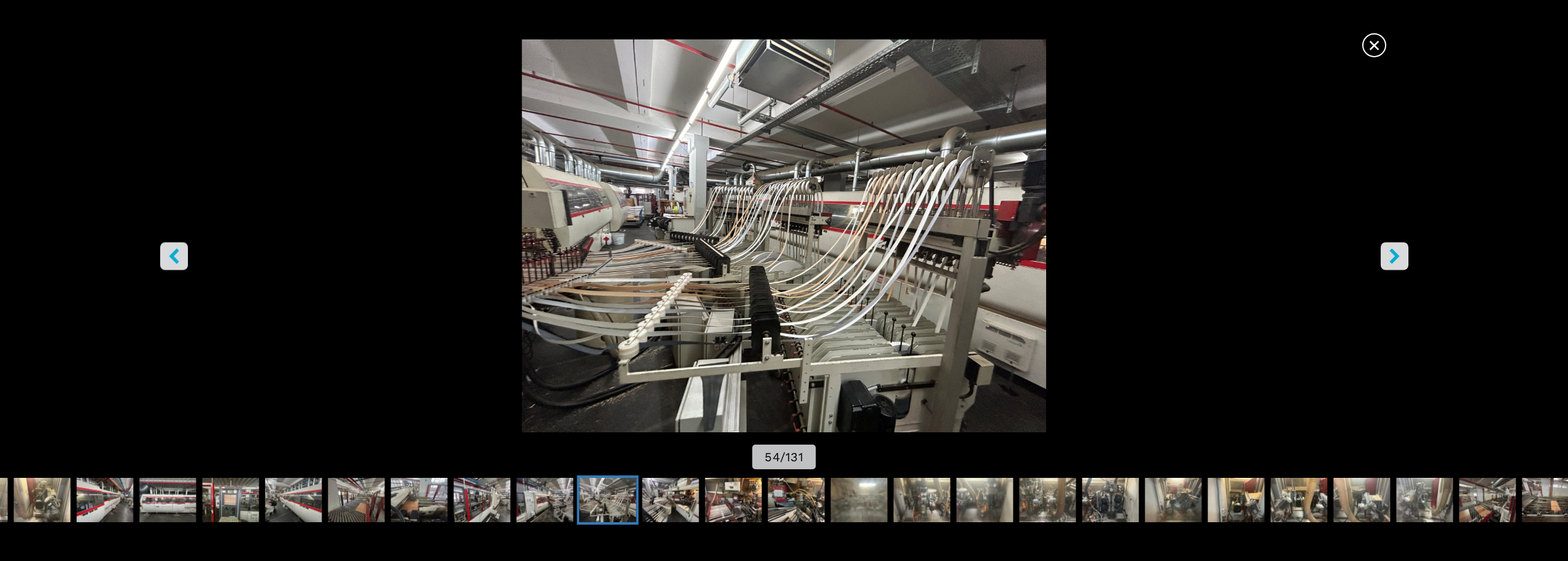
click at [1396, 261] on icon "right-button" at bounding box center [1394, 256] width 16 height 16
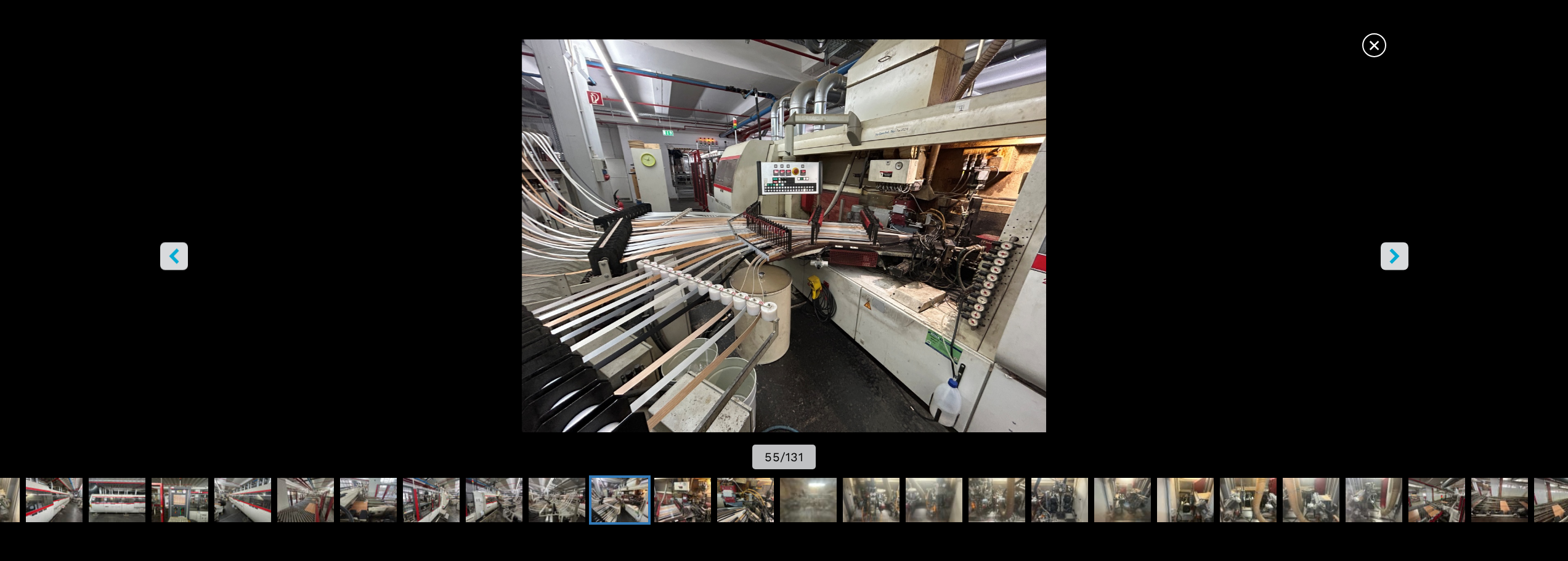
click at [1396, 261] on icon "right-button" at bounding box center [1394, 256] width 16 height 16
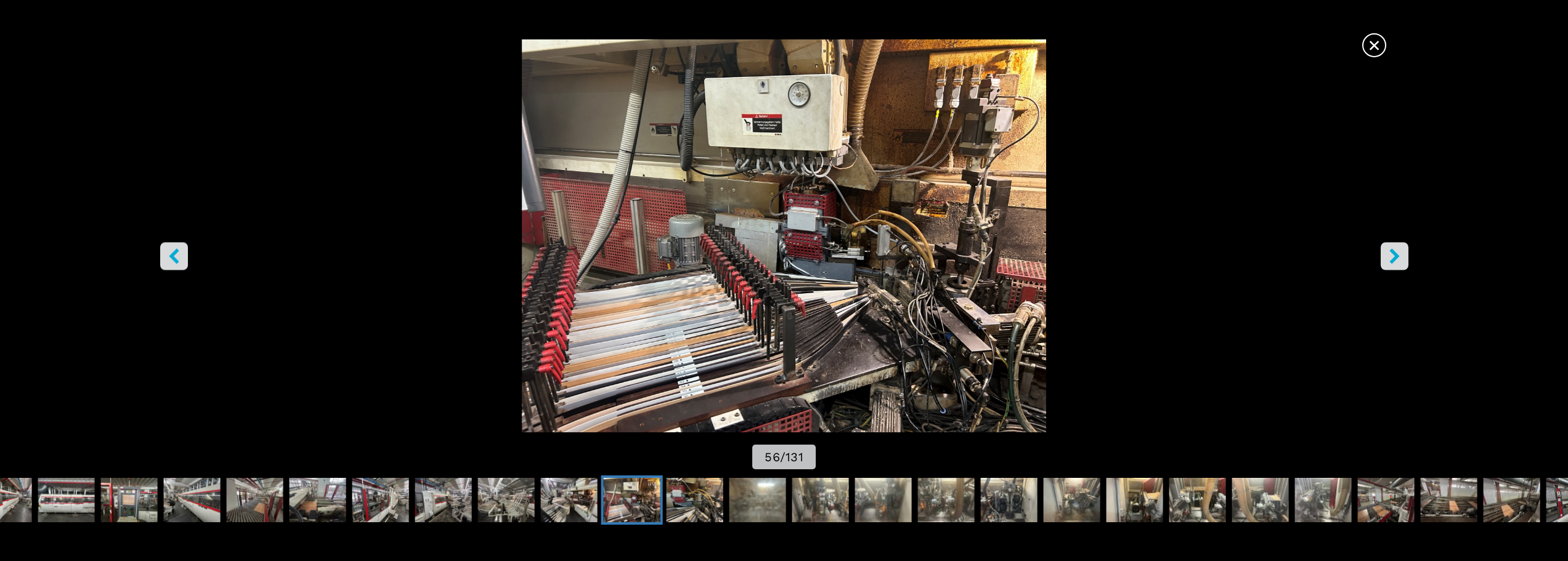
click at [1396, 261] on icon "right-button" at bounding box center [1394, 256] width 16 height 16
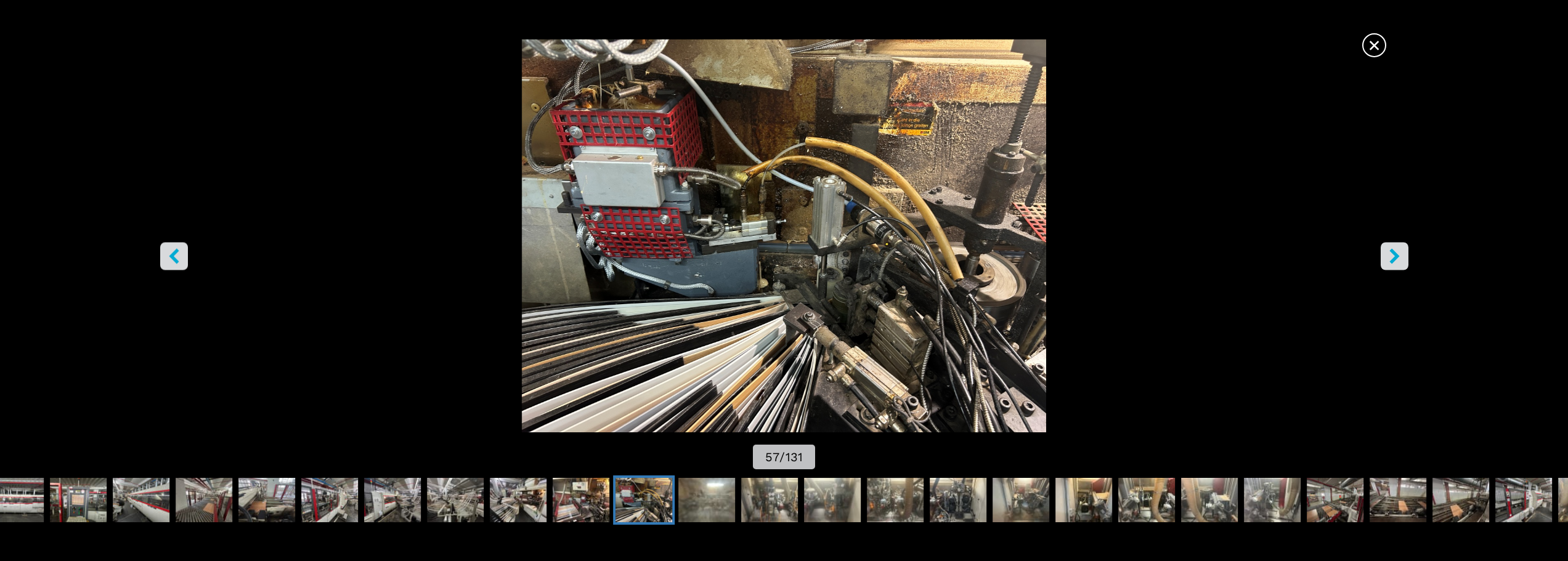
click at [1396, 261] on icon "right-button" at bounding box center [1394, 256] width 16 height 16
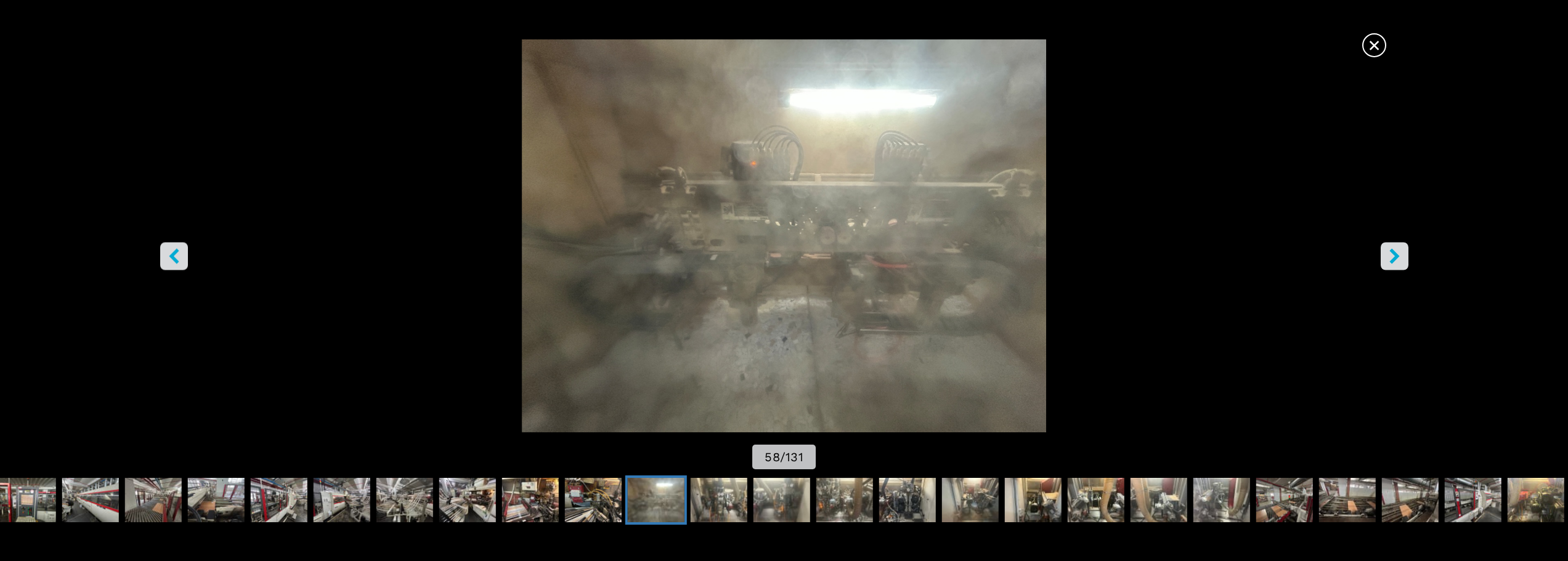
click at [1396, 261] on icon "right-button" at bounding box center [1394, 256] width 16 height 16
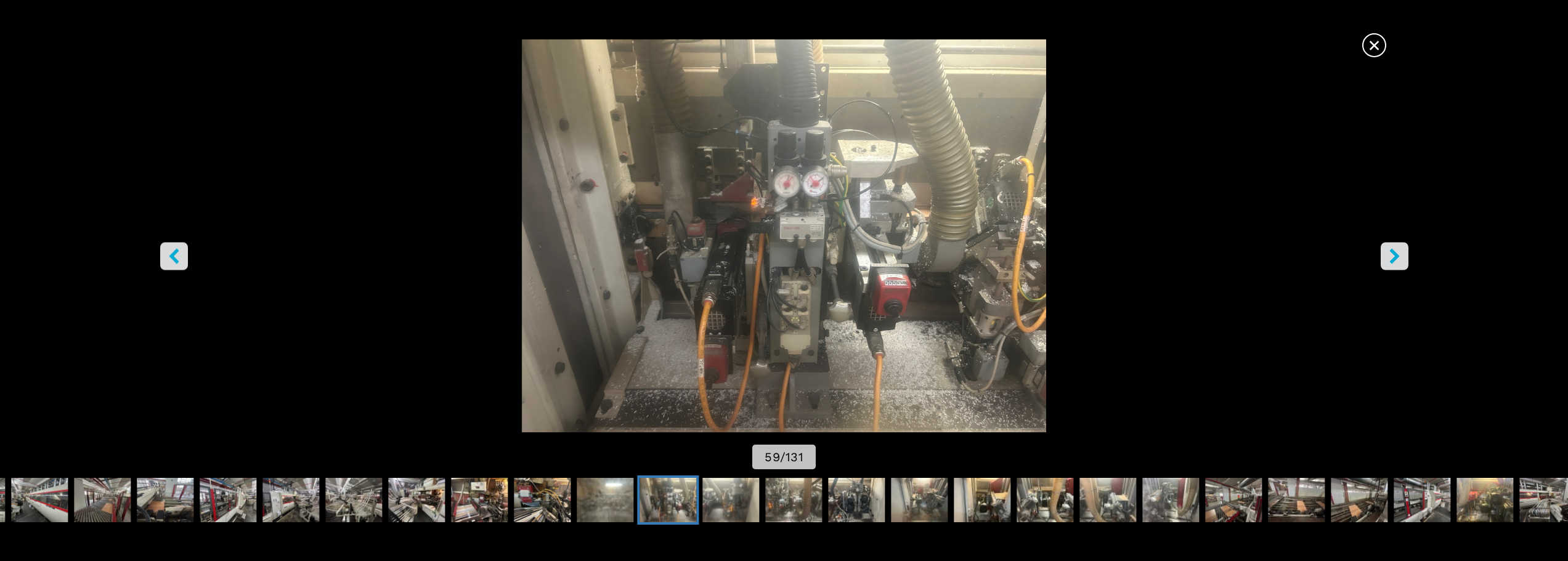
click at [1396, 261] on icon "right-button" at bounding box center [1394, 256] width 16 height 16
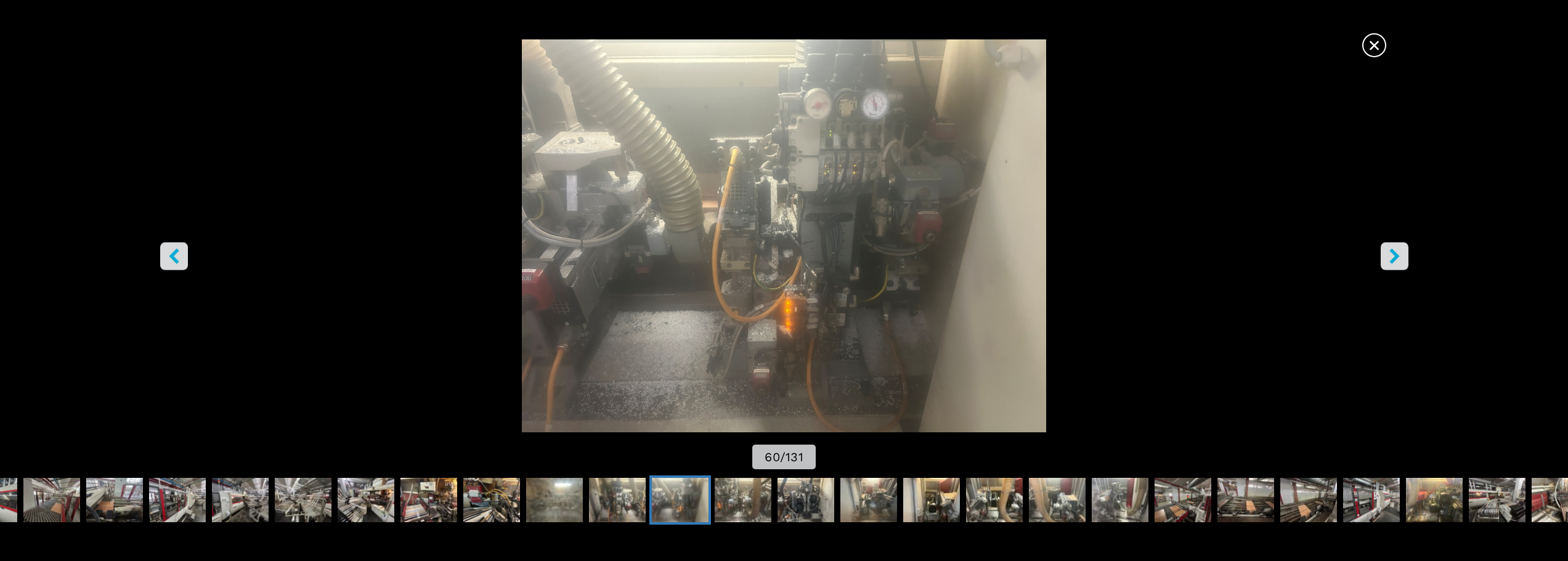
click at [1396, 261] on icon "right-button" at bounding box center [1394, 256] width 16 height 16
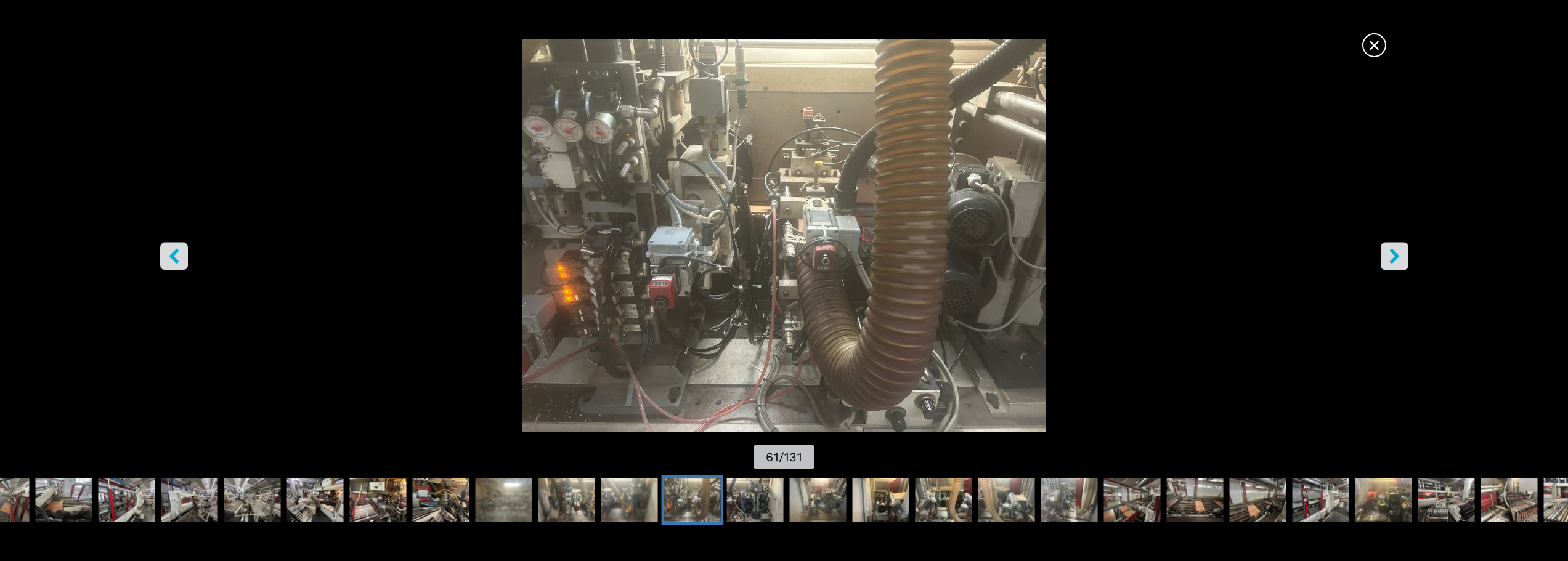
click at [1396, 261] on icon "right-button" at bounding box center [1394, 256] width 16 height 16
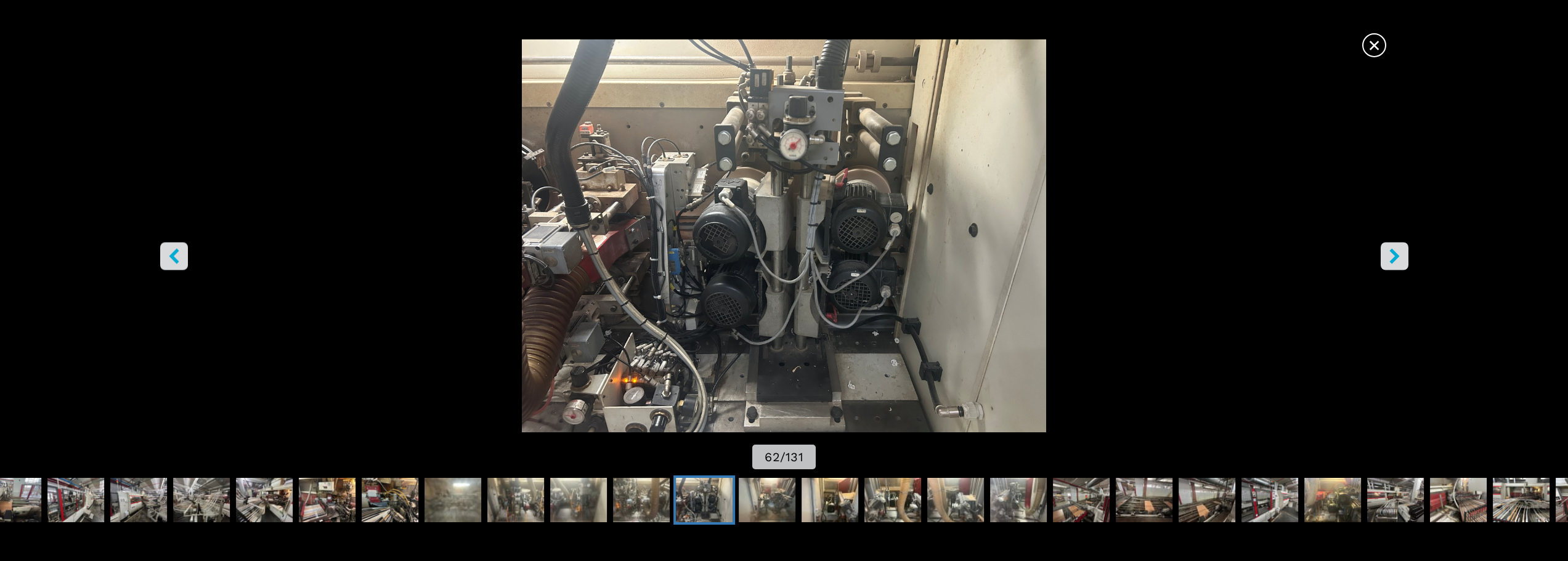
click at [1396, 261] on icon "right-button" at bounding box center [1394, 256] width 16 height 16
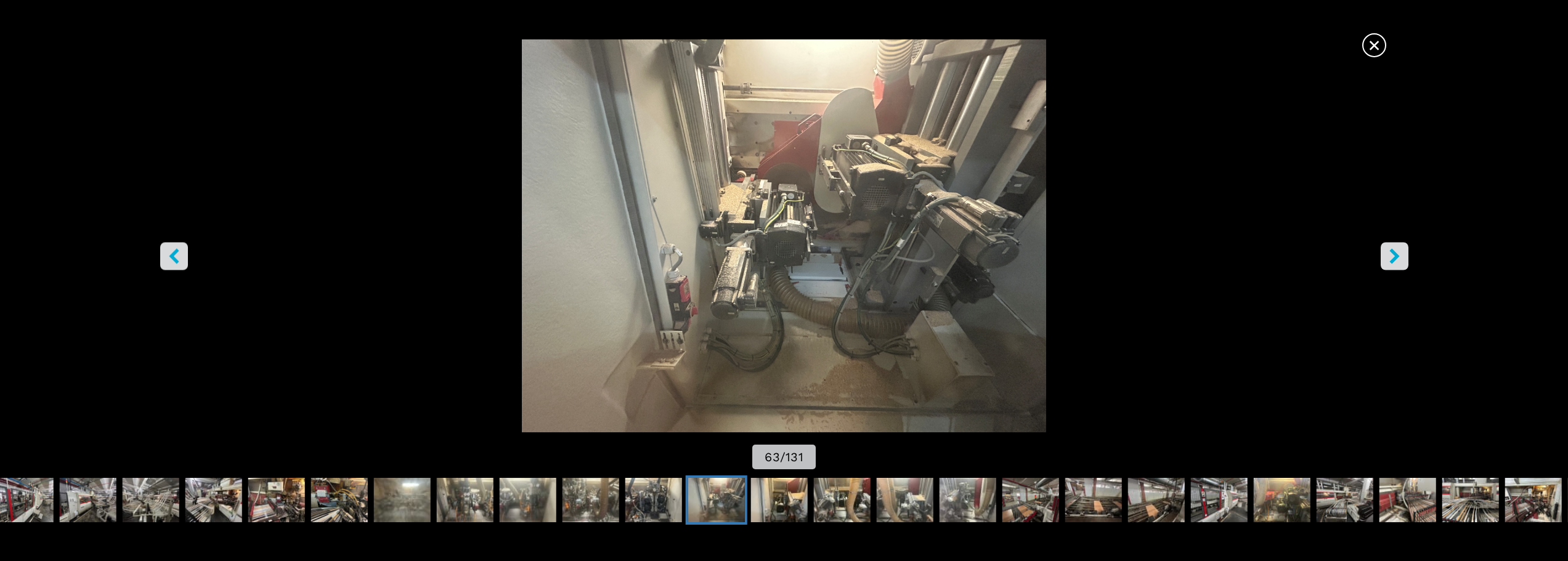
click at [1396, 261] on icon "right-button" at bounding box center [1394, 256] width 16 height 16
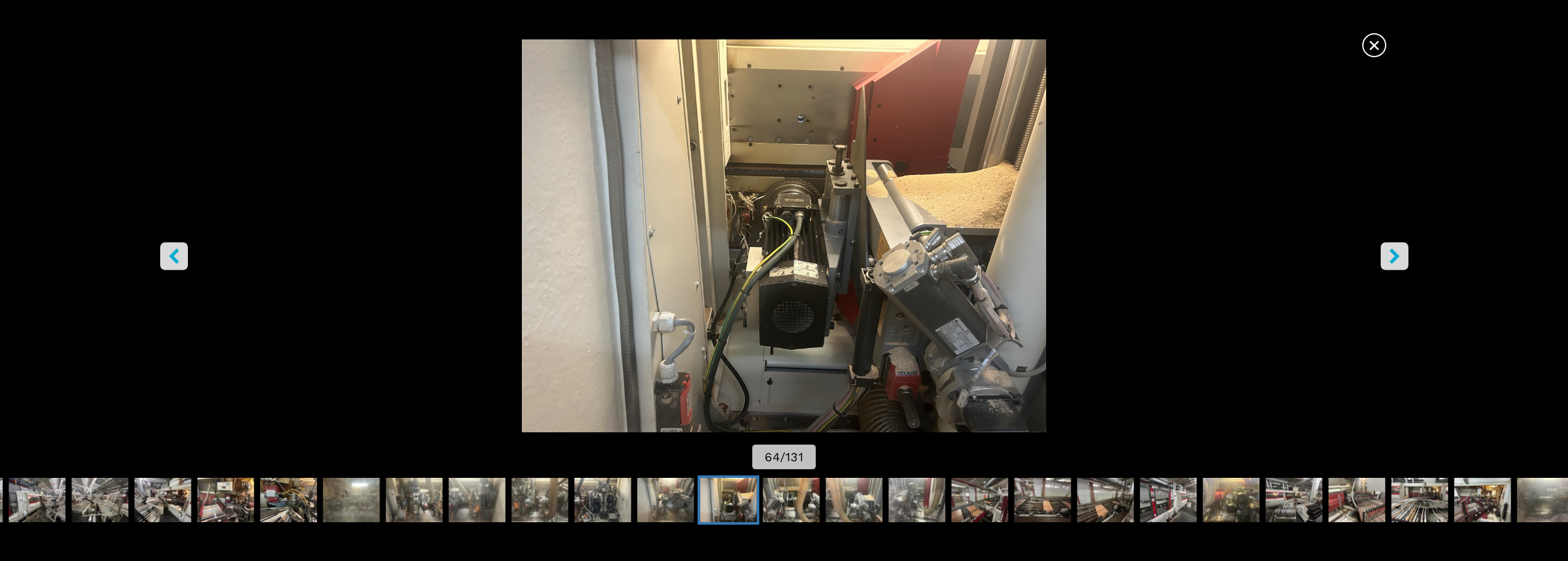
click at [1396, 261] on icon "right-button" at bounding box center [1394, 256] width 16 height 16
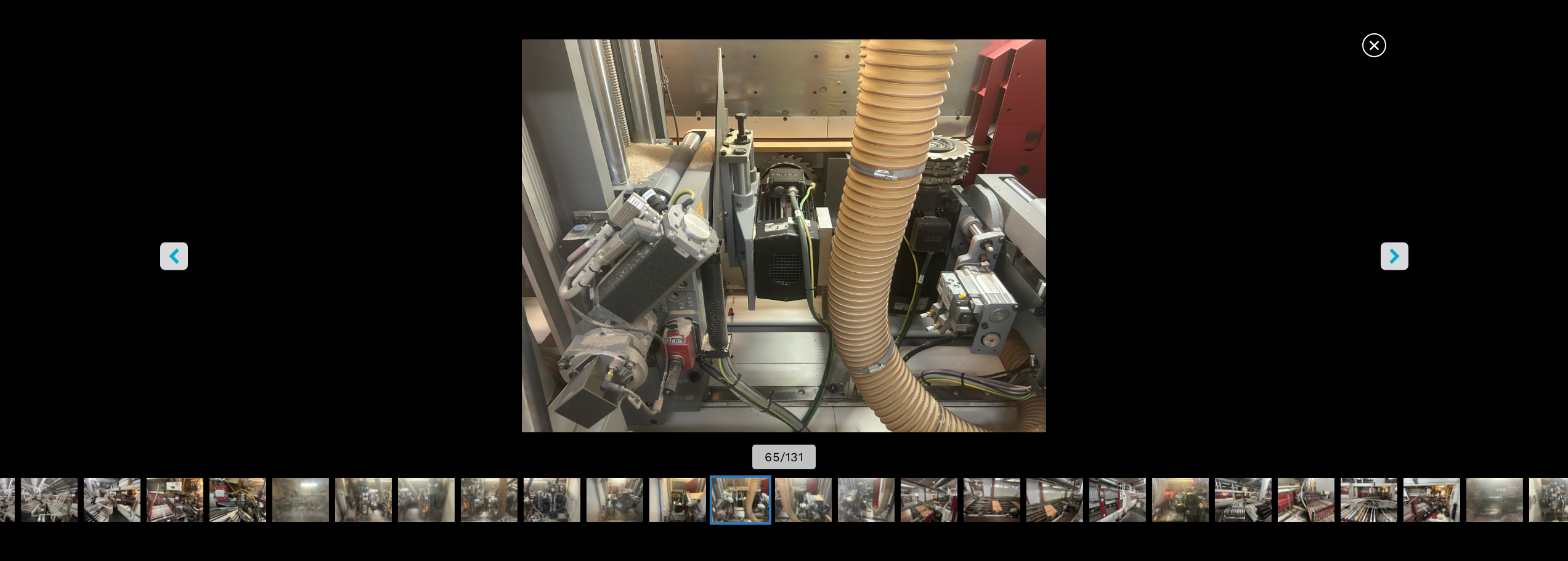
click at [1396, 261] on icon "right-button" at bounding box center [1394, 256] width 16 height 16
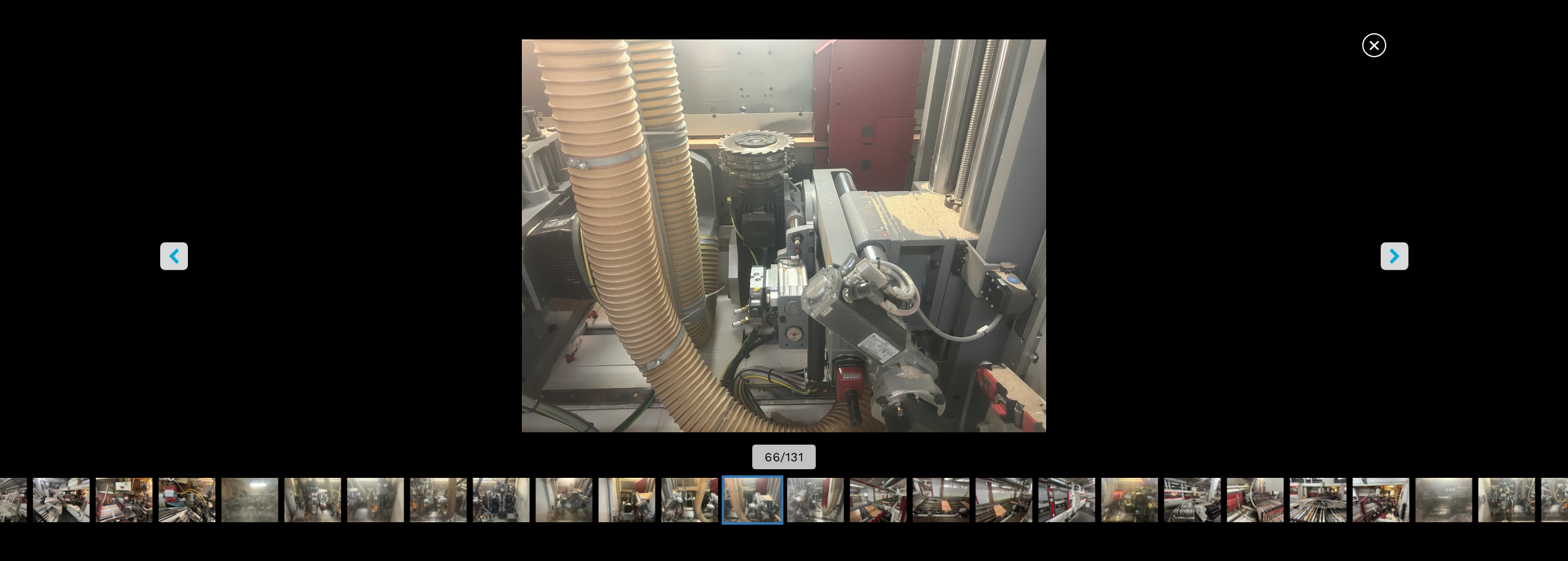
click at [1396, 261] on icon "right-button" at bounding box center [1394, 256] width 16 height 16
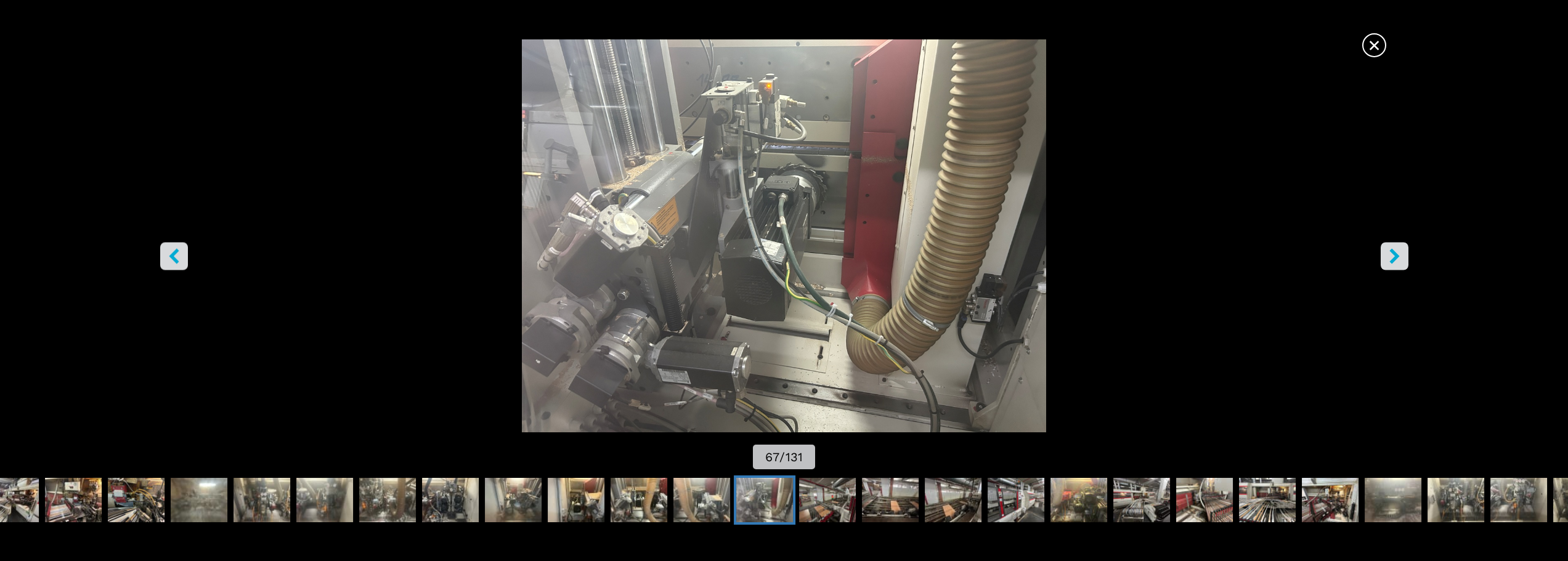
click at [1396, 261] on icon "right-button" at bounding box center [1394, 256] width 16 height 16
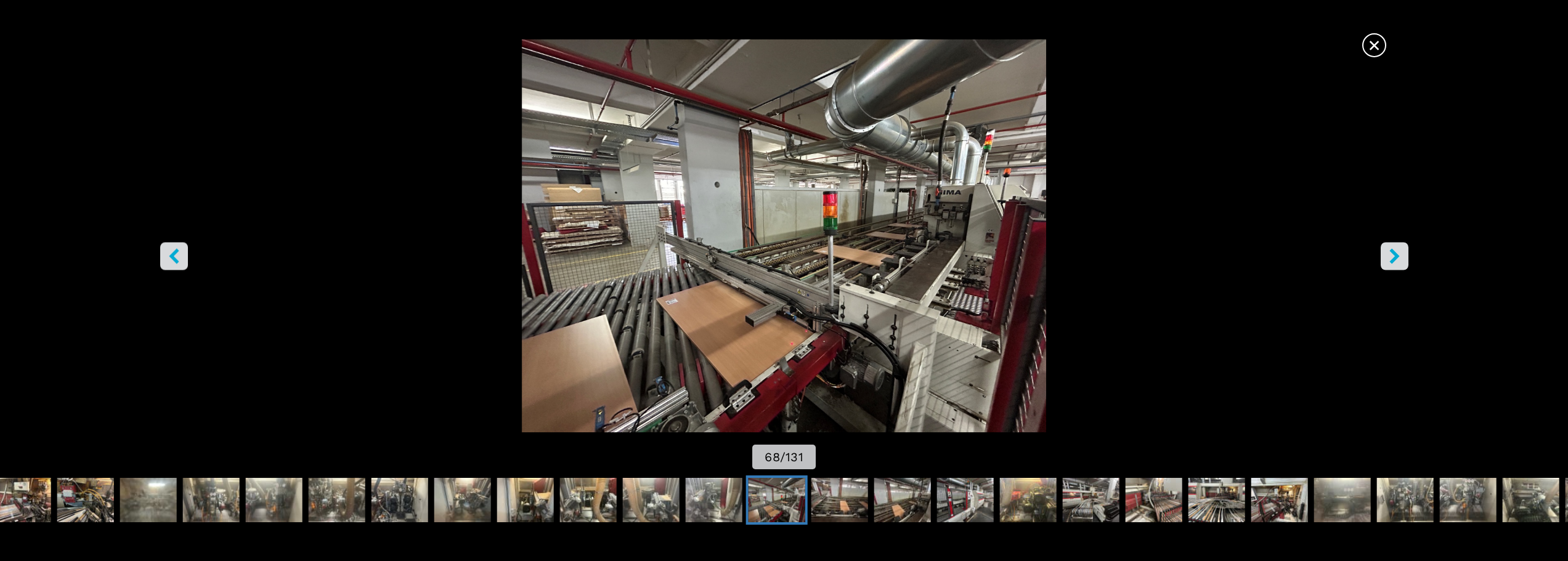
click at [1396, 261] on icon "right-button" at bounding box center [1394, 256] width 16 height 16
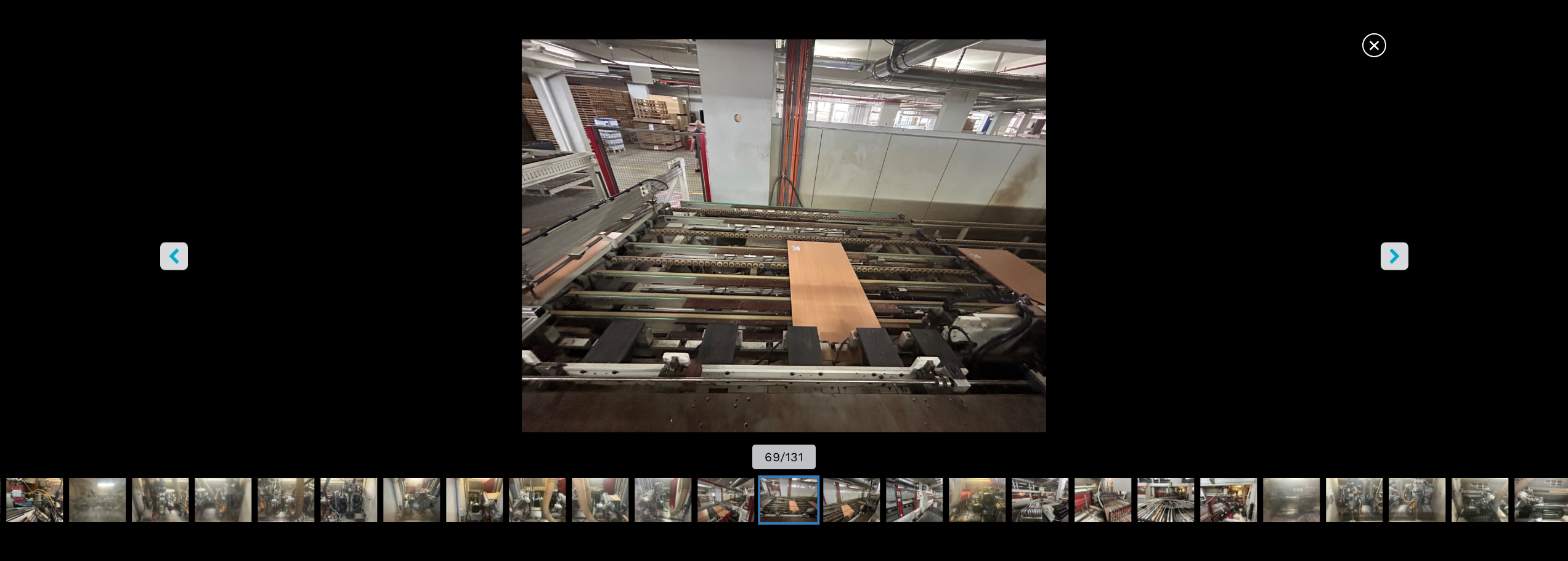
click at [1396, 261] on icon "right-button" at bounding box center [1394, 256] width 16 height 16
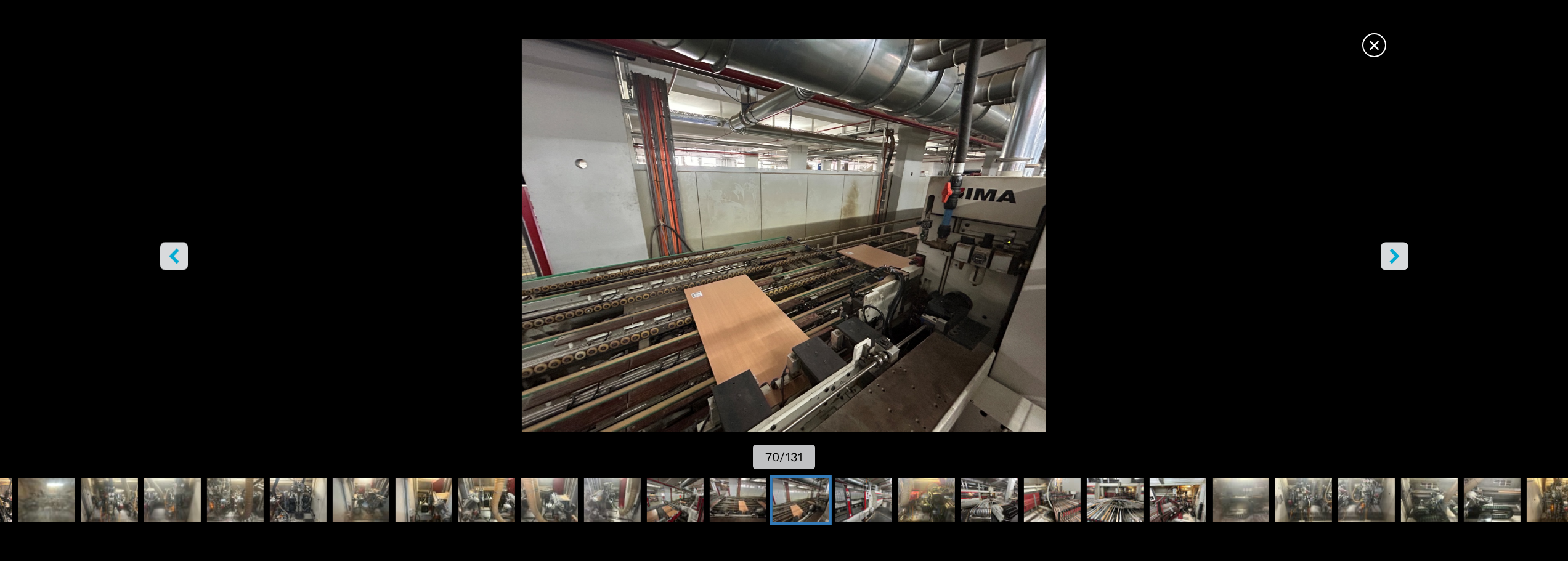
click at [1396, 261] on icon "right-button" at bounding box center [1394, 256] width 16 height 16
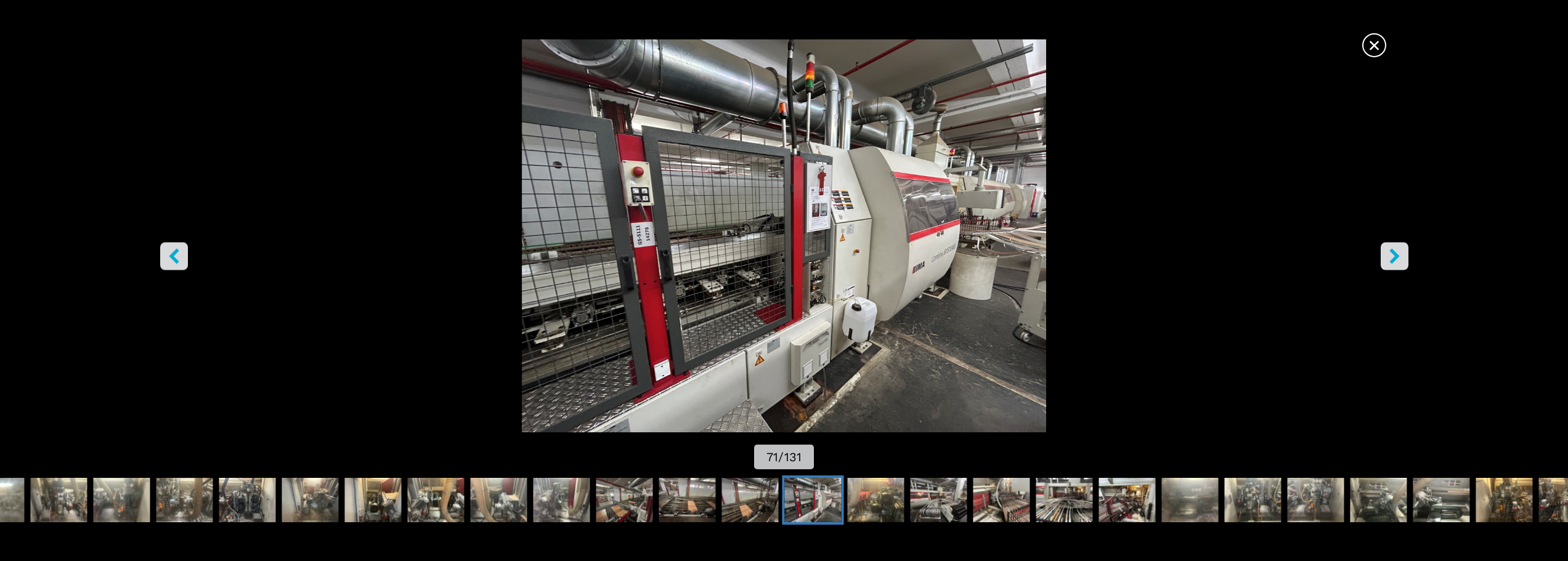
click at [1396, 261] on icon "right-button" at bounding box center [1394, 256] width 16 height 16
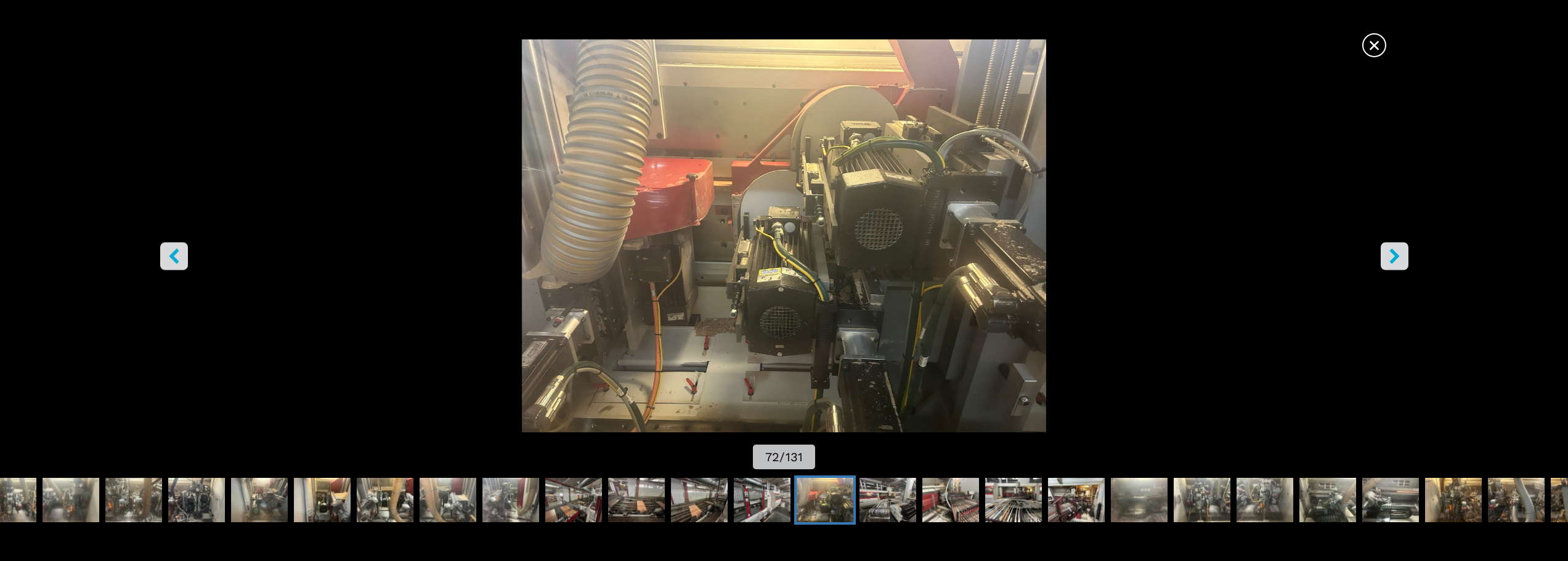
click at [1396, 261] on icon "right-button" at bounding box center [1394, 256] width 16 height 16
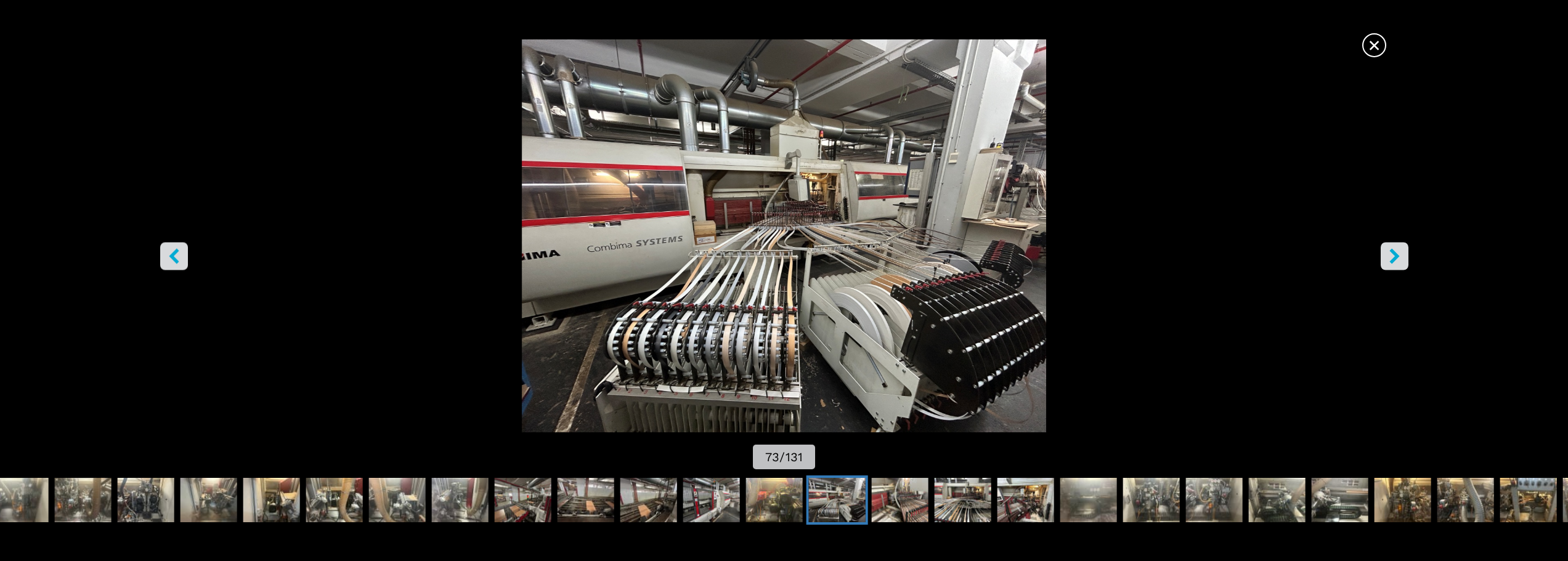
click at [1396, 261] on icon "right-button" at bounding box center [1394, 256] width 16 height 16
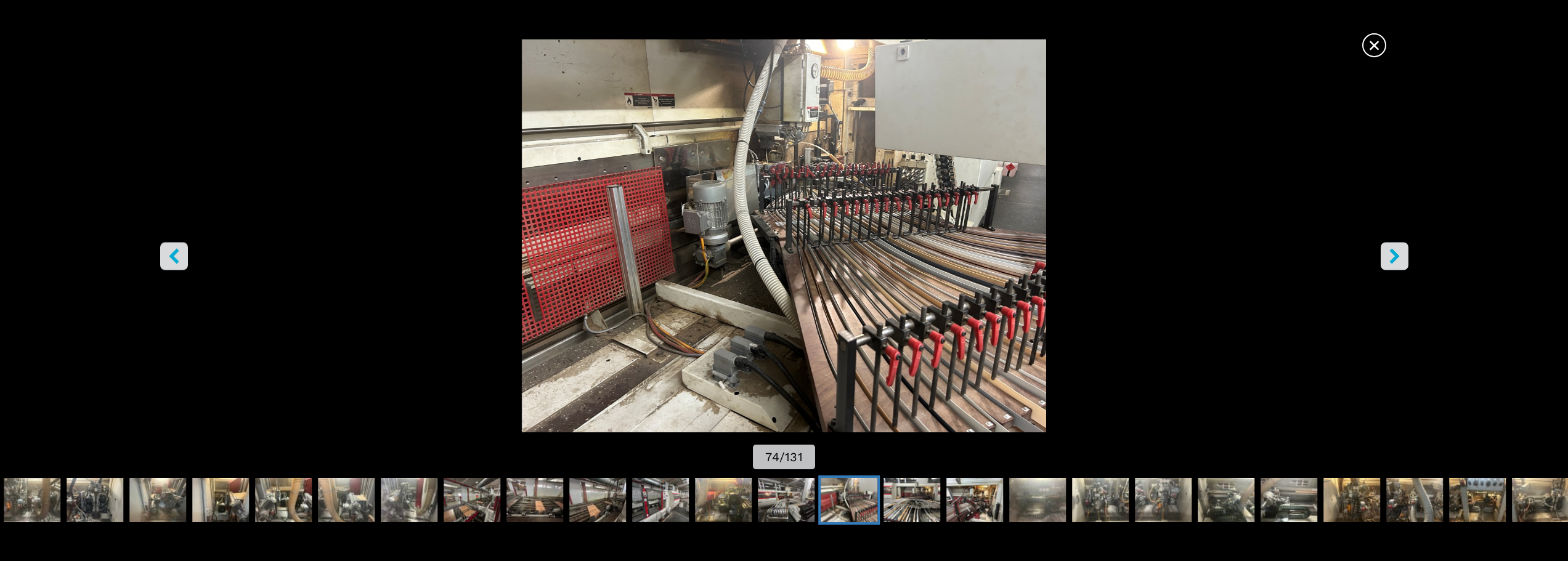
click at [1396, 261] on icon "right-button" at bounding box center [1394, 256] width 16 height 16
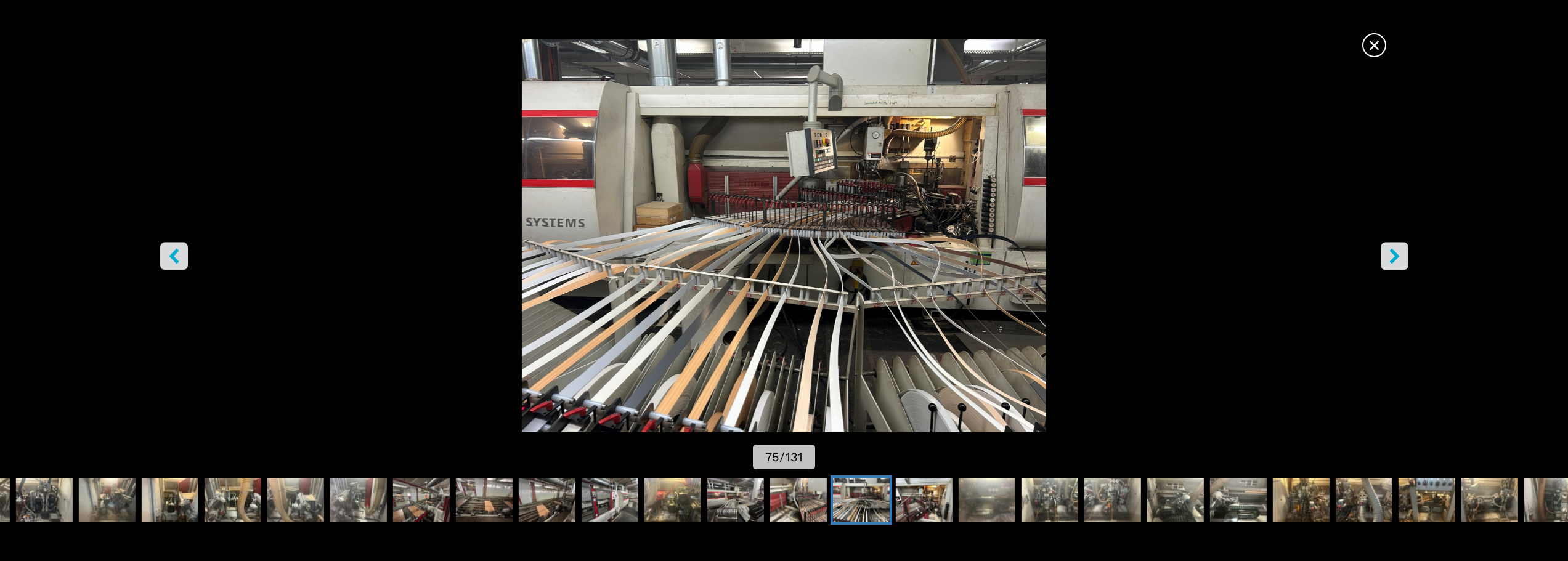
click at [1396, 261] on icon "right-button" at bounding box center [1394, 256] width 16 height 16
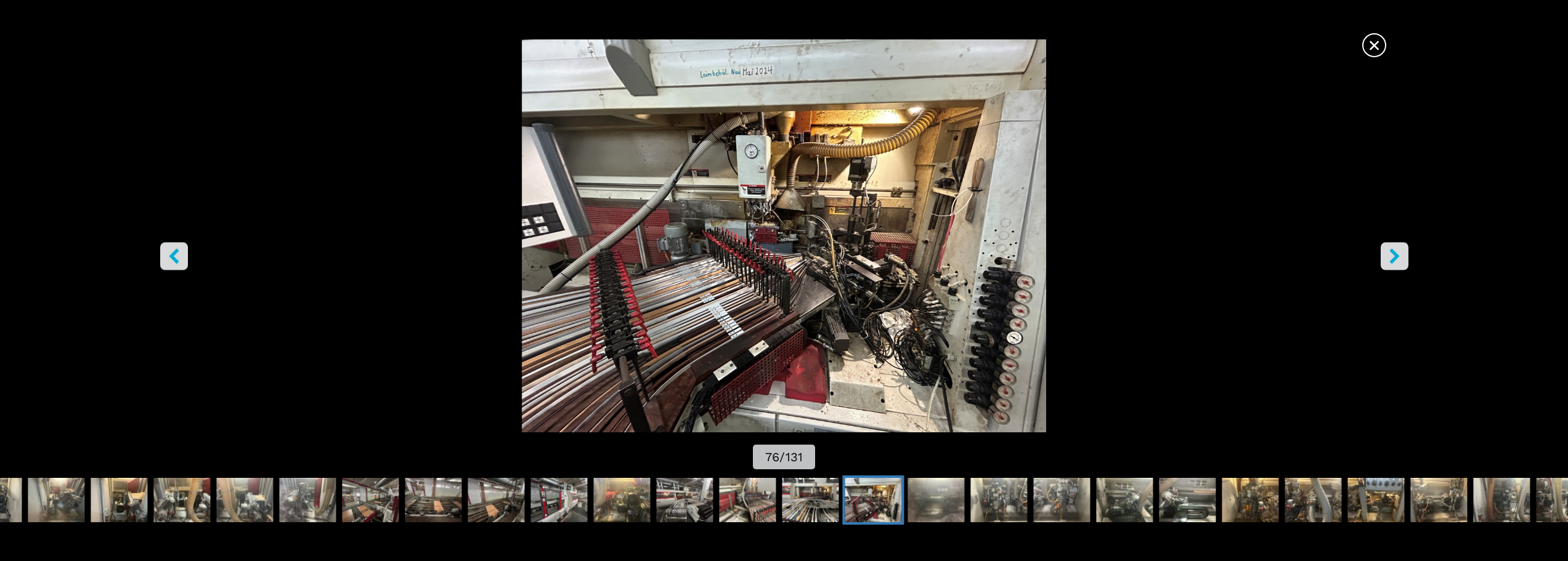
click at [1396, 261] on icon "right-button" at bounding box center [1394, 256] width 16 height 16
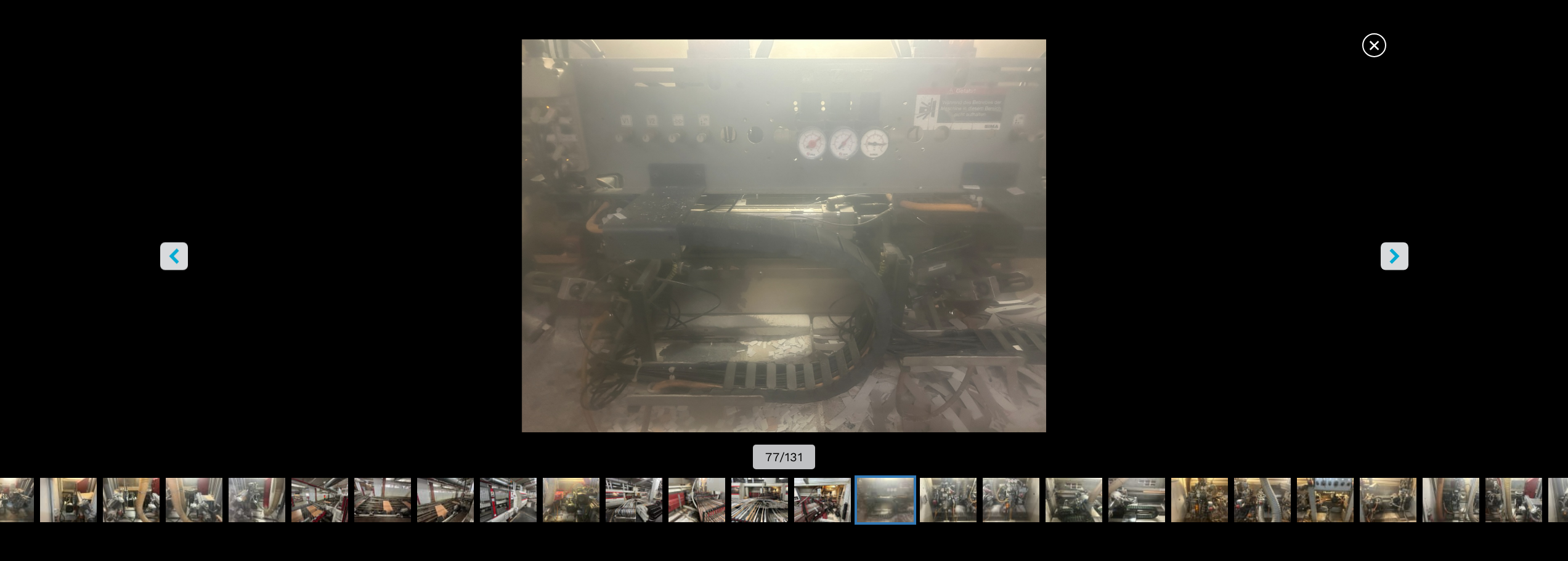
click at [1396, 261] on icon "right-button" at bounding box center [1394, 256] width 16 height 16
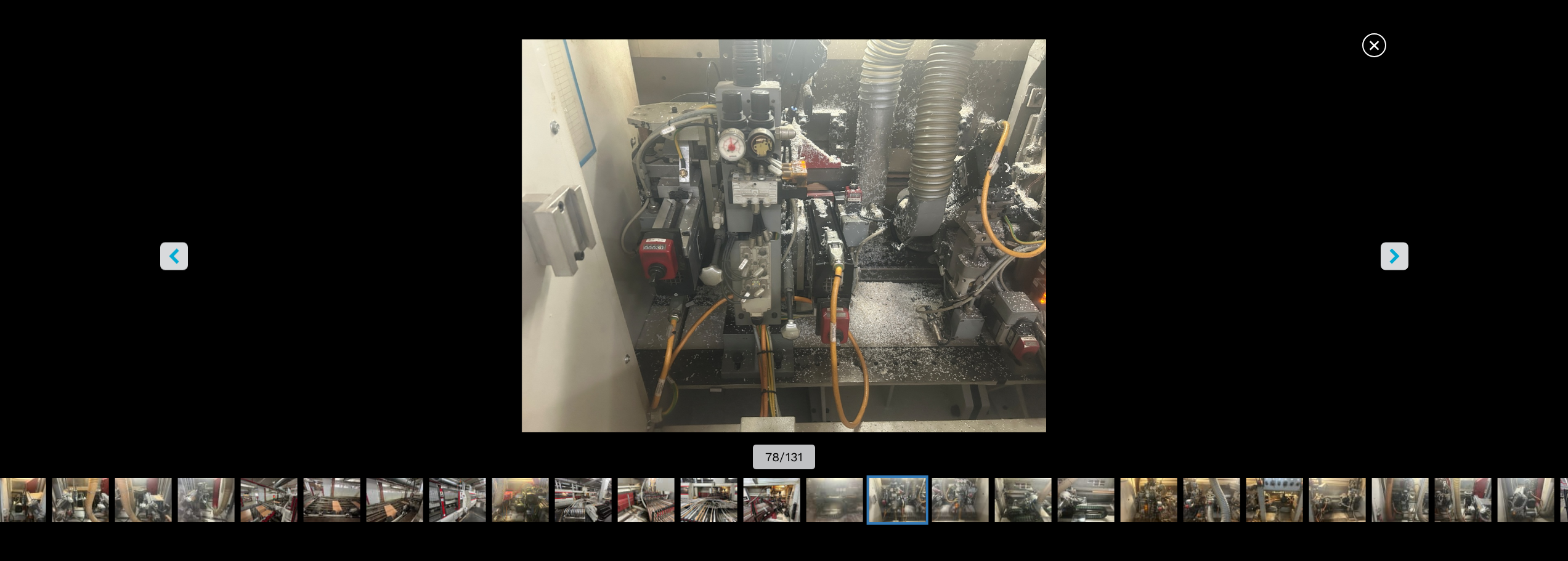
click at [1396, 261] on icon "right-button" at bounding box center [1394, 256] width 16 height 16
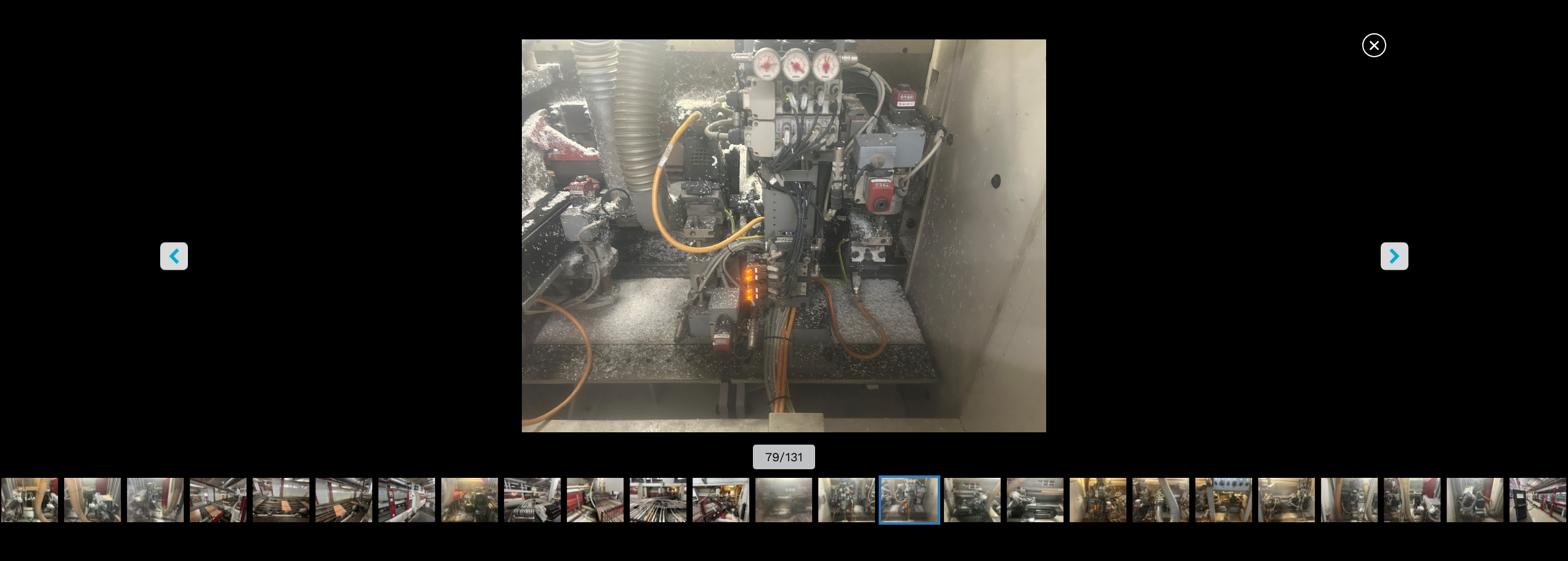
click at [1396, 261] on icon "right-button" at bounding box center [1394, 256] width 16 height 16
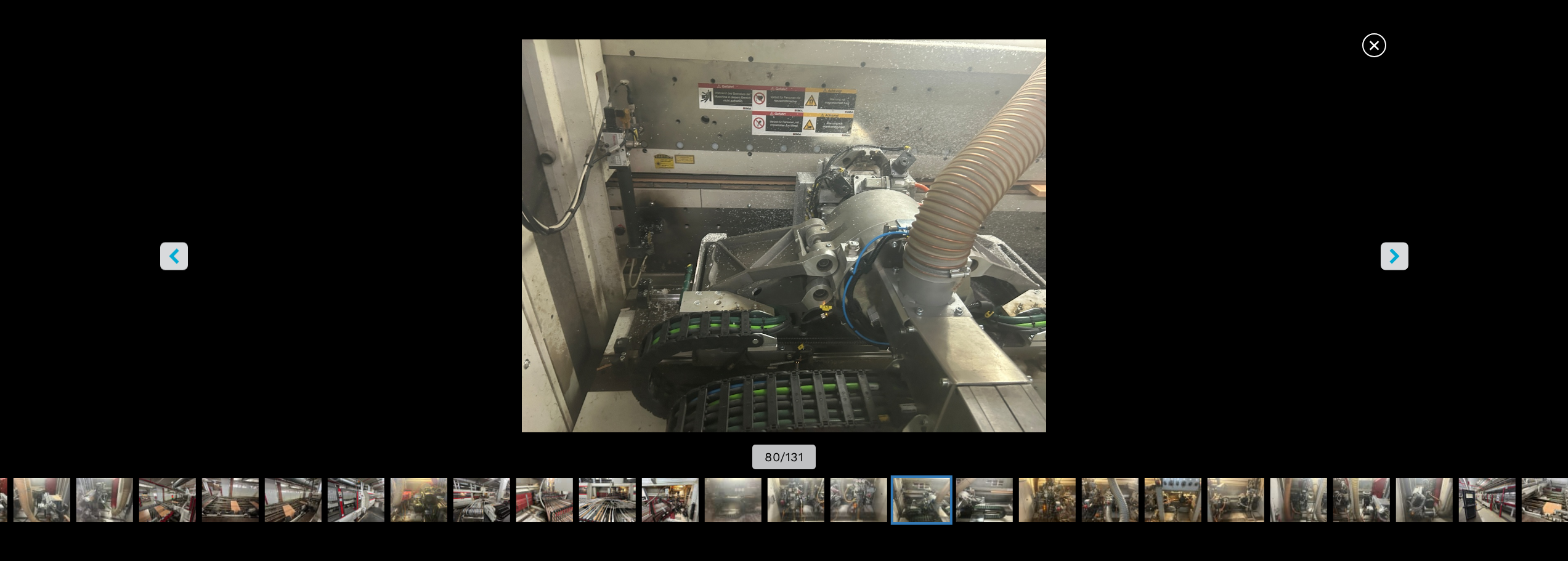
click at [1396, 261] on icon "right-button" at bounding box center [1394, 256] width 16 height 16
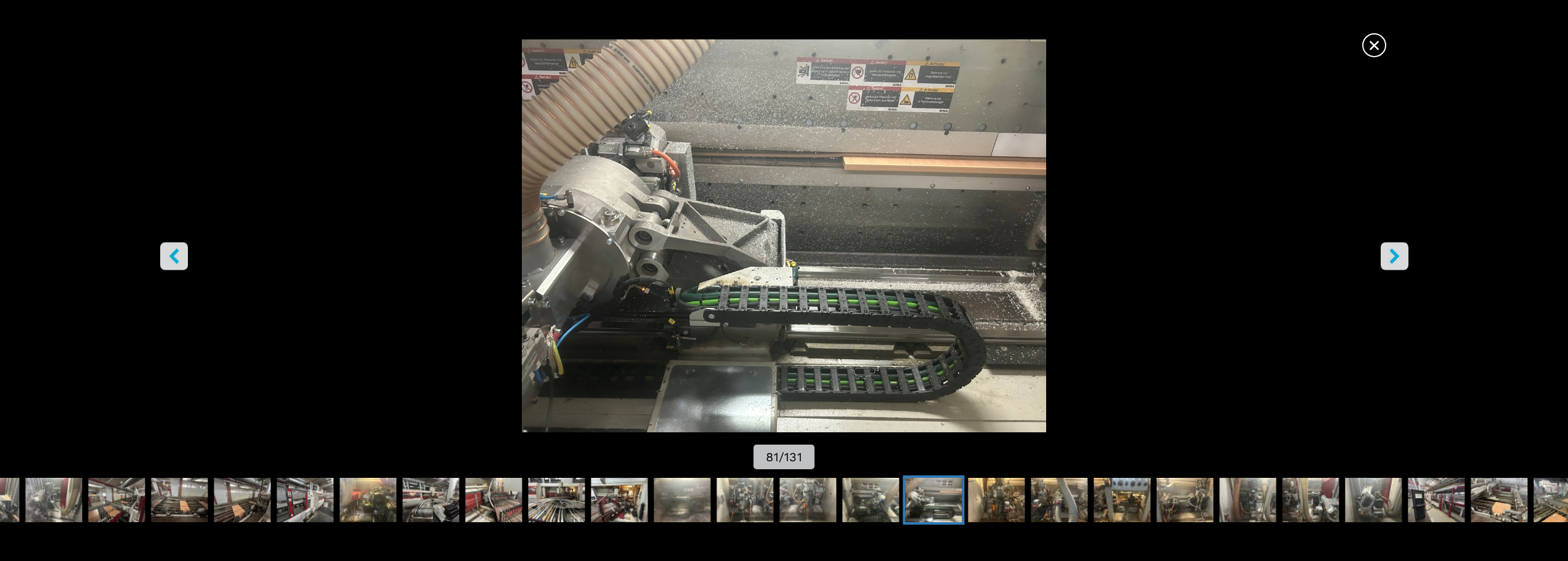
click at [170, 252] on icon "left-button" at bounding box center [174, 256] width 16 height 16
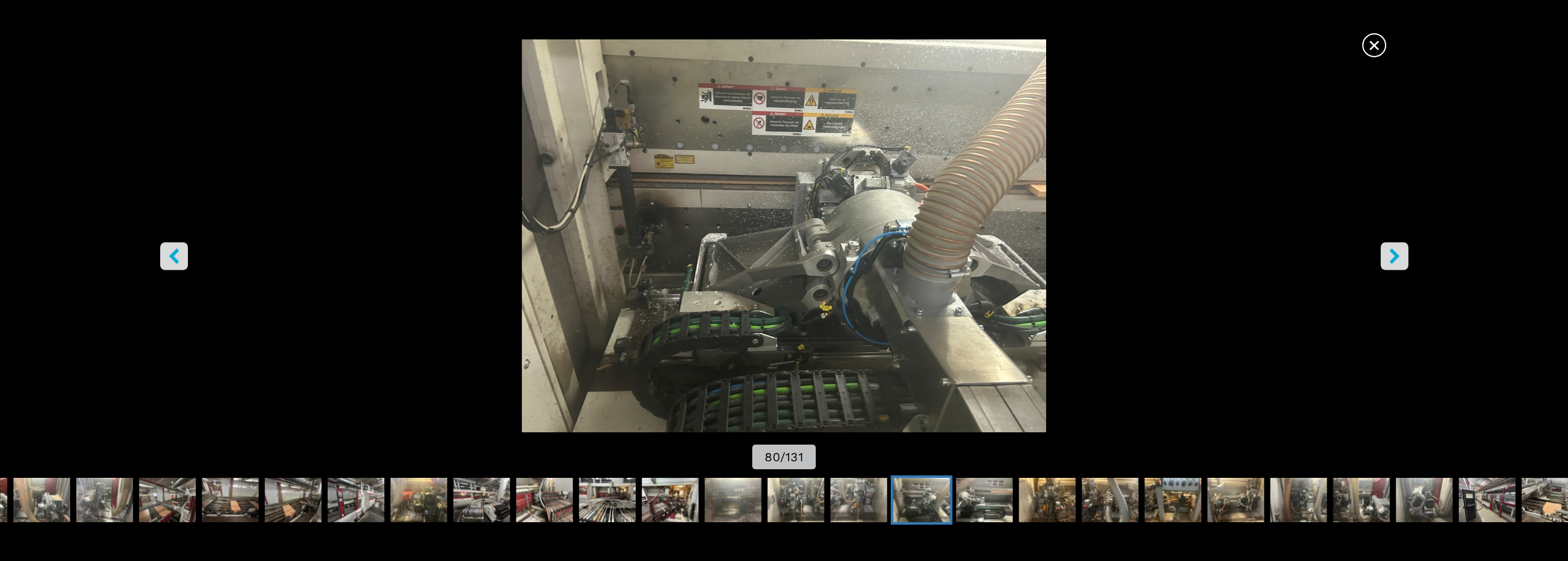
click at [1403, 259] on button "right-button" at bounding box center [1394, 256] width 28 height 28
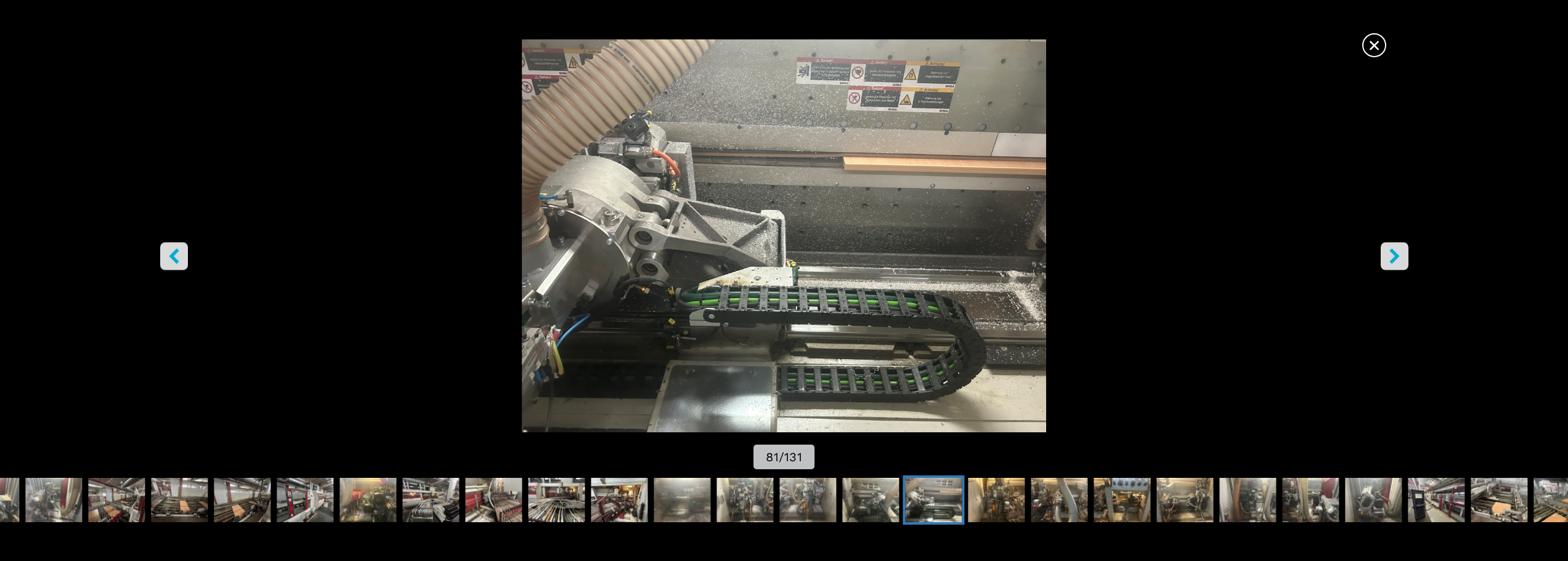
click at [1403, 259] on button "right-button" at bounding box center [1394, 256] width 28 height 28
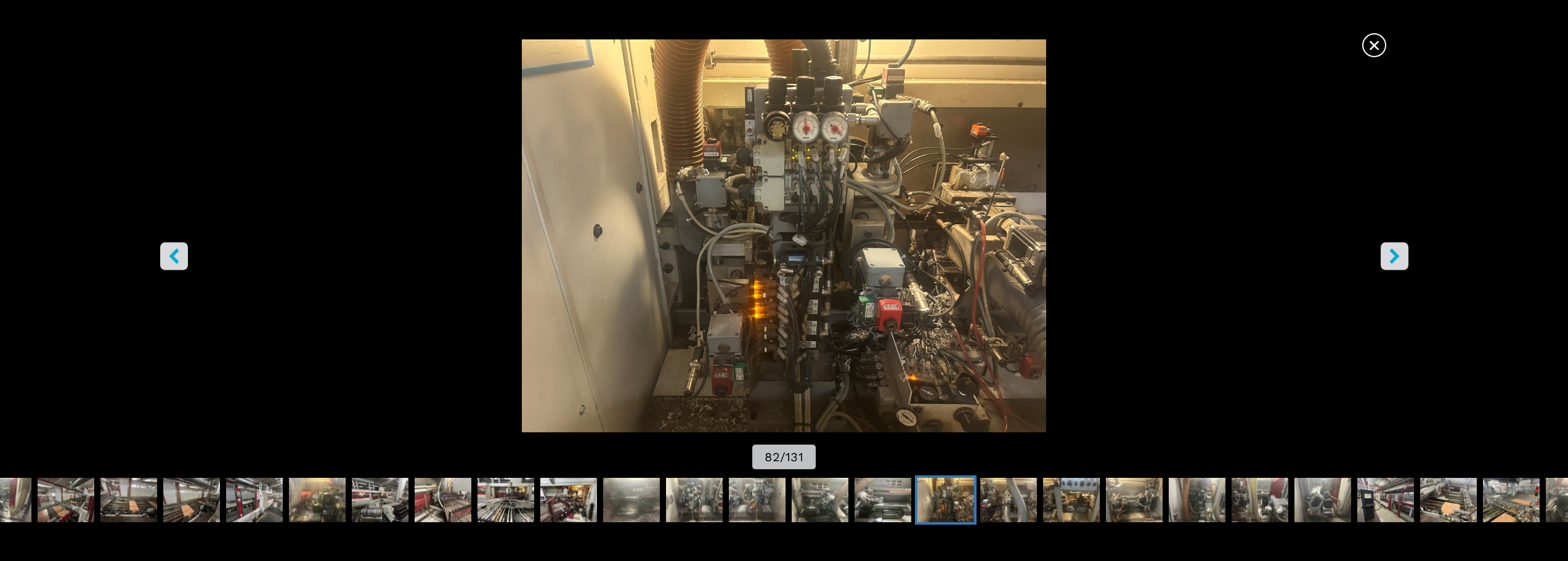
click at [1403, 259] on button "right-button" at bounding box center [1394, 256] width 28 height 28
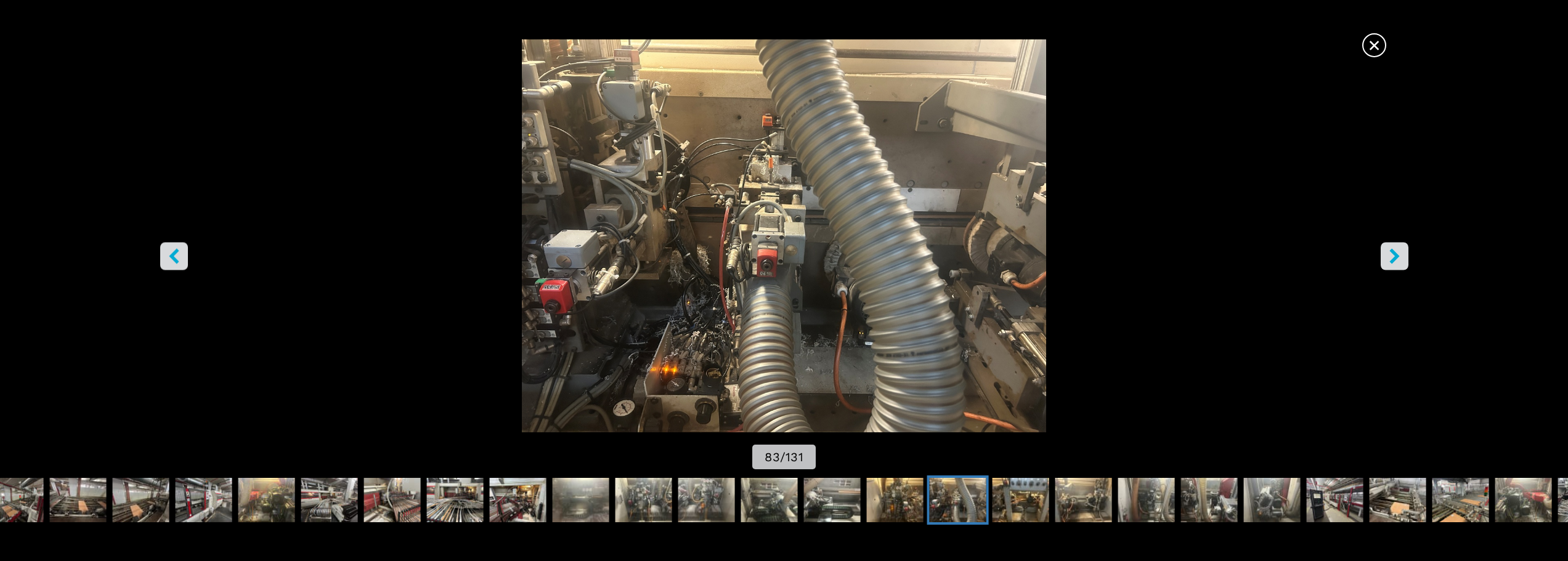
click at [1403, 259] on button "right-button" at bounding box center [1394, 256] width 28 height 28
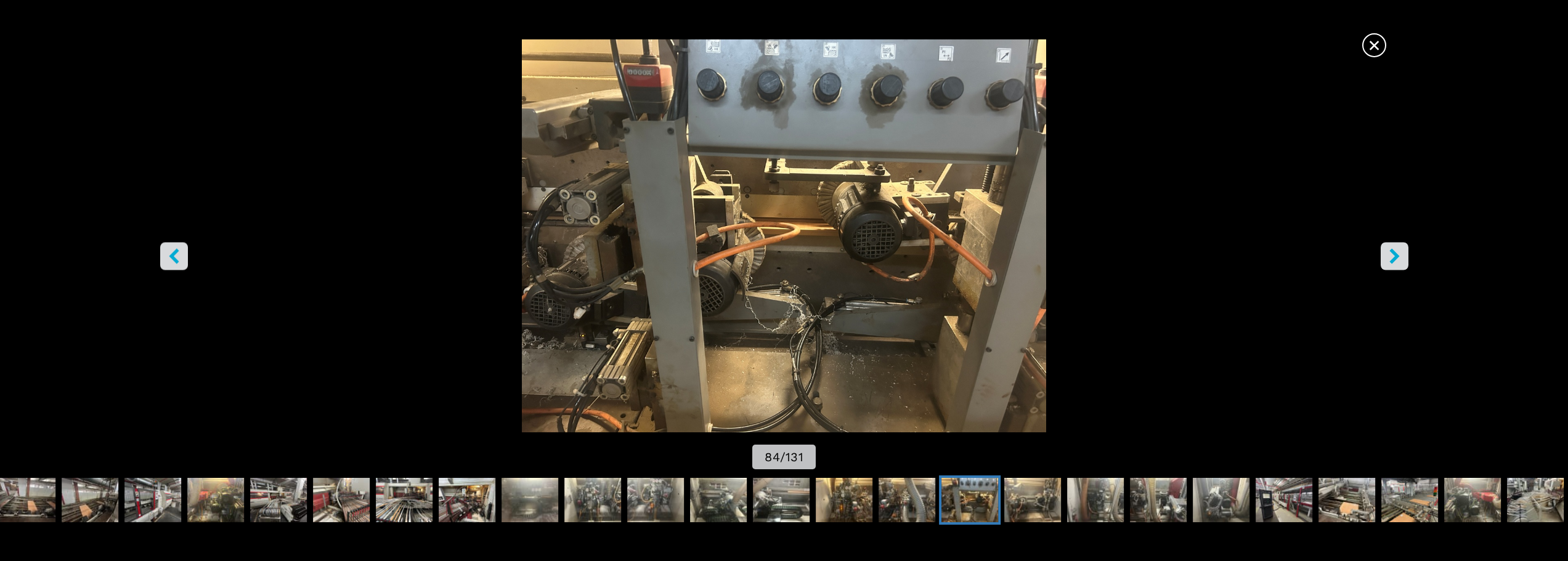
click at [1403, 259] on button "right-button" at bounding box center [1394, 256] width 28 height 28
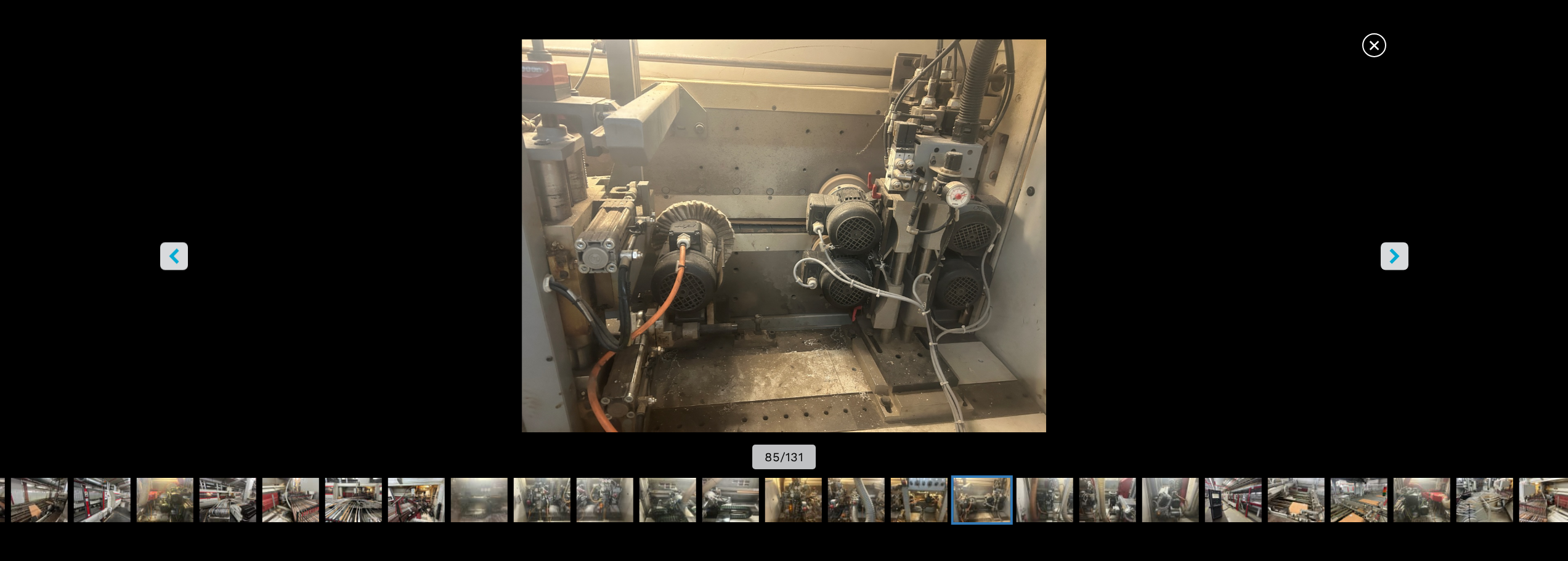
click at [1403, 259] on button "right-button" at bounding box center [1394, 256] width 28 height 28
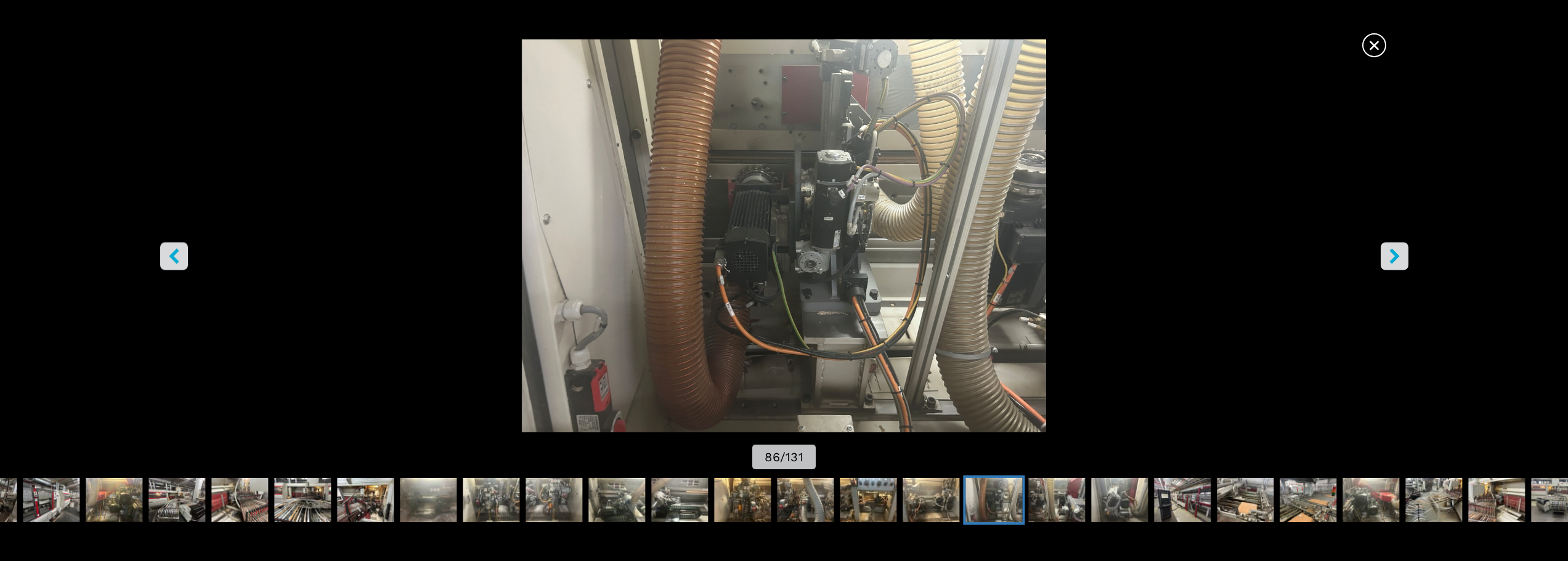
click at [1403, 259] on button "right-button" at bounding box center [1394, 256] width 28 height 28
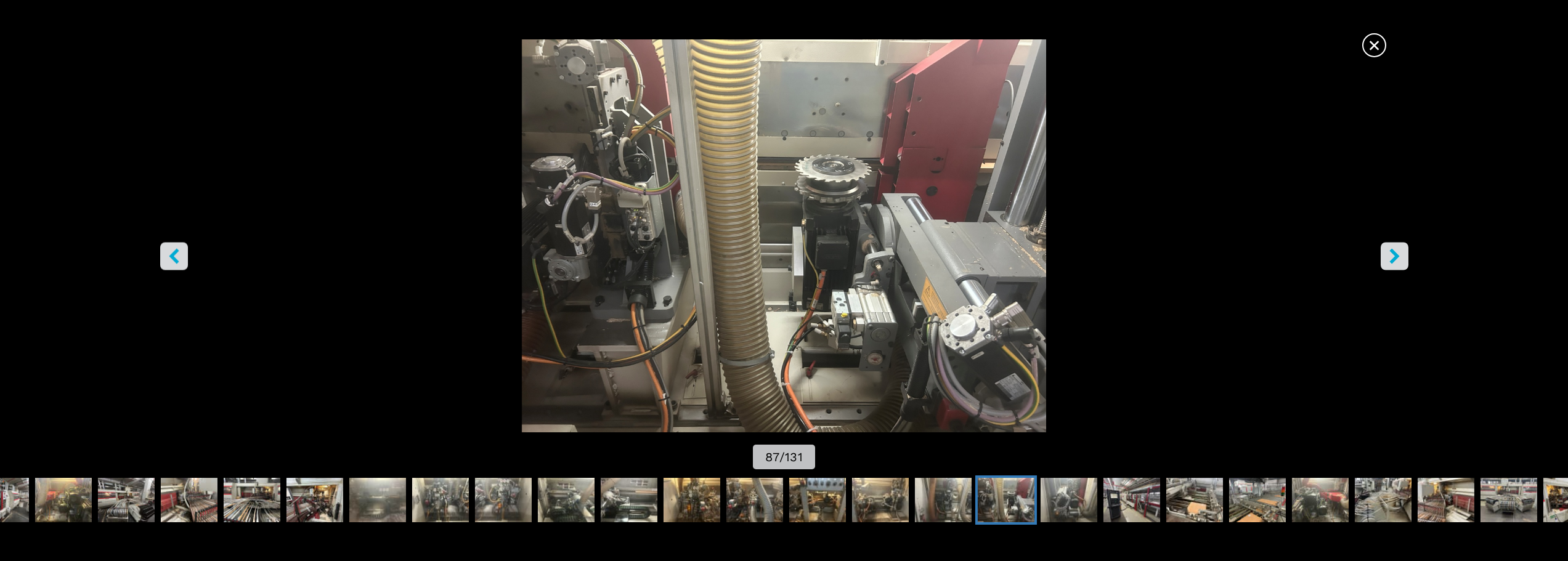
click at [1403, 259] on button "right-button" at bounding box center [1394, 256] width 28 height 28
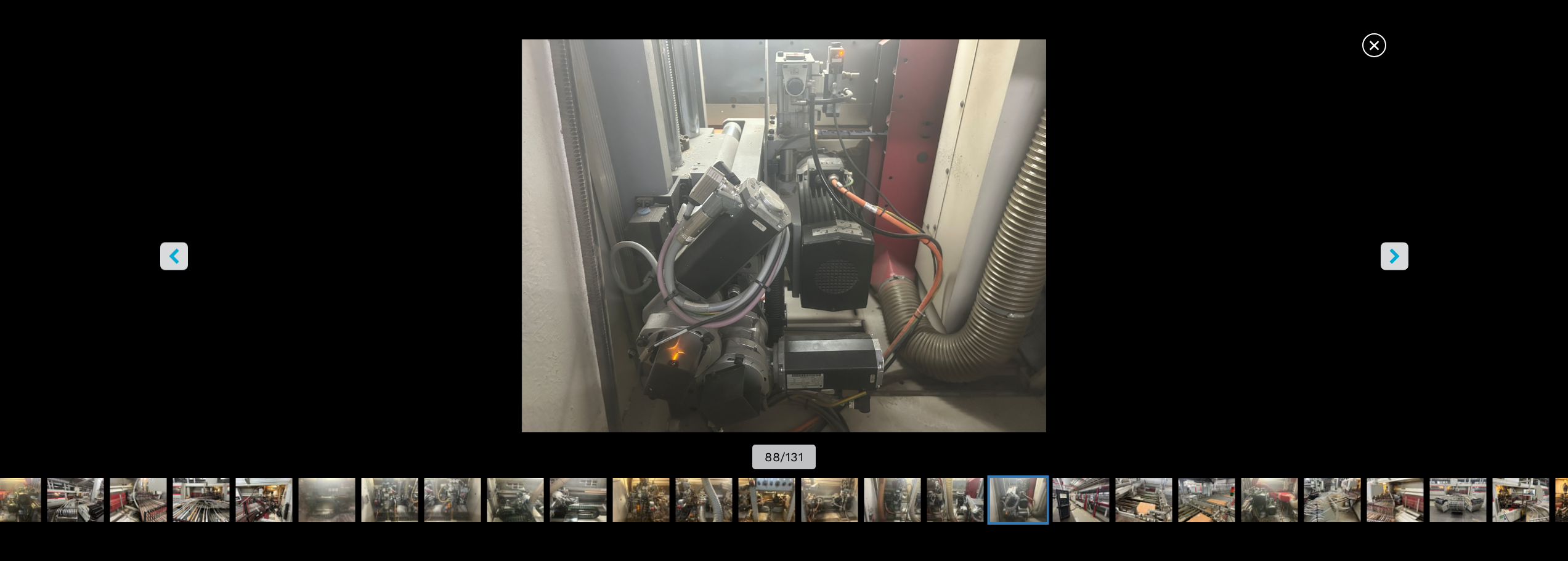
click at [1403, 259] on button "right-button" at bounding box center [1394, 256] width 28 height 28
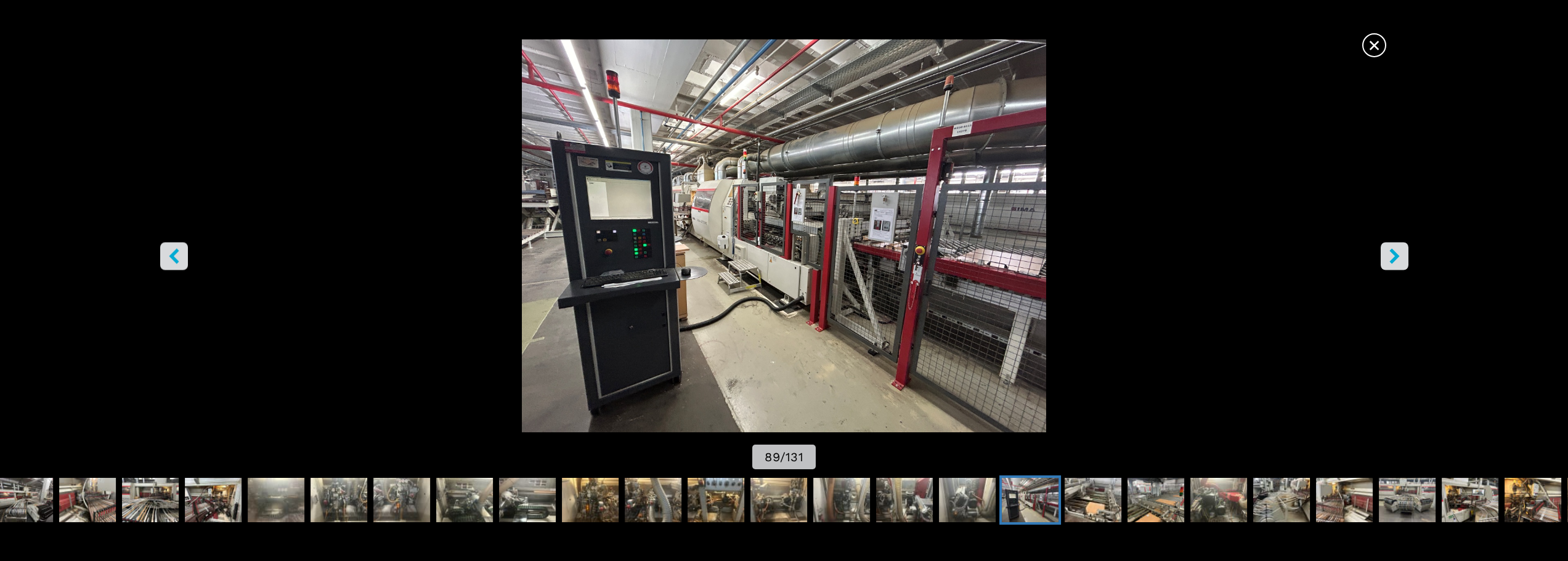
click at [1403, 259] on button "right-button" at bounding box center [1394, 256] width 28 height 28
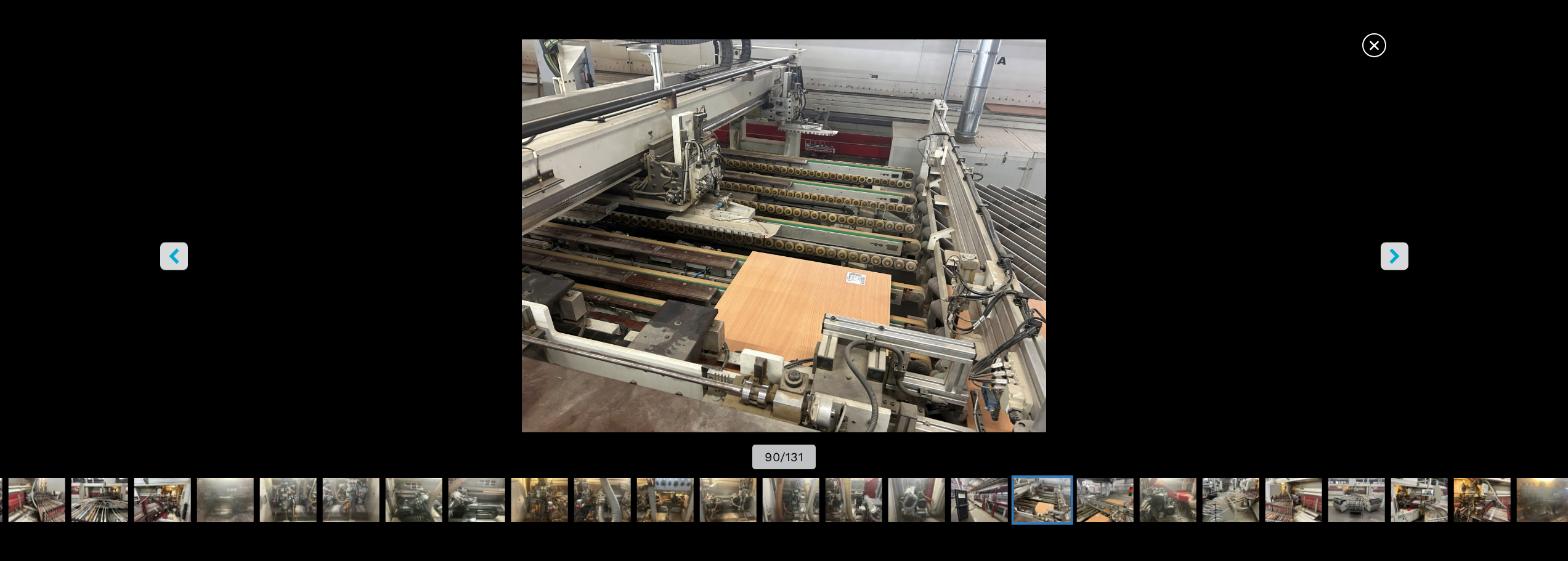
click at [1403, 259] on button "right-button" at bounding box center [1394, 256] width 28 height 28
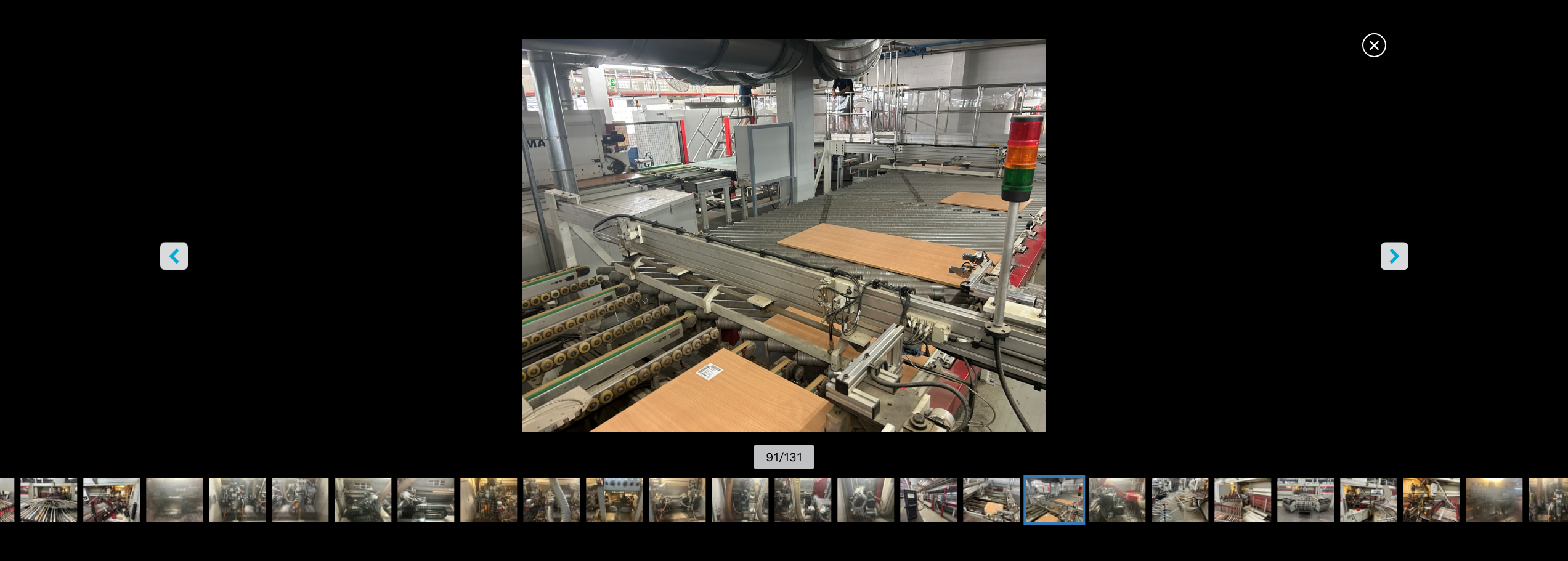
click at [1403, 259] on button "right-button" at bounding box center [1394, 256] width 28 height 28
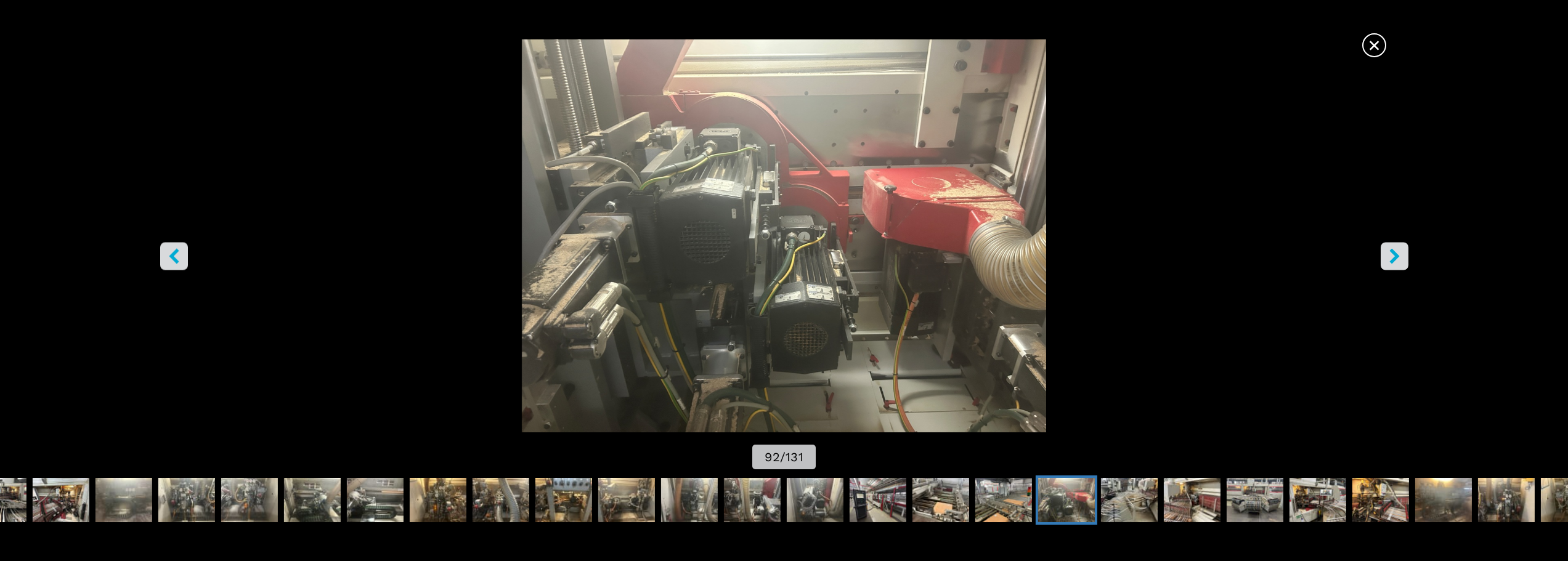
click at [1403, 259] on button "right-button" at bounding box center [1394, 256] width 28 height 28
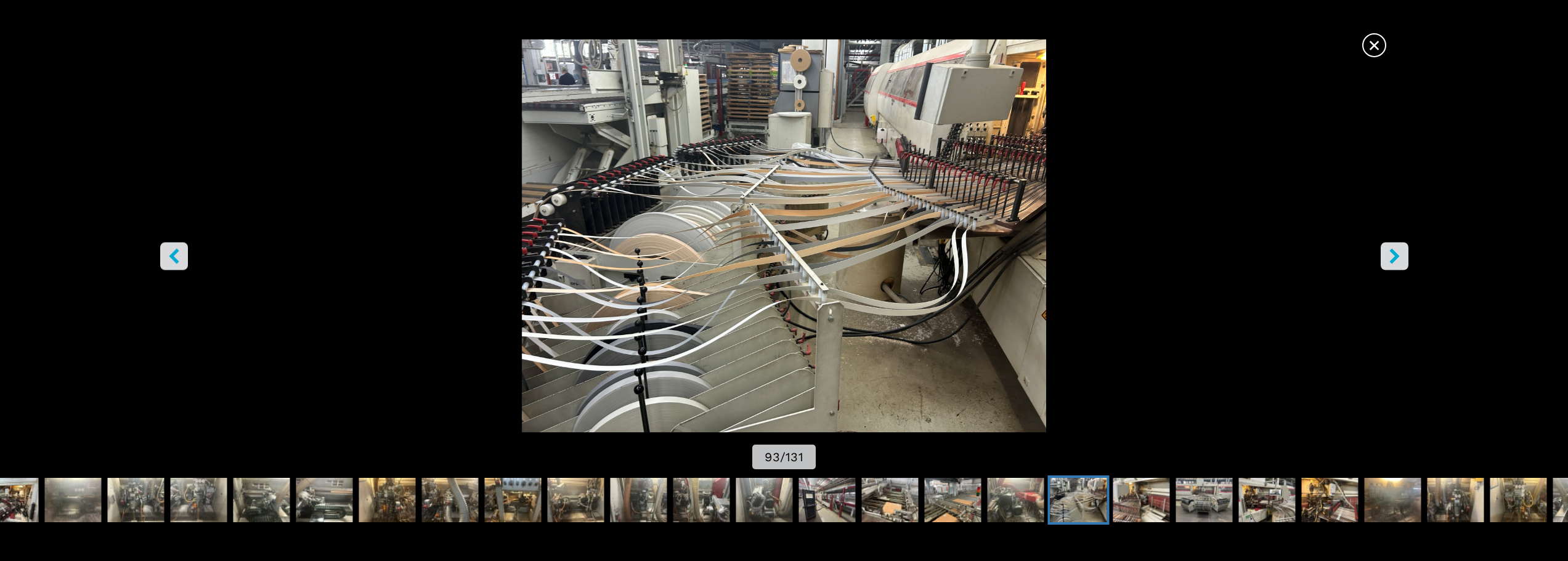
click at [1403, 259] on button "right-button" at bounding box center [1394, 256] width 28 height 28
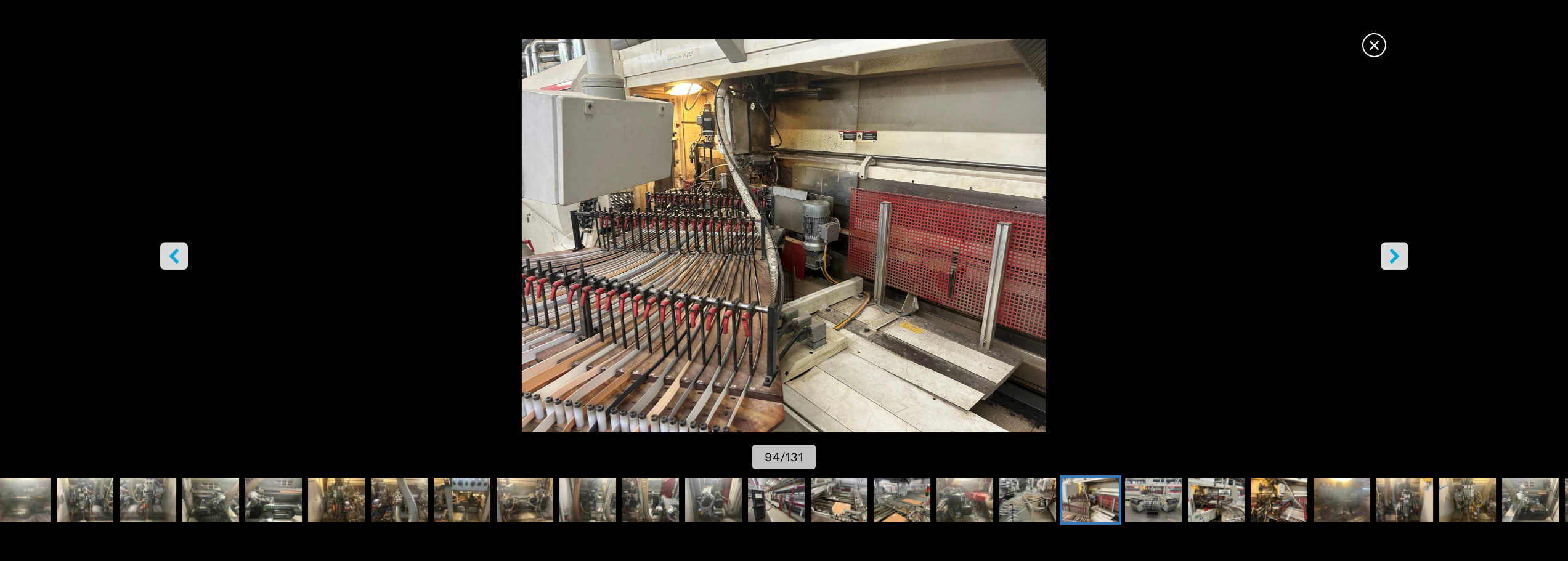
click at [1403, 259] on button "right-button" at bounding box center [1394, 256] width 28 height 28
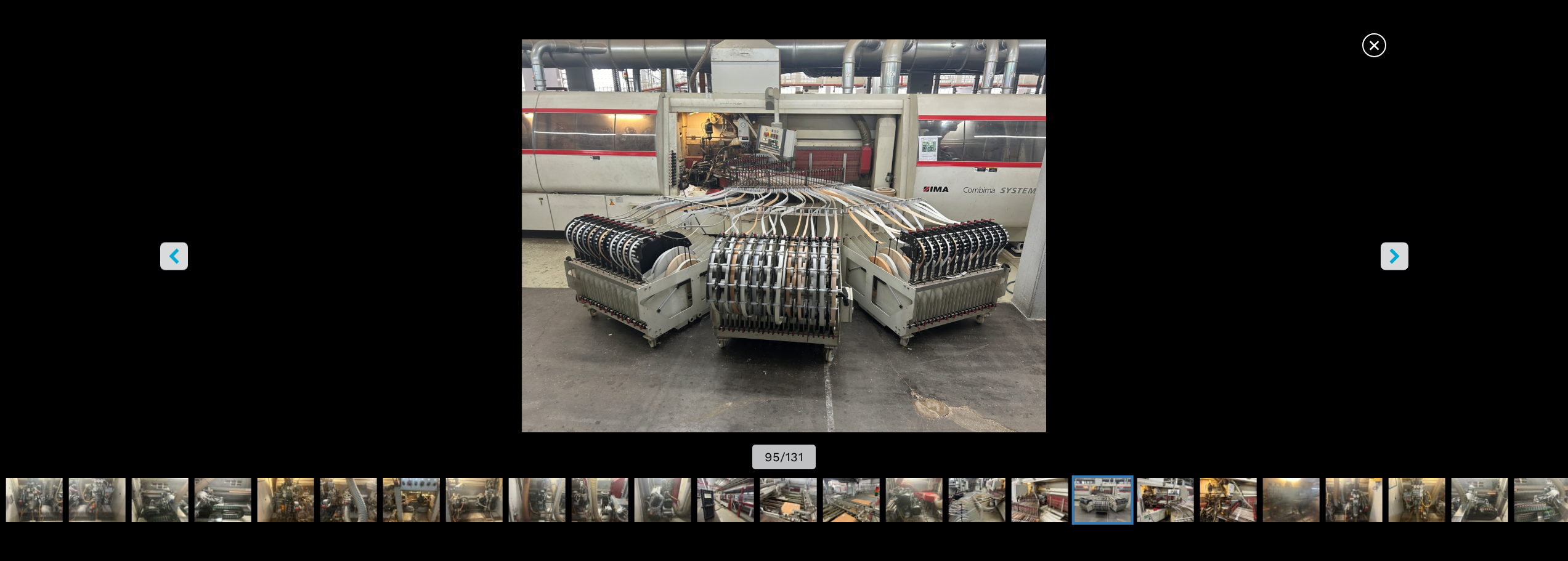
click at [1403, 259] on button "right-button" at bounding box center [1394, 256] width 28 height 28
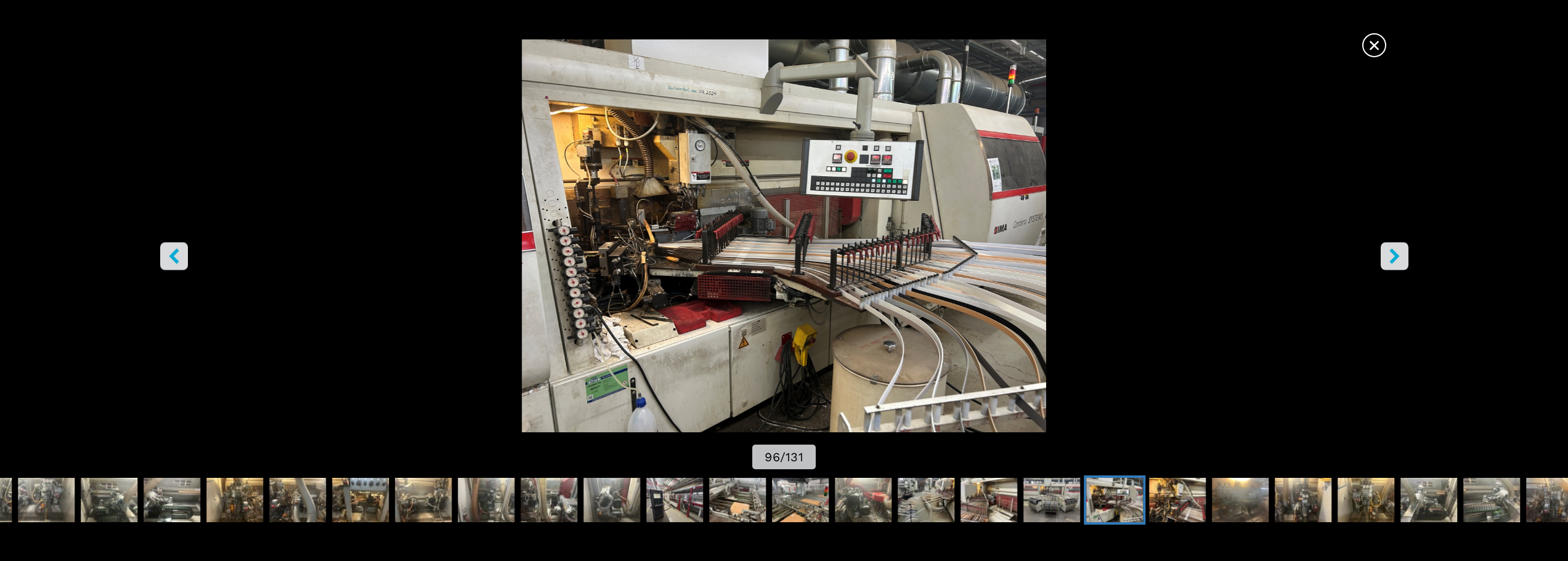
click at [1403, 259] on button "right-button" at bounding box center [1394, 256] width 28 height 28
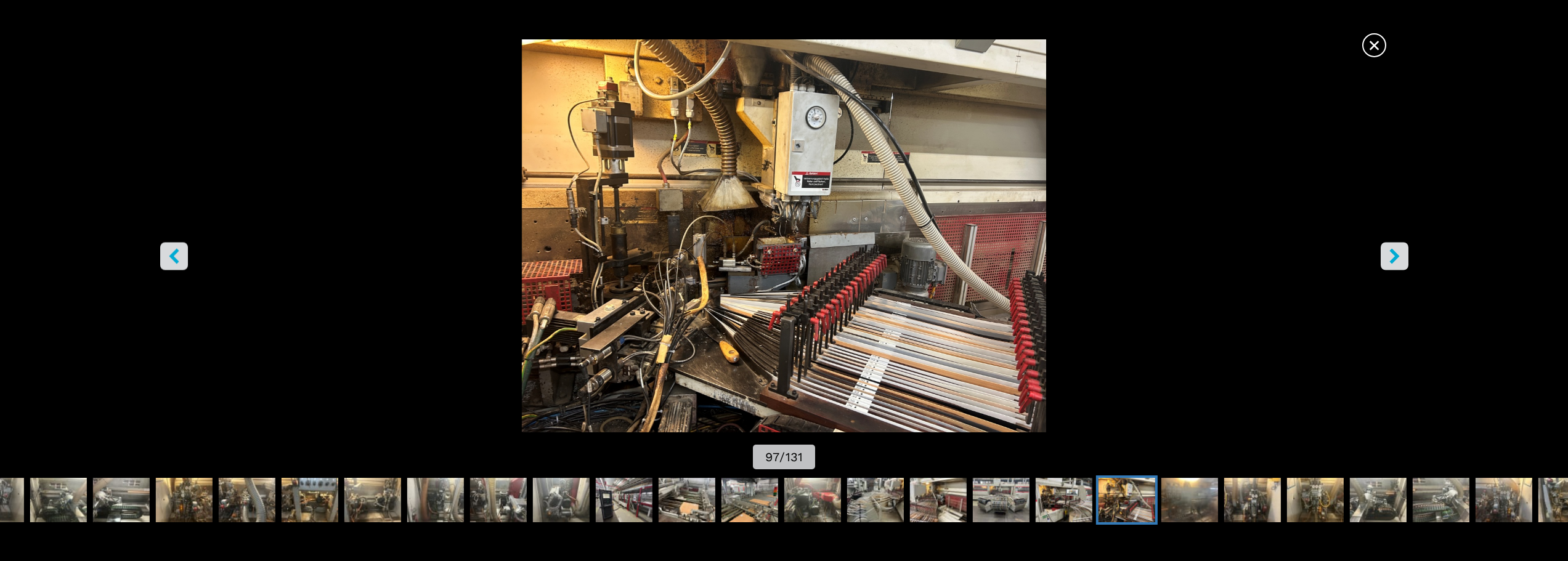
click at [1403, 259] on button "right-button" at bounding box center [1394, 256] width 28 height 28
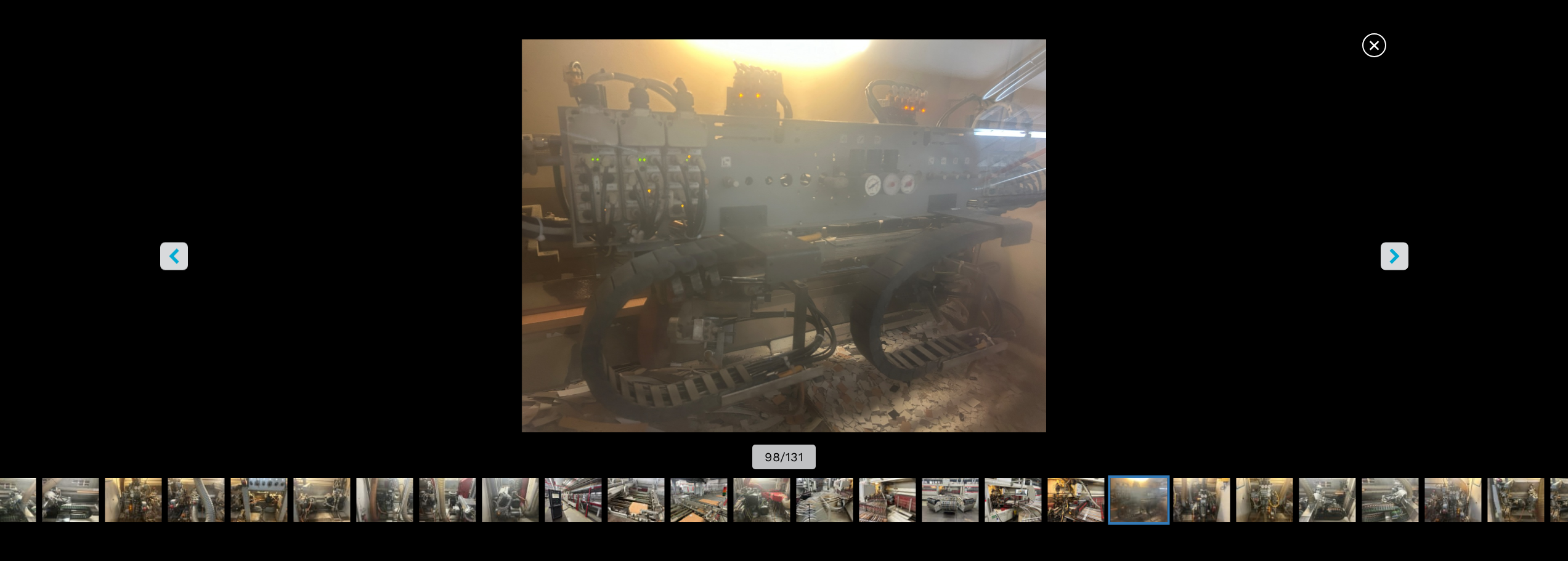
click at [1403, 259] on button "right-button" at bounding box center [1394, 256] width 28 height 28
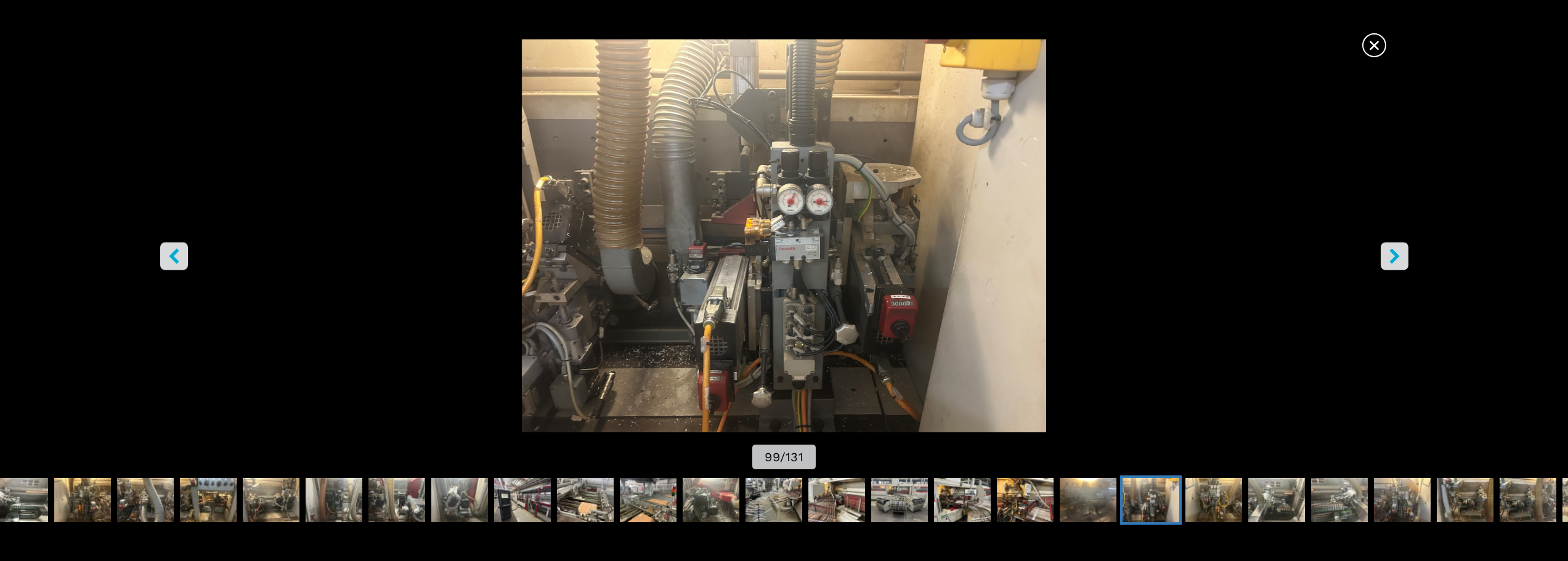
click at [1403, 259] on button "right-button" at bounding box center [1394, 256] width 28 height 28
